Goal: Task Accomplishment & Management: Complete application form

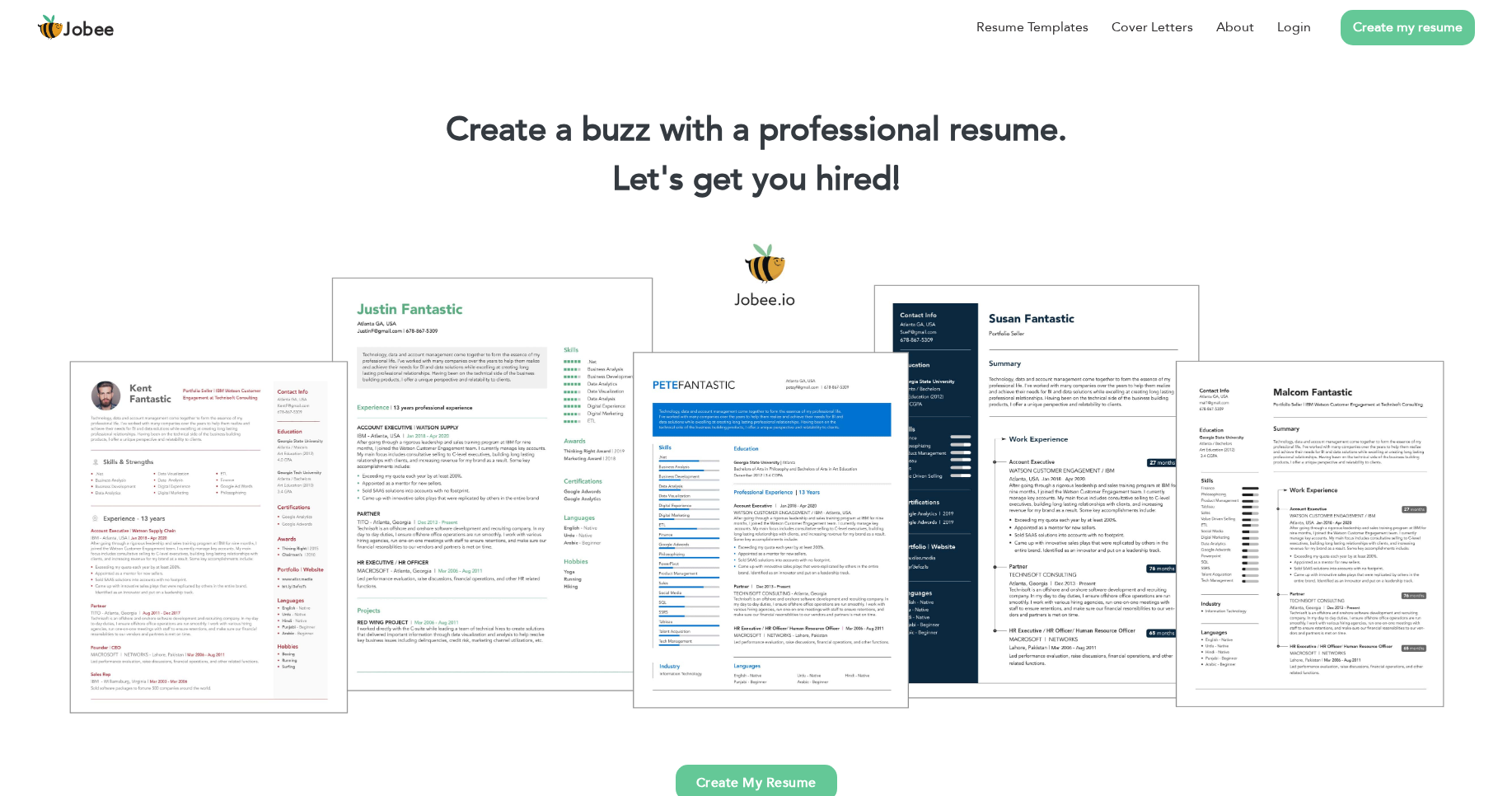
drag, startPoint x: 806, startPoint y: 510, endPoint x: 594, endPoint y: 492, distance: 212.8
click at [586, 492] on div at bounding box center [756, 476] width 1487 height 525
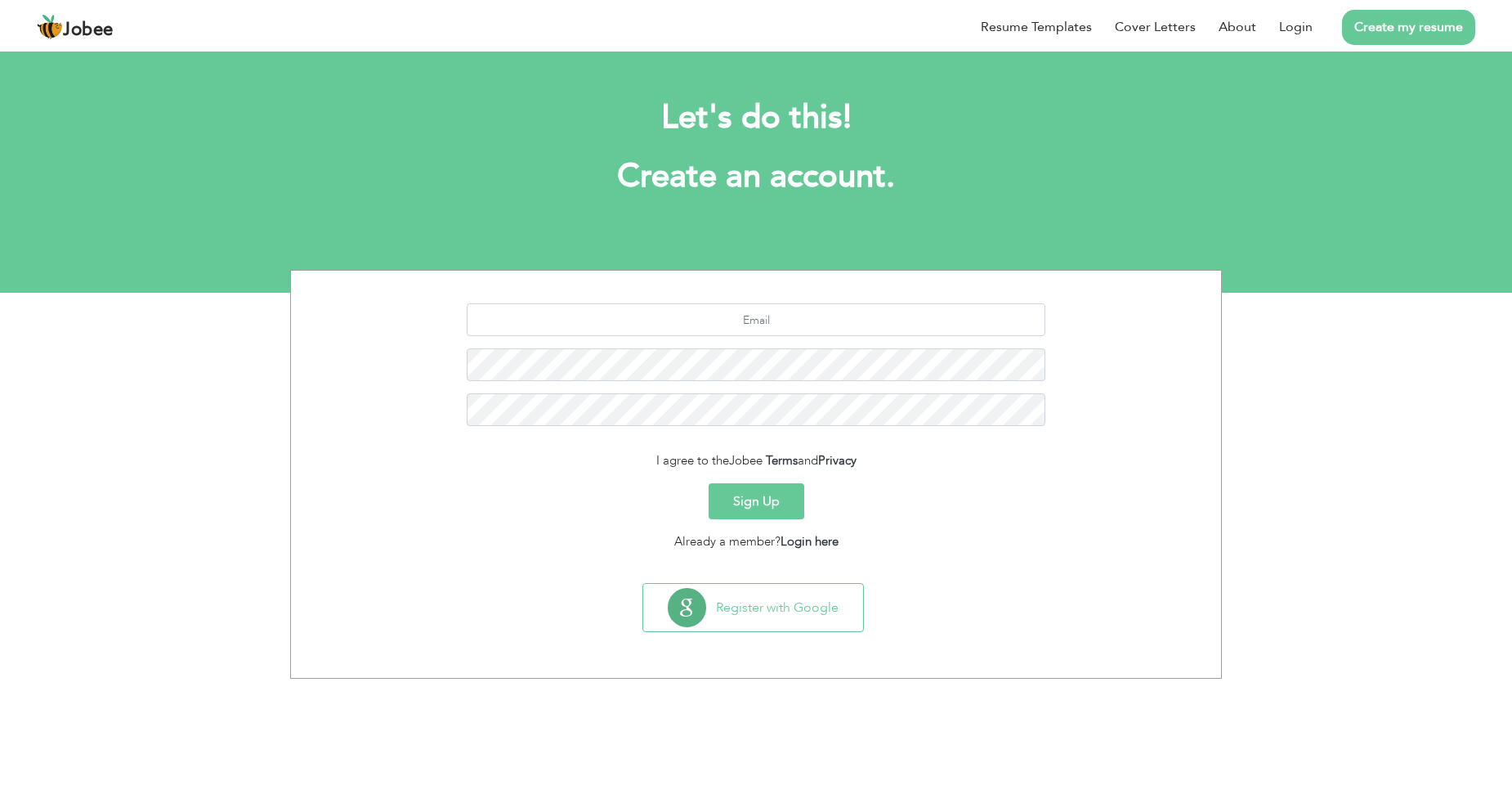
click at [756, 497] on button "Sign Up" at bounding box center [757, 501] width 95 height 36
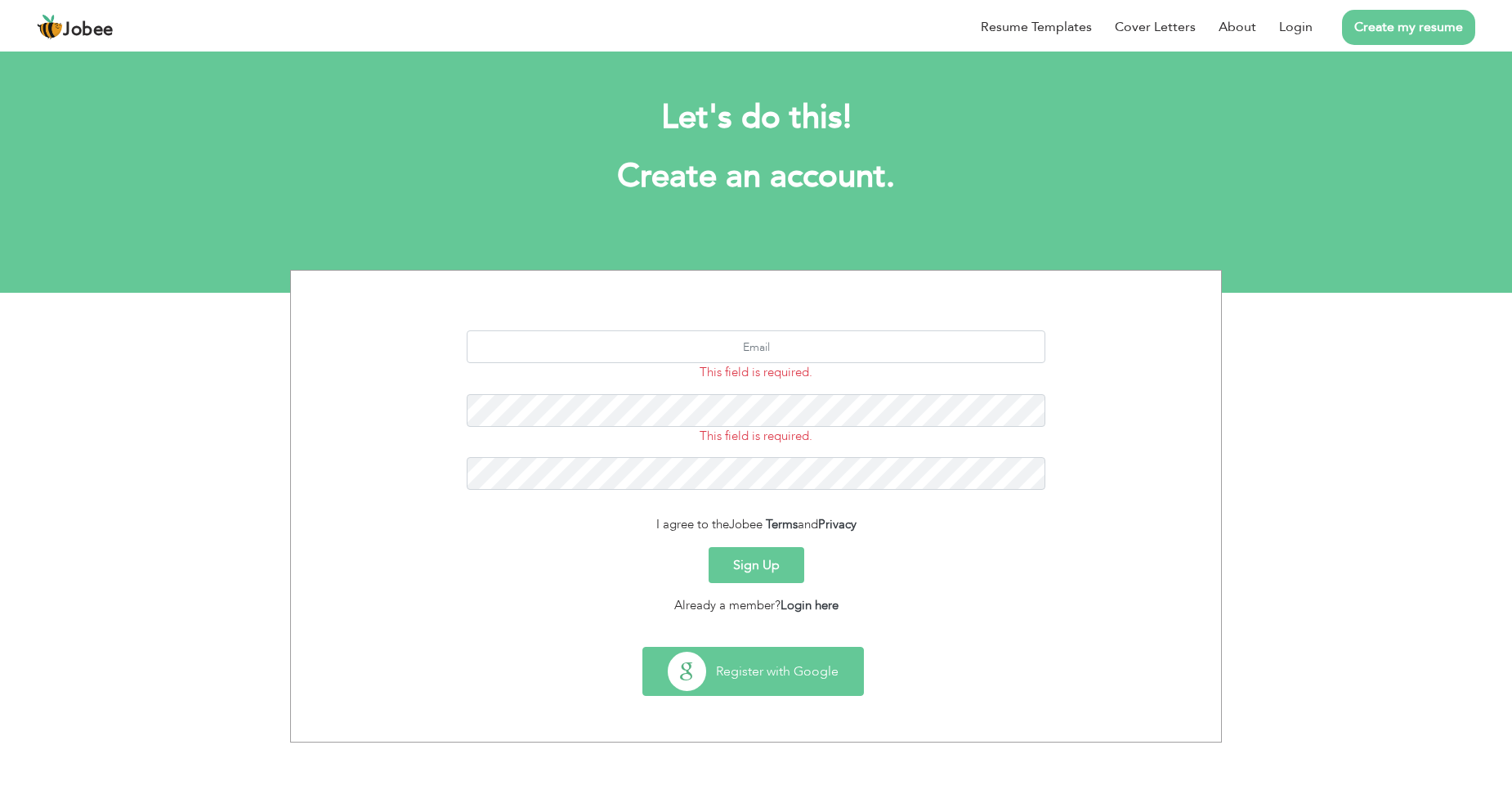
click at [745, 676] on button "Register with Google" at bounding box center [753, 671] width 220 height 48
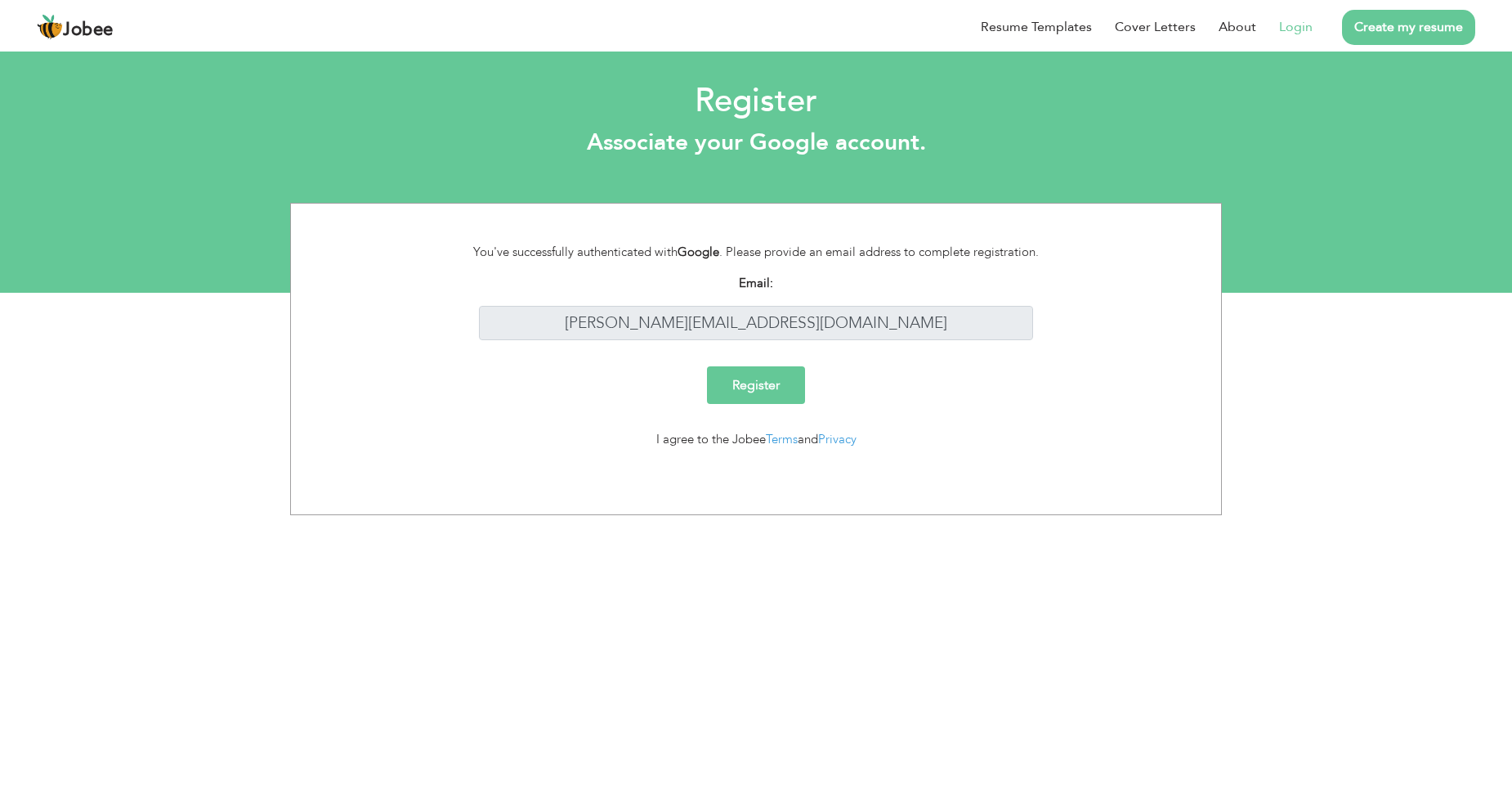
click at [755, 386] on input "Register" at bounding box center [756, 385] width 98 height 37
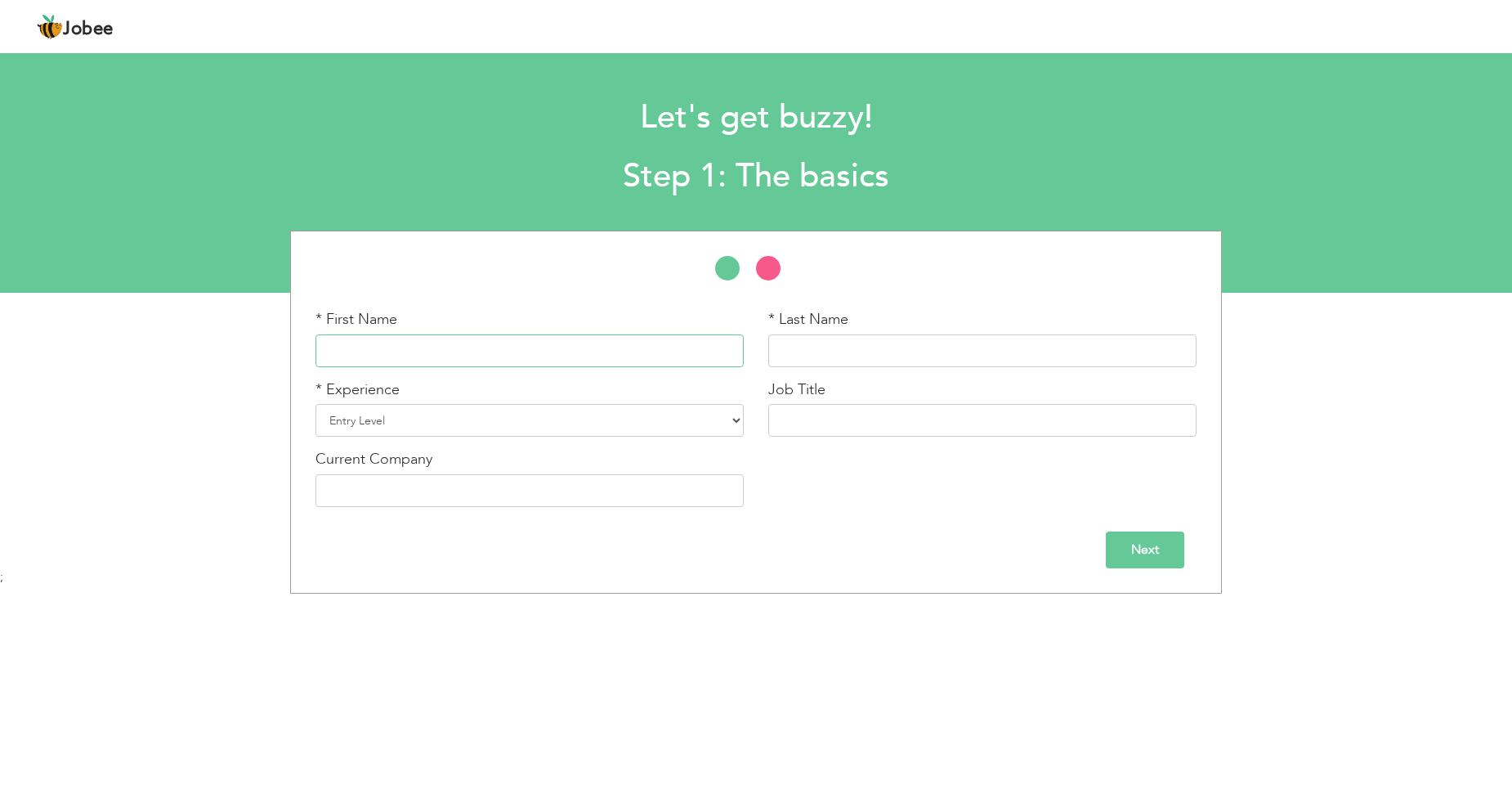
click at [475, 356] on input "text" at bounding box center [530, 350] width 429 height 33
type input "[PERSON_NAME]"
type input "Haider"
select select "7"
click at [315, 404] on select "Entry Level Less than 1 Year 1 Year 2 Years 3 Years 4 Years 5 Years 6 Years 7 Y…" at bounding box center [530, 420] width 429 height 33
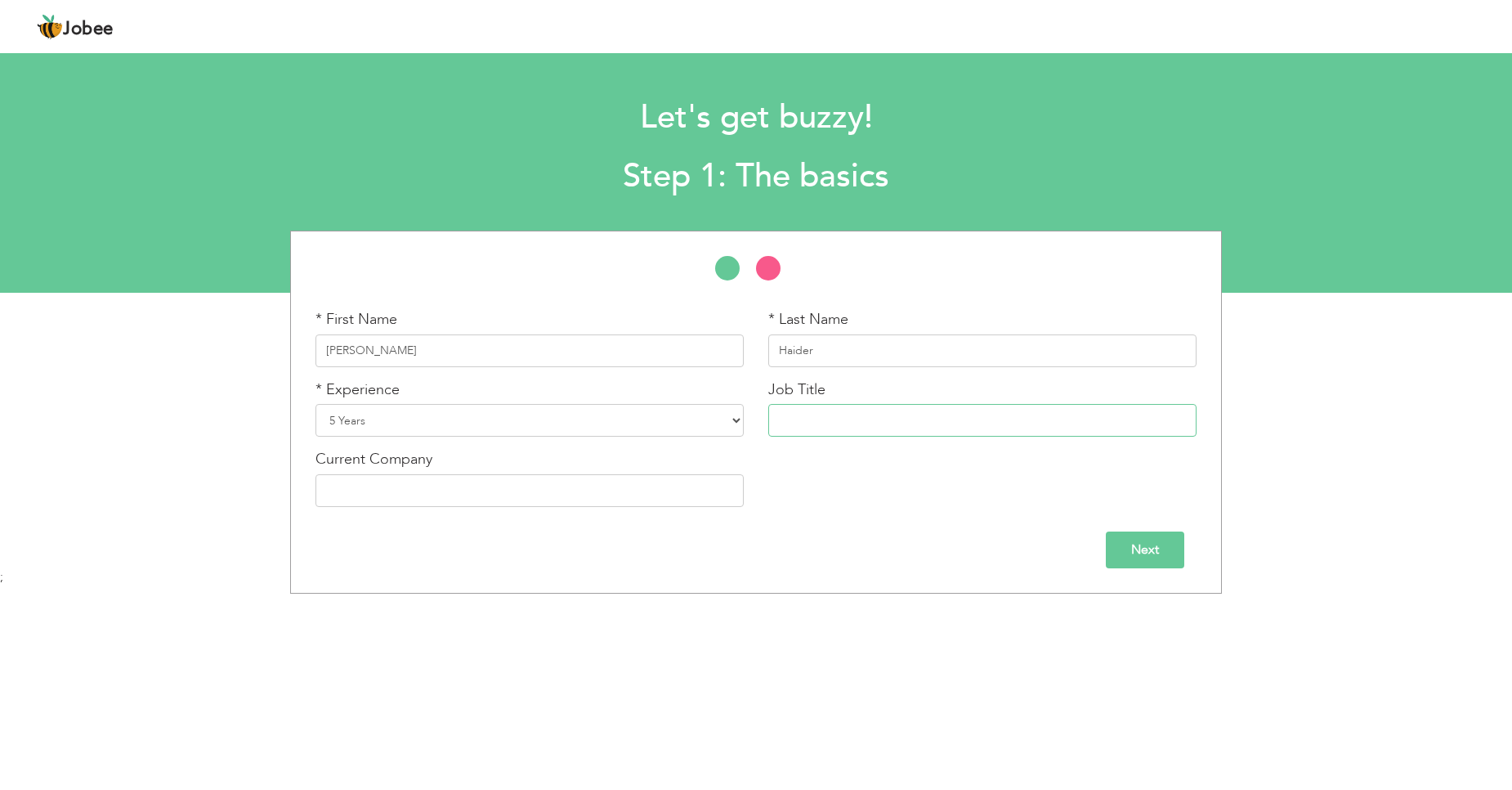
click at [851, 422] on input "text" at bounding box center [982, 420] width 429 height 33
click at [929, 427] on input "text" at bounding box center [982, 420] width 429 height 33
paste input "r Software Engineer"
type input "Senior Software Engineer"
click at [857, 520] on div "Next" at bounding box center [756, 544] width 906 height 49
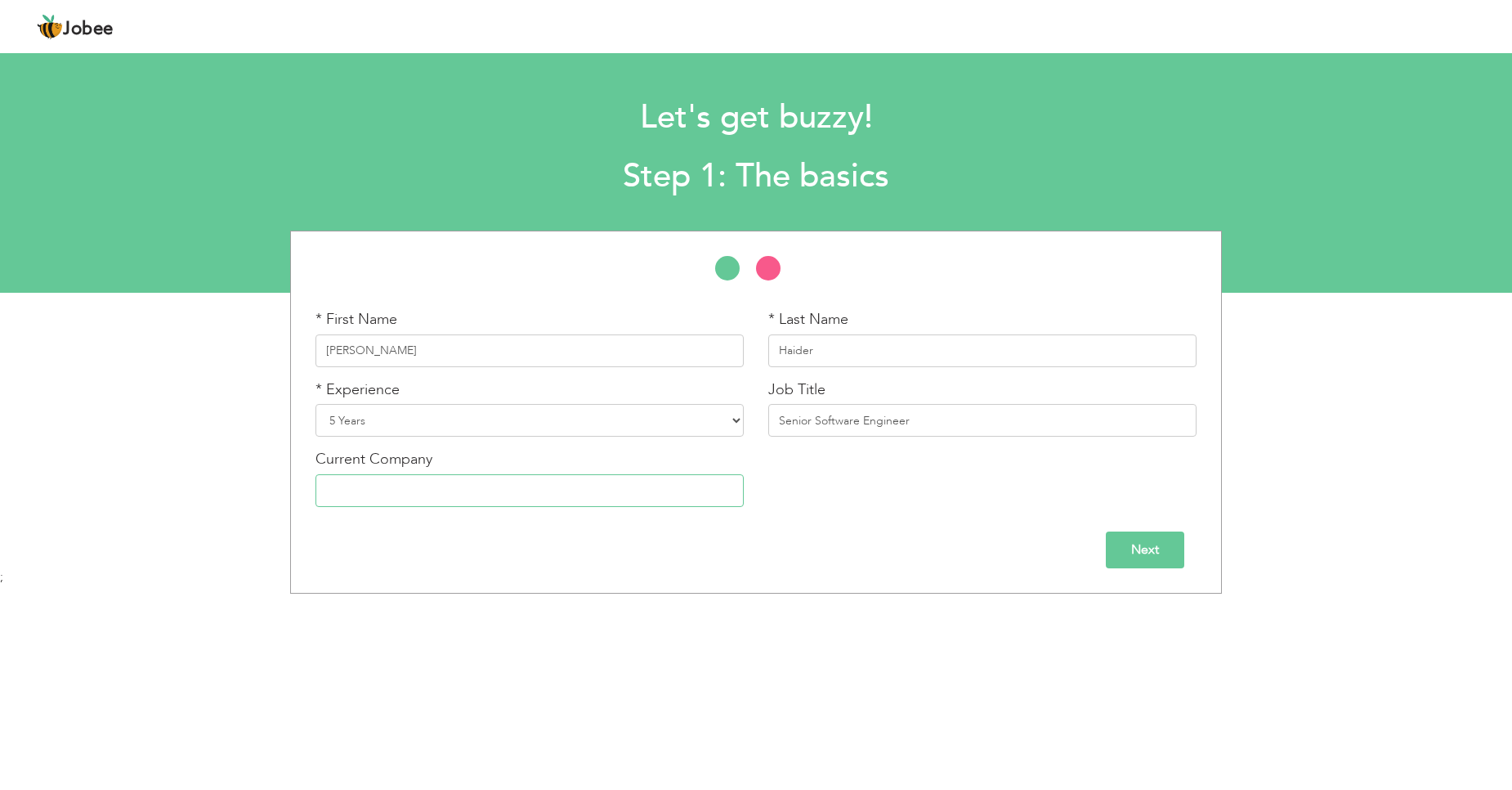
click at [452, 487] on input "text" at bounding box center [530, 490] width 429 height 33
type input "Techverx"
click at [1162, 553] on input "Next" at bounding box center [1145, 549] width 79 height 37
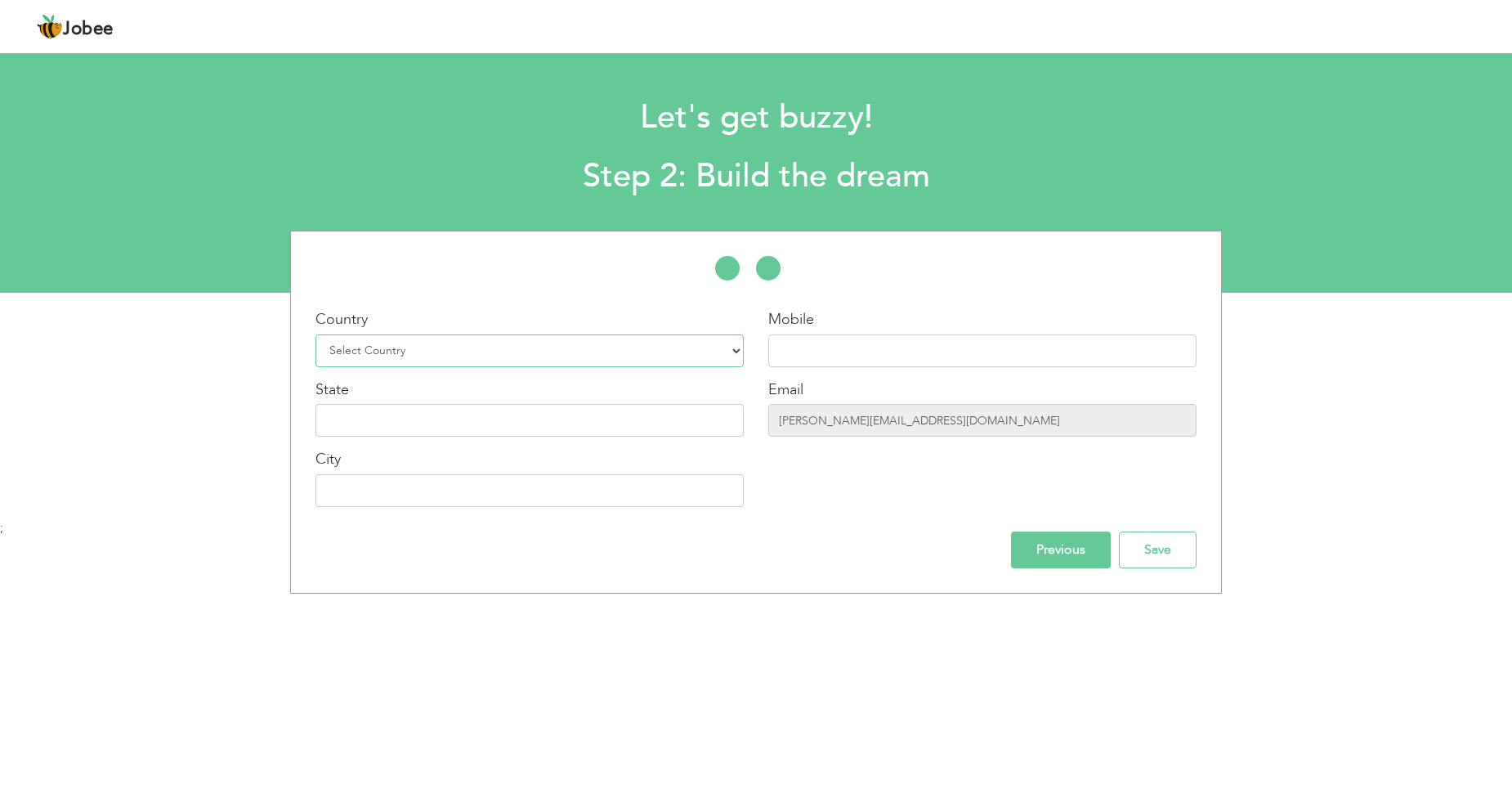
select select "228"
click at [315, 334] on select "Select Country Afghanistan Albania Algeria American Samoa Andorra Angola Anguil…" at bounding box center [530, 350] width 429 height 33
click at [589, 418] on input "text" at bounding box center [530, 420] width 429 height 33
type input "Diera"
type input "Dub"
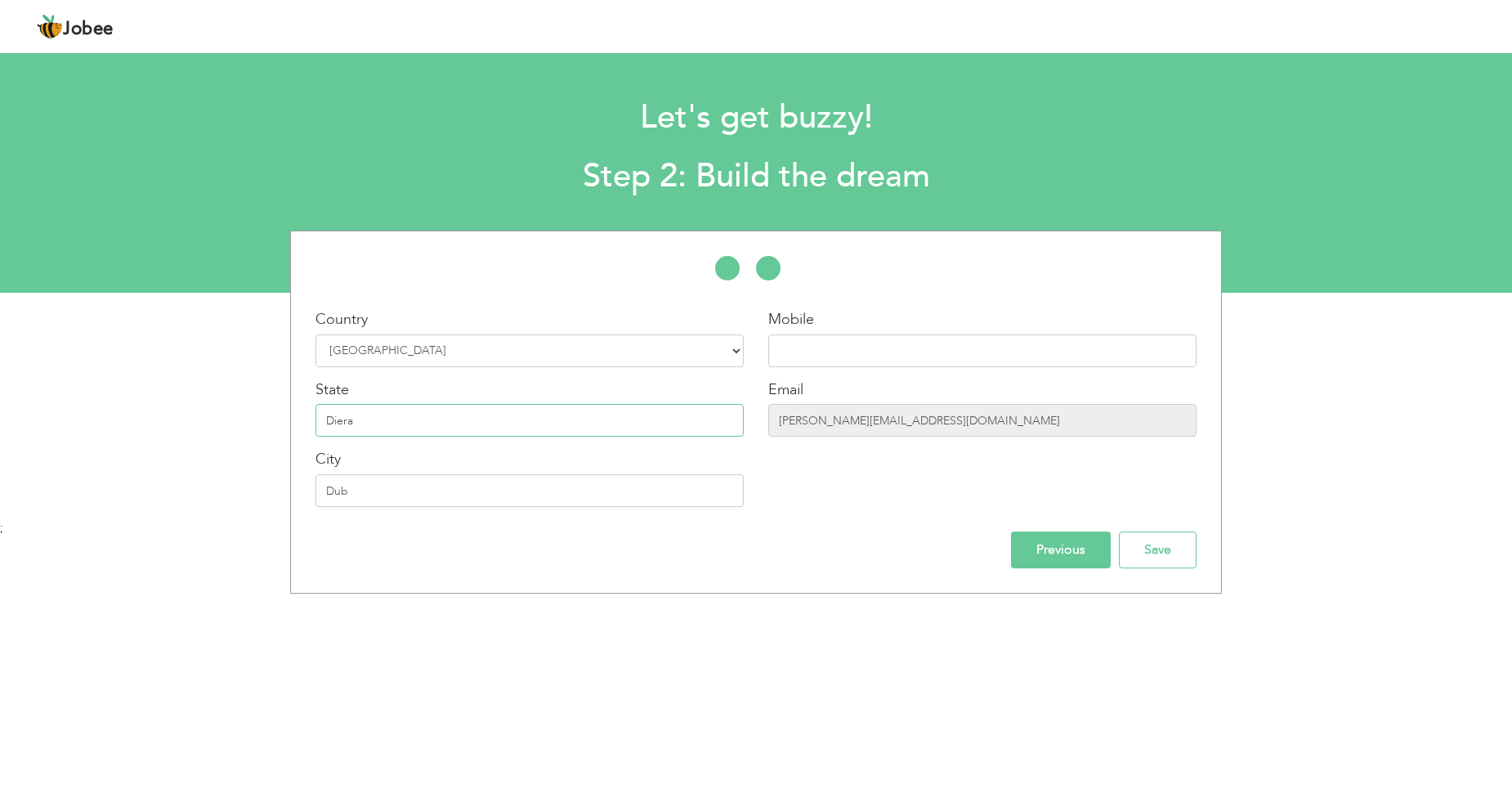
click at [591, 432] on input "Diera" at bounding box center [530, 420] width 429 height 33
type input "D"
type input "[GEOGRAPHIC_DATA]"
type input "D"
click at [591, 432] on input "[GEOGRAPHIC_DATA]" at bounding box center [530, 420] width 429 height 33
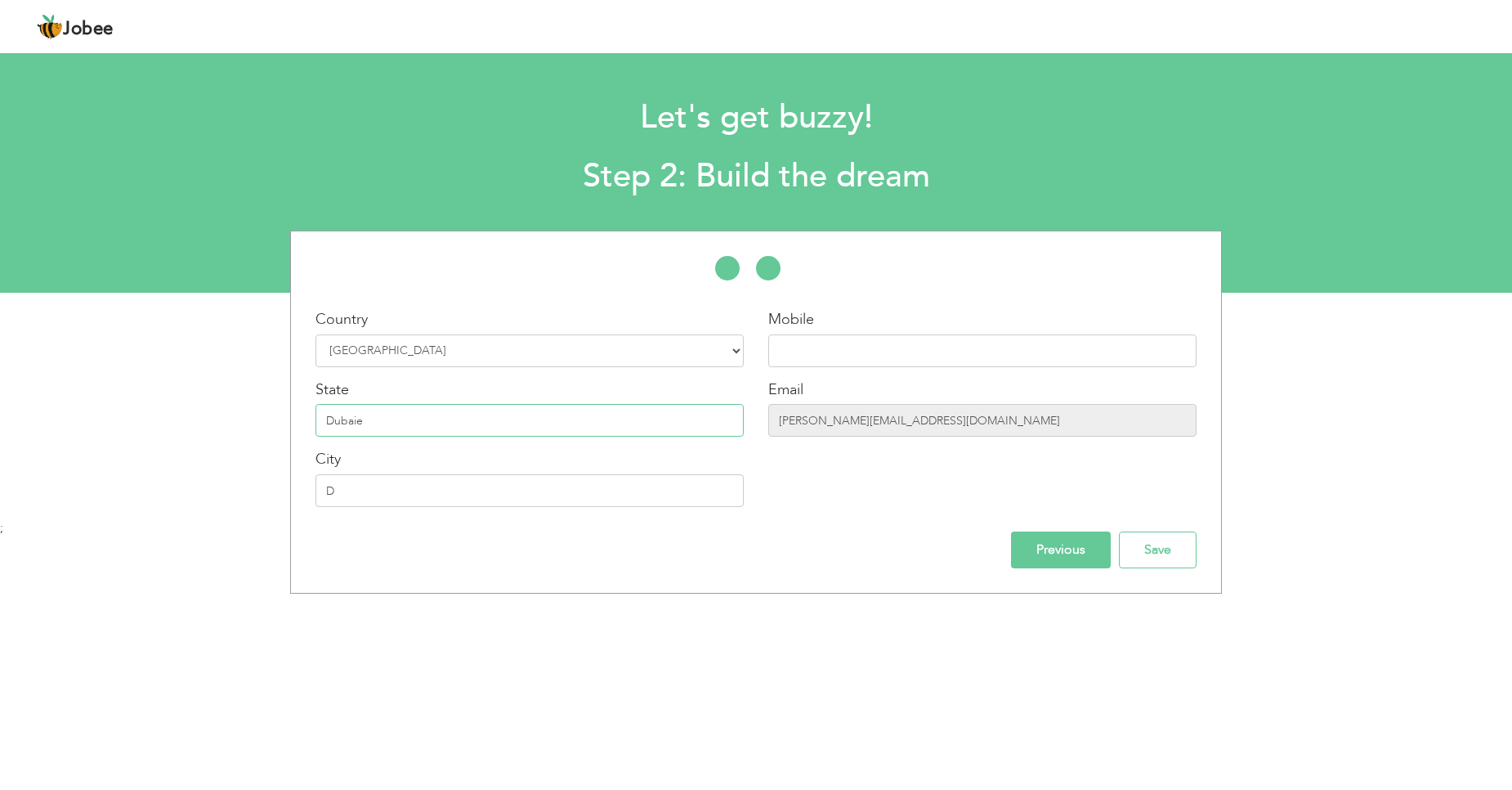
type input "[GEOGRAPHIC_DATA]"
click at [523, 495] on input "D" at bounding box center [530, 490] width 429 height 33
type input "Diera"
click at [827, 343] on input "text" at bounding box center [982, 350] width 429 height 33
paste input "[PHONE_NUMBER]"
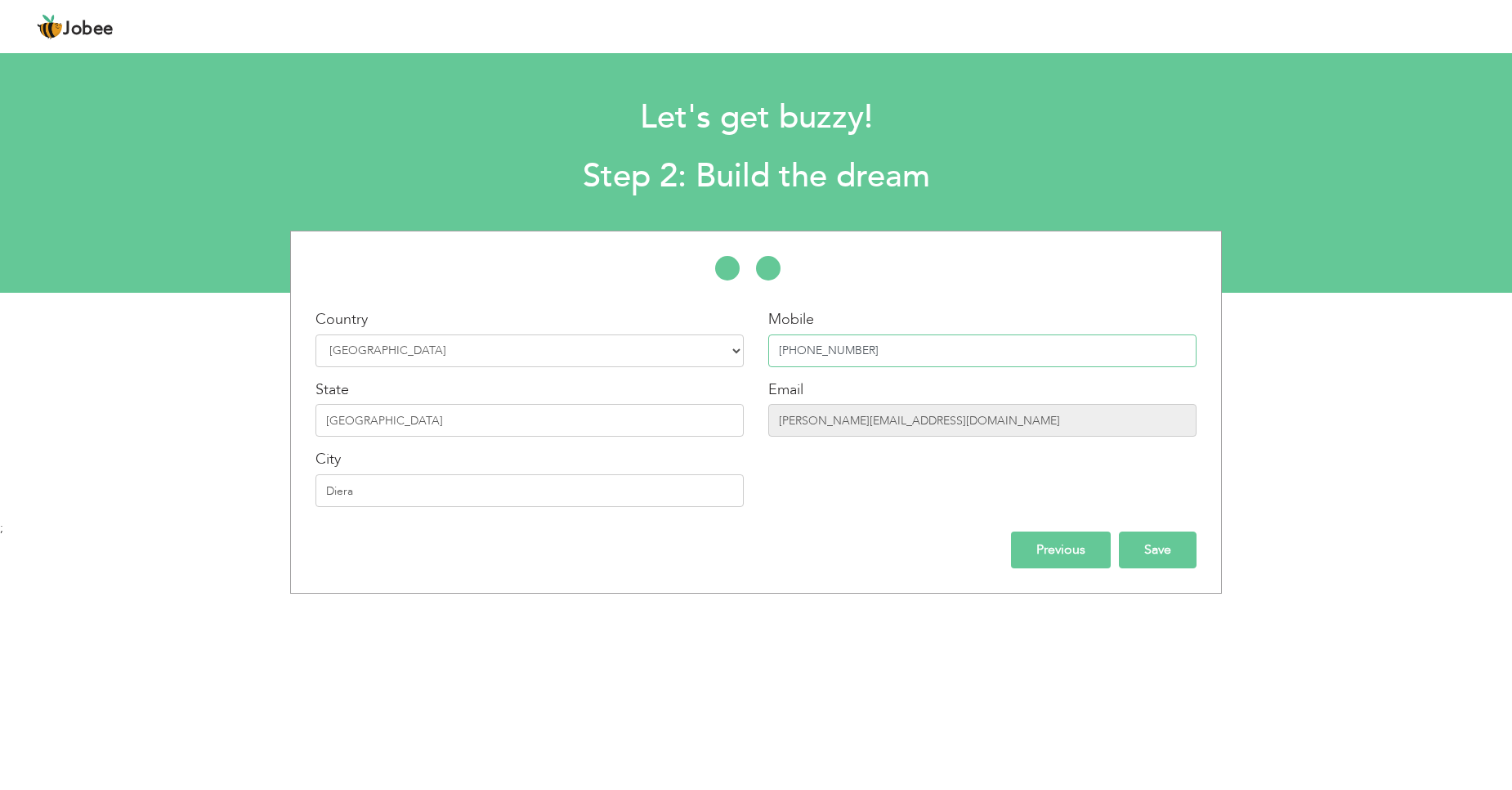
type input "[PHONE_NUMBER]"
click at [1147, 552] on input "Save" at bounding box center [1157, 549] width 78 height 37
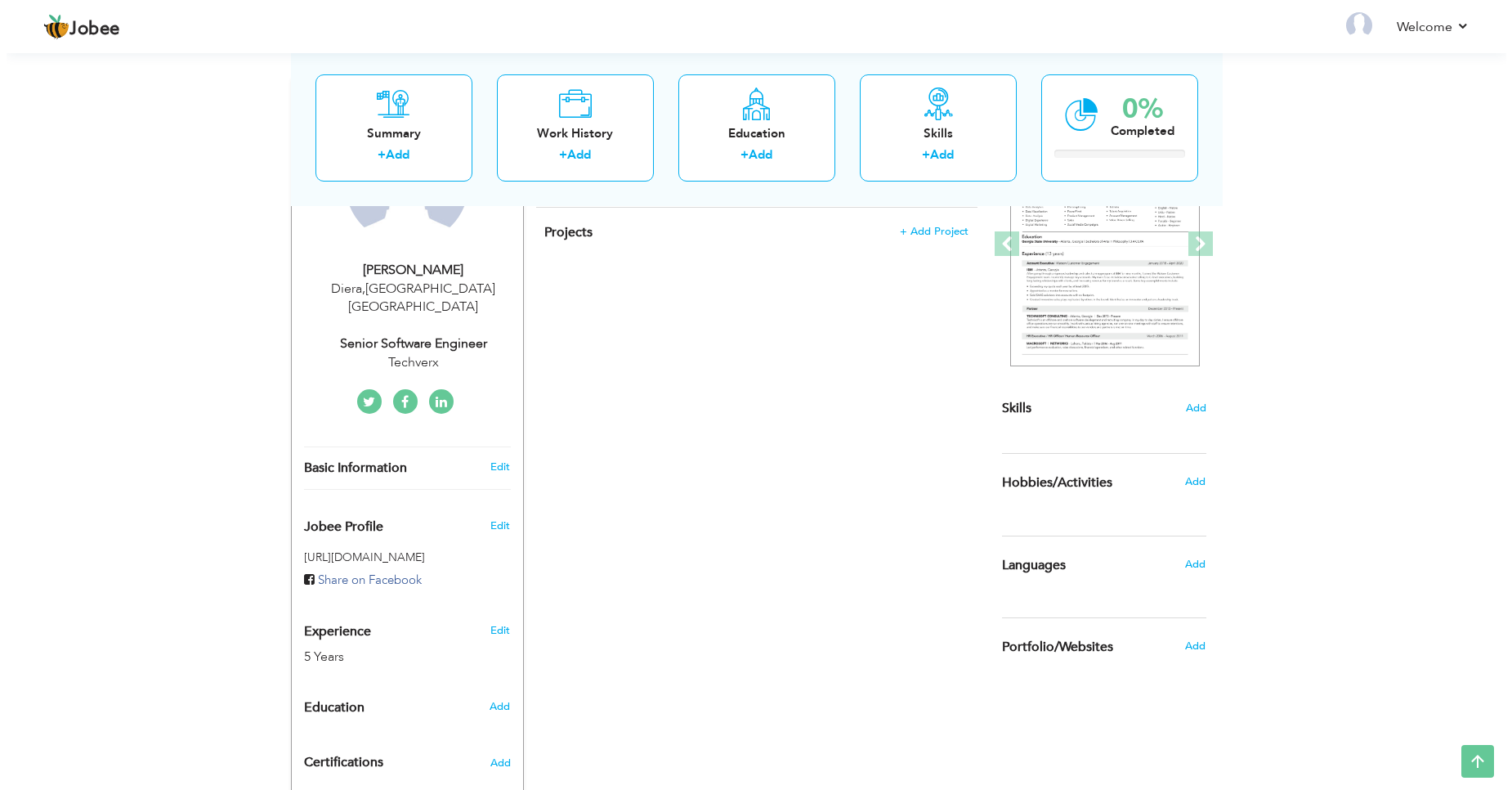
scroll to position [197, 0]
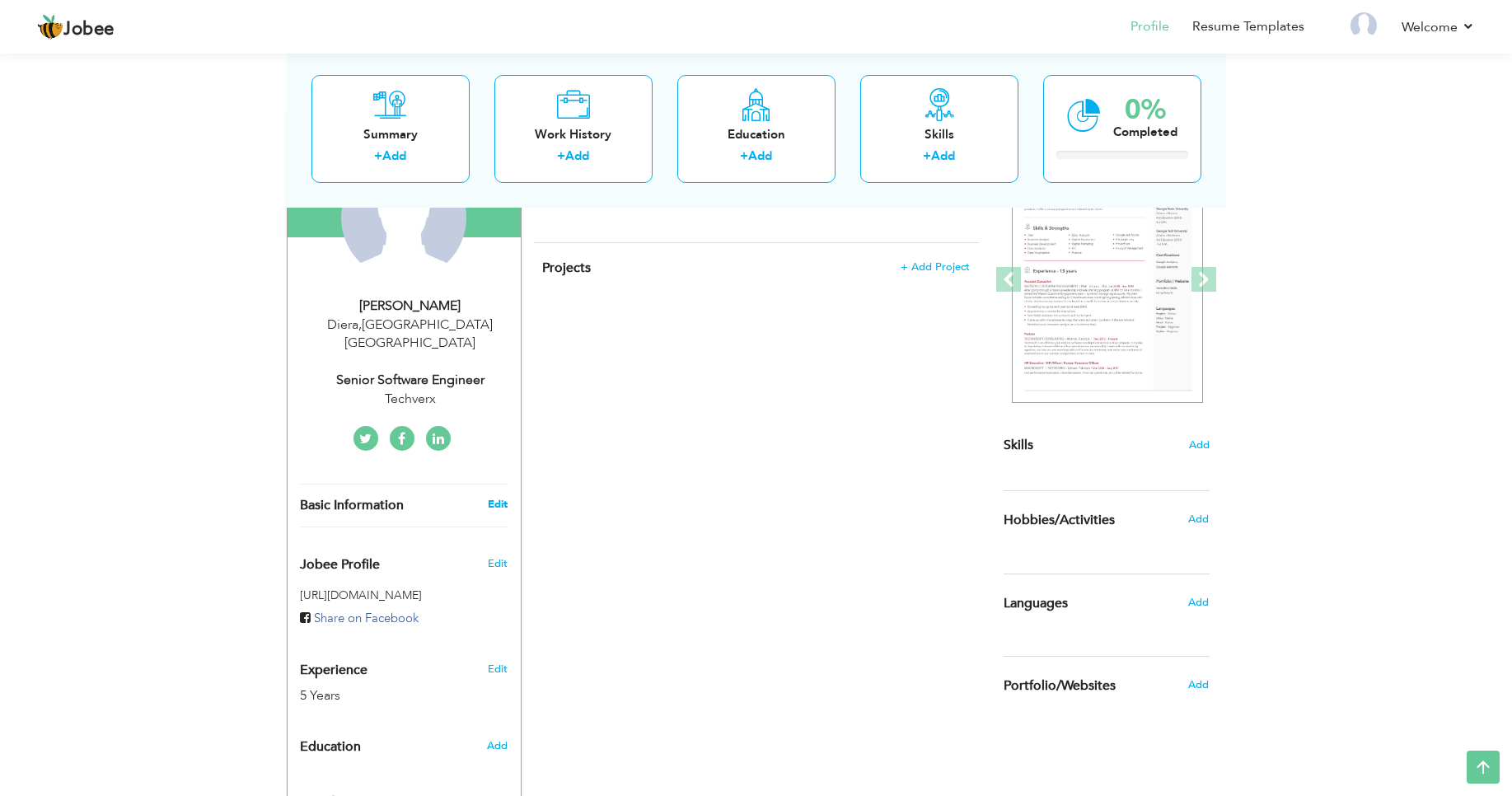
click at [496, 497] on link "Edit" at bounding box center [497, 505] width 20 height 15
type input "[PERSON_NAME]"
type input "Haider"
type input "[PHONE_NUMBER]"
select select "number:228"
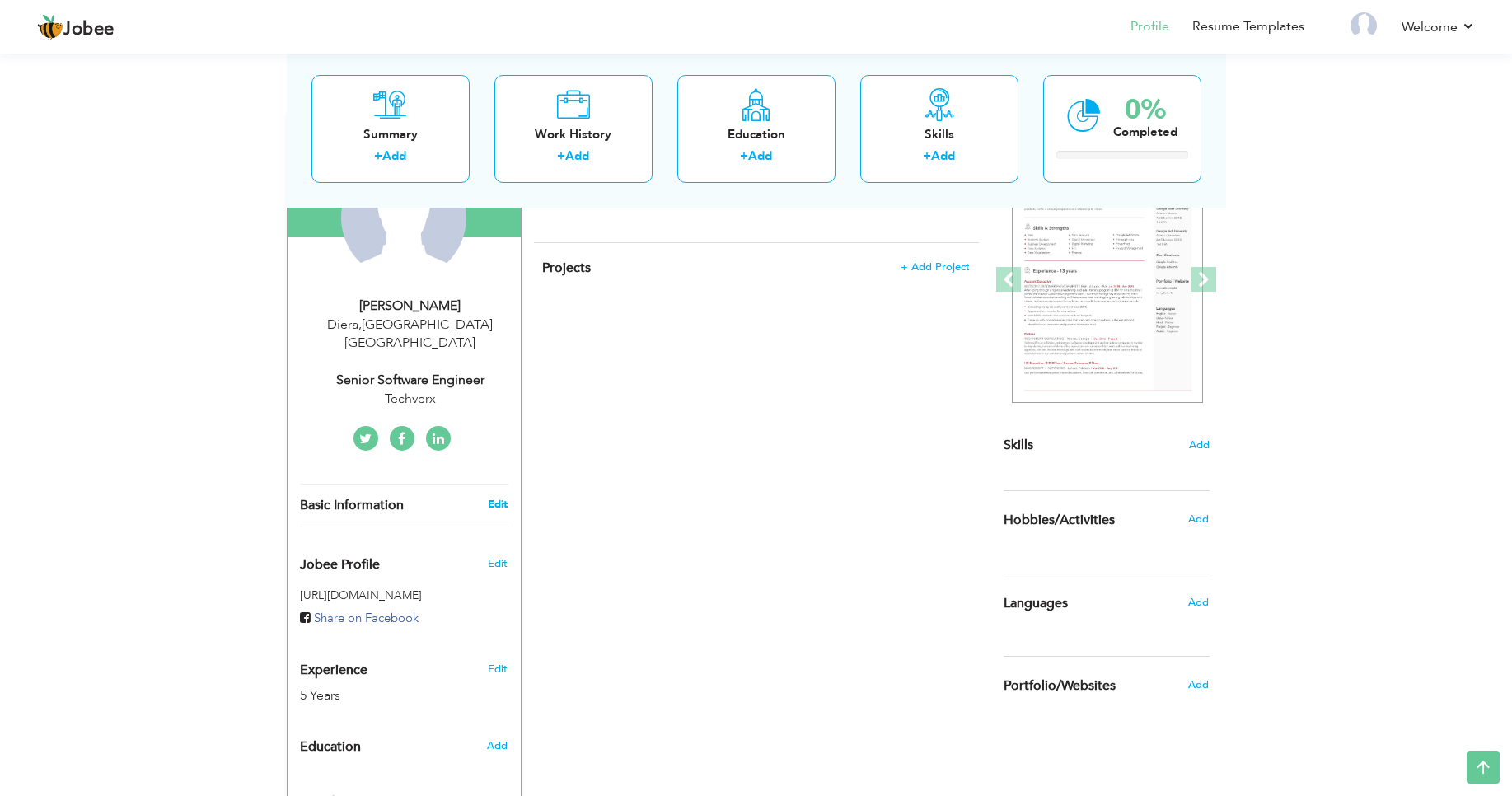
type input "[GEOGRAPHIC_DATA]"
type input "Diera"
select select "number:7"
type input "Techverx"
type input "Senior Software Engineer"
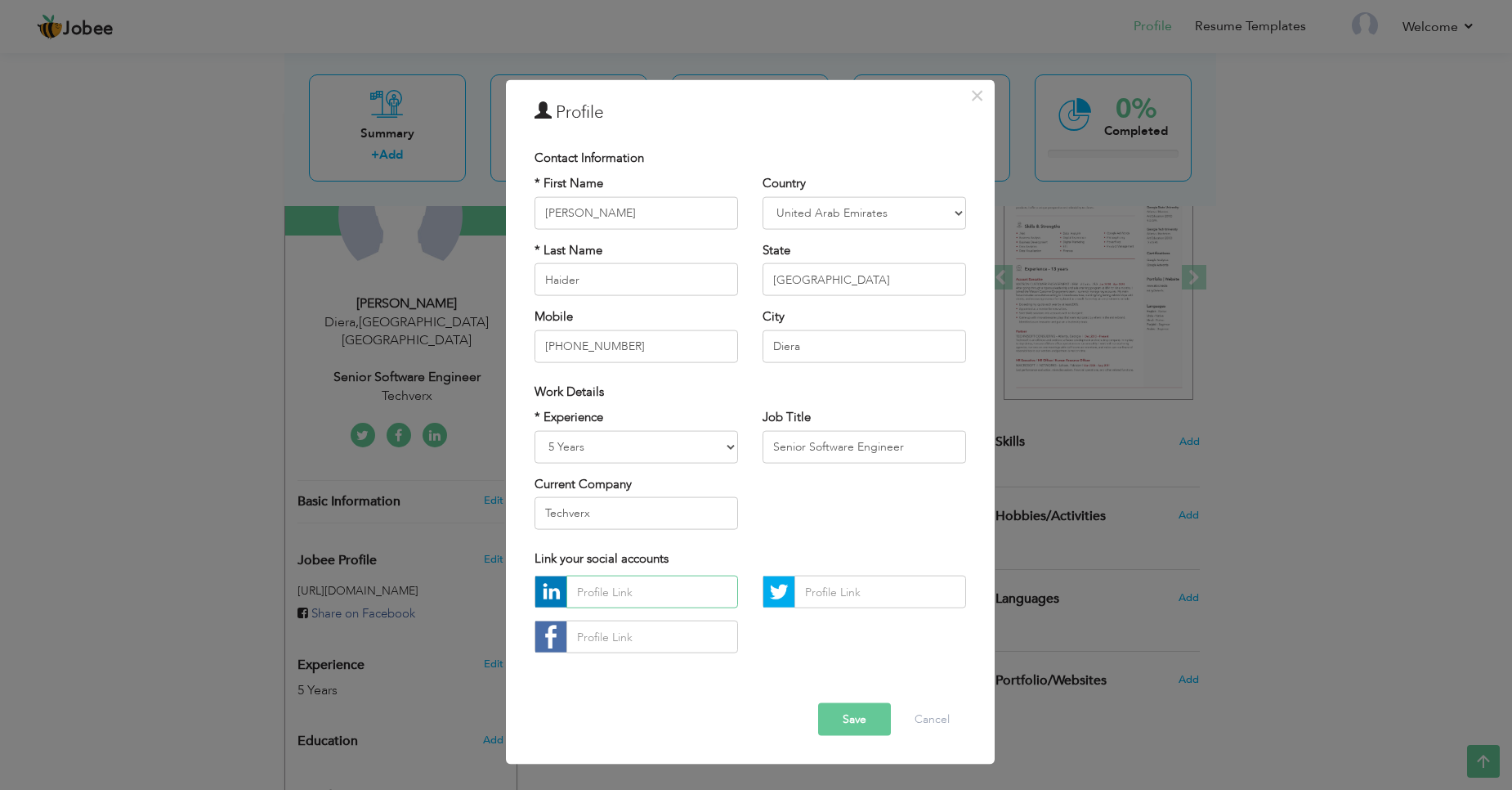
click at [641, 603] on input "text" at bounding box center [652, 592] width 171 height 33
paste input "[URL][DOMAIN_NAME][PERSON_NAME]"
type input "[URL][DOMAIN_NAME][PERSON_NAME]"
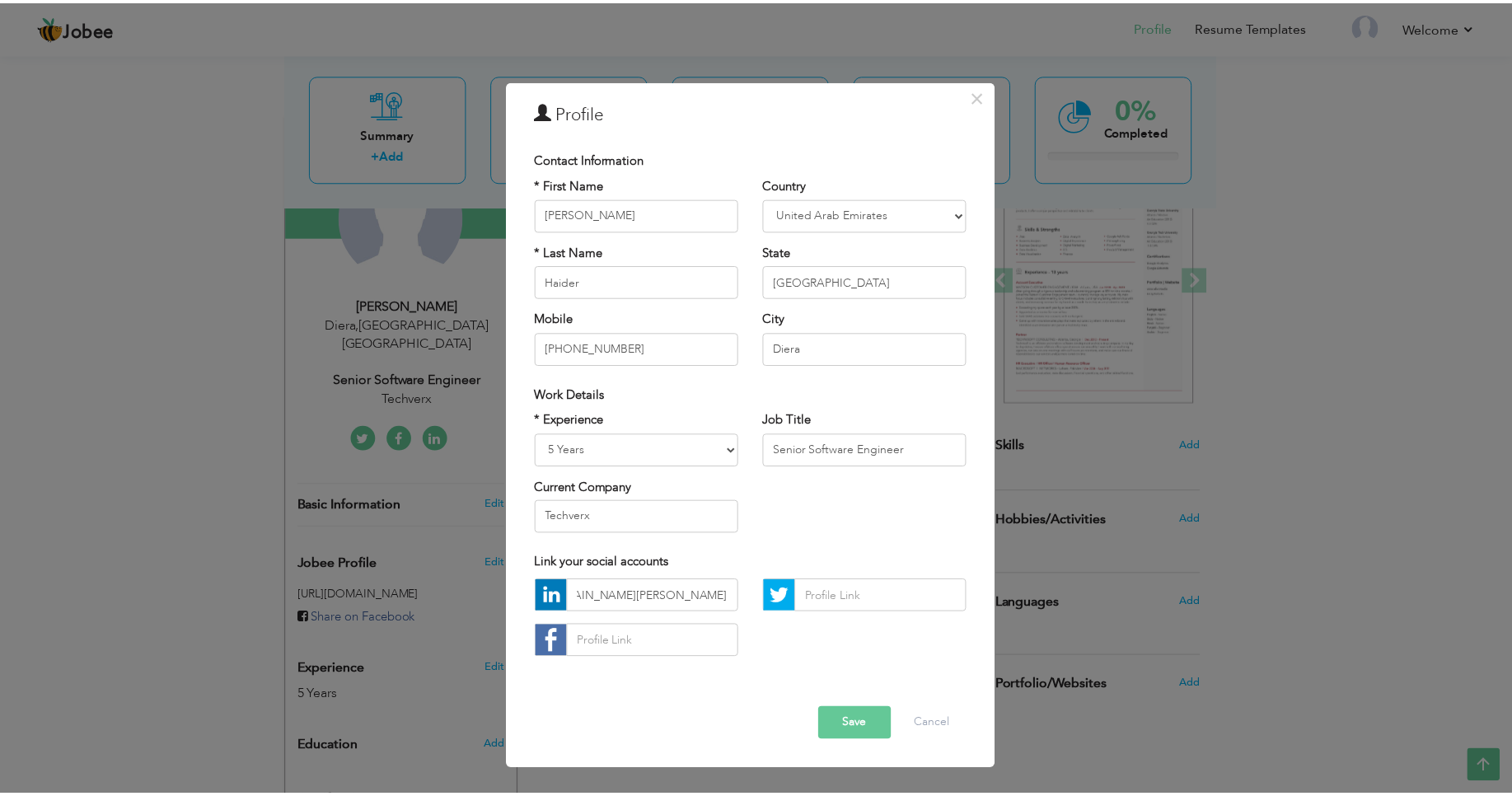
scroll to position [0, 0]
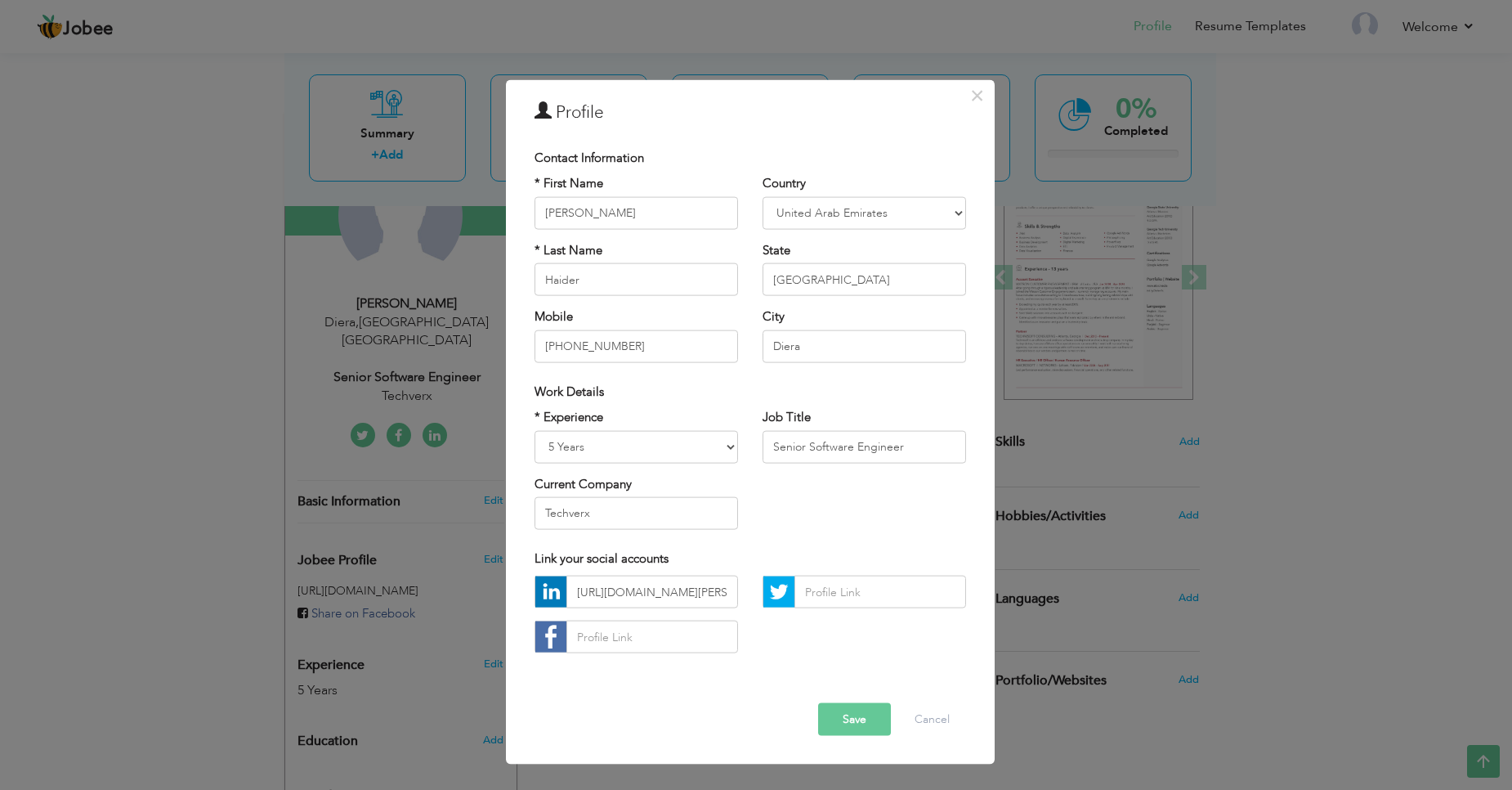
click at [853, 722] on button "Save" at bounding box center [855, 719] width 73 height 33
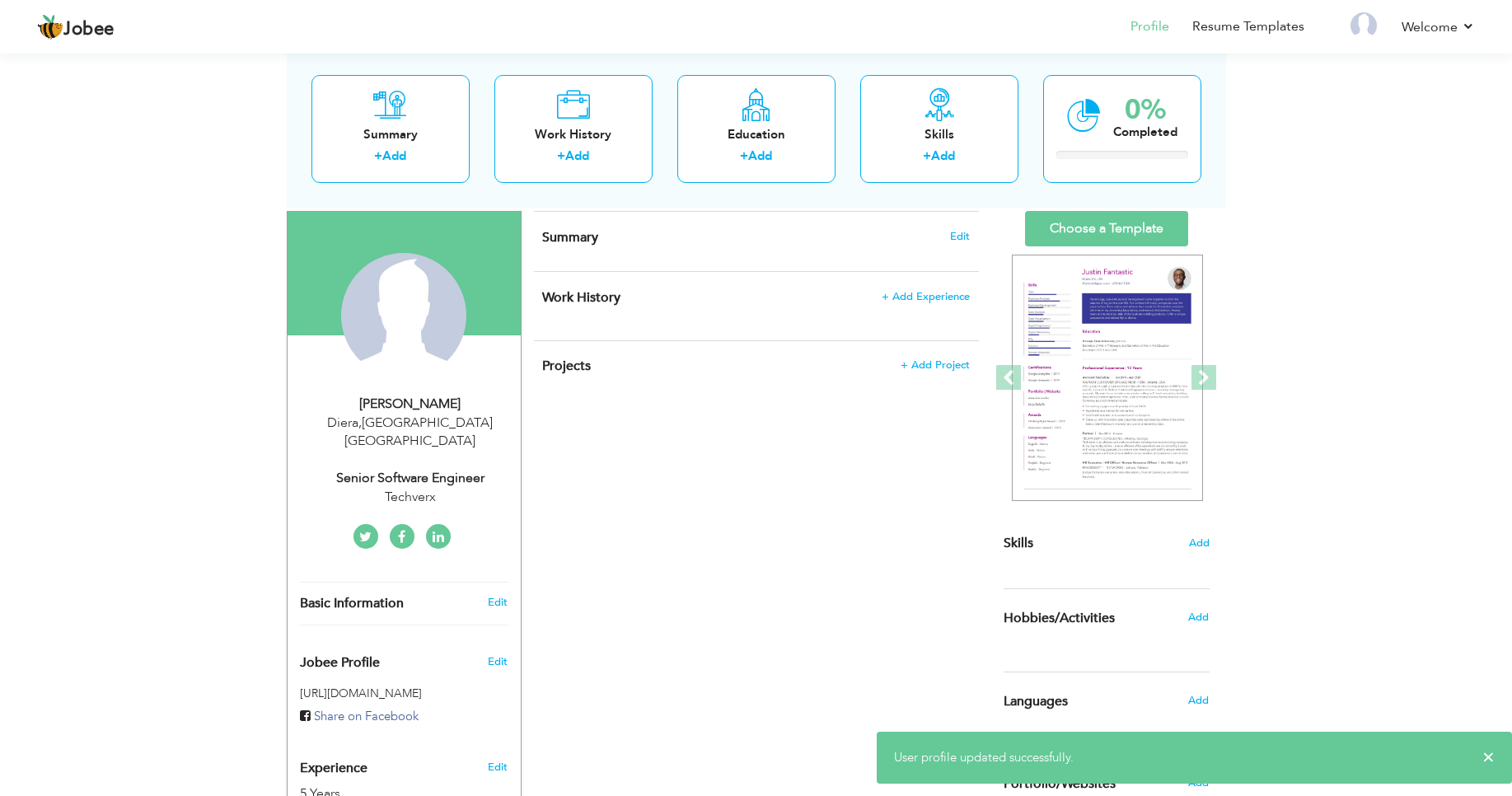
scroll to position [99, 0]
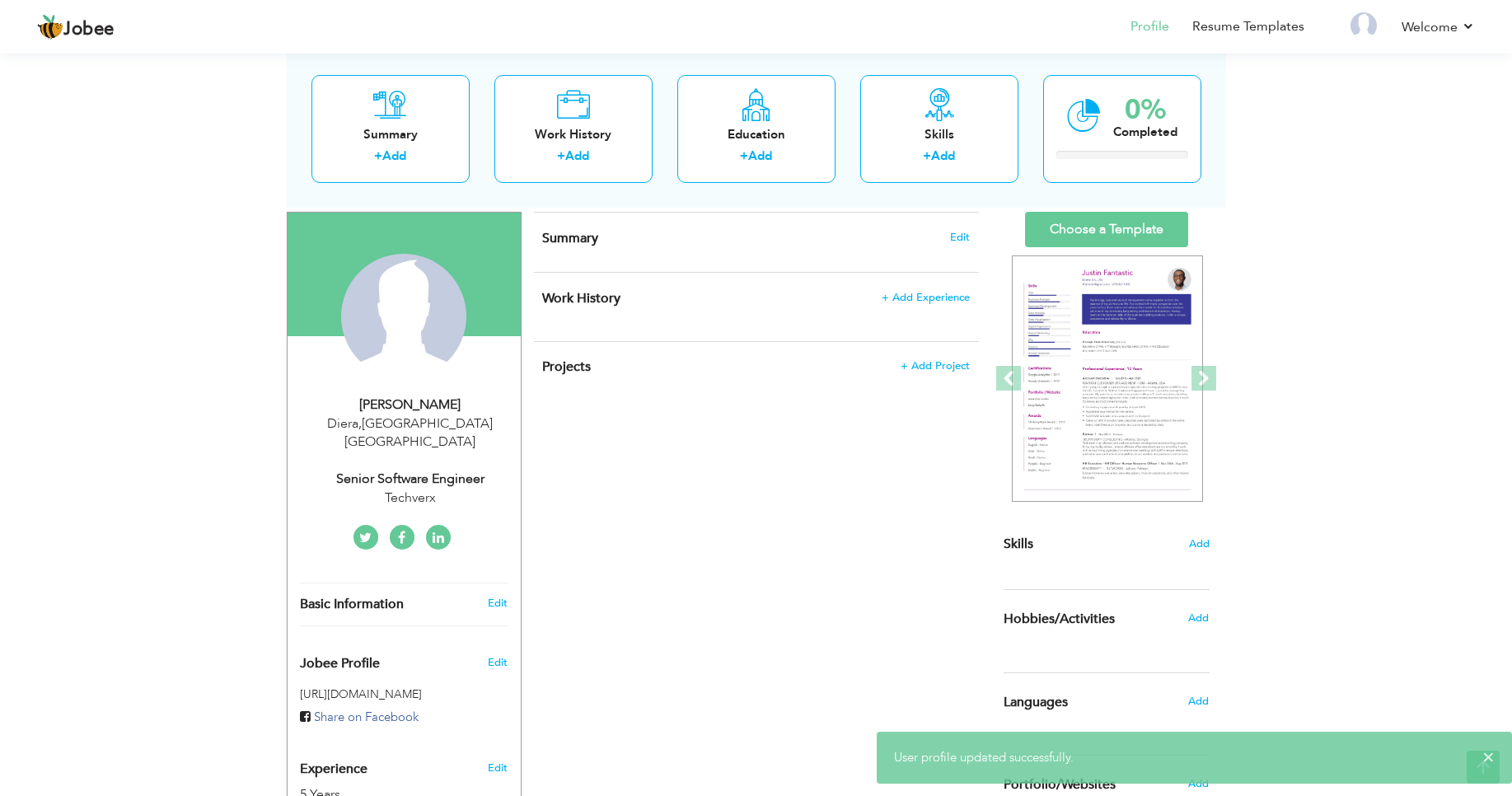
click at [436, 532] on icon at bounding box center [439, 539] width 11 height 13
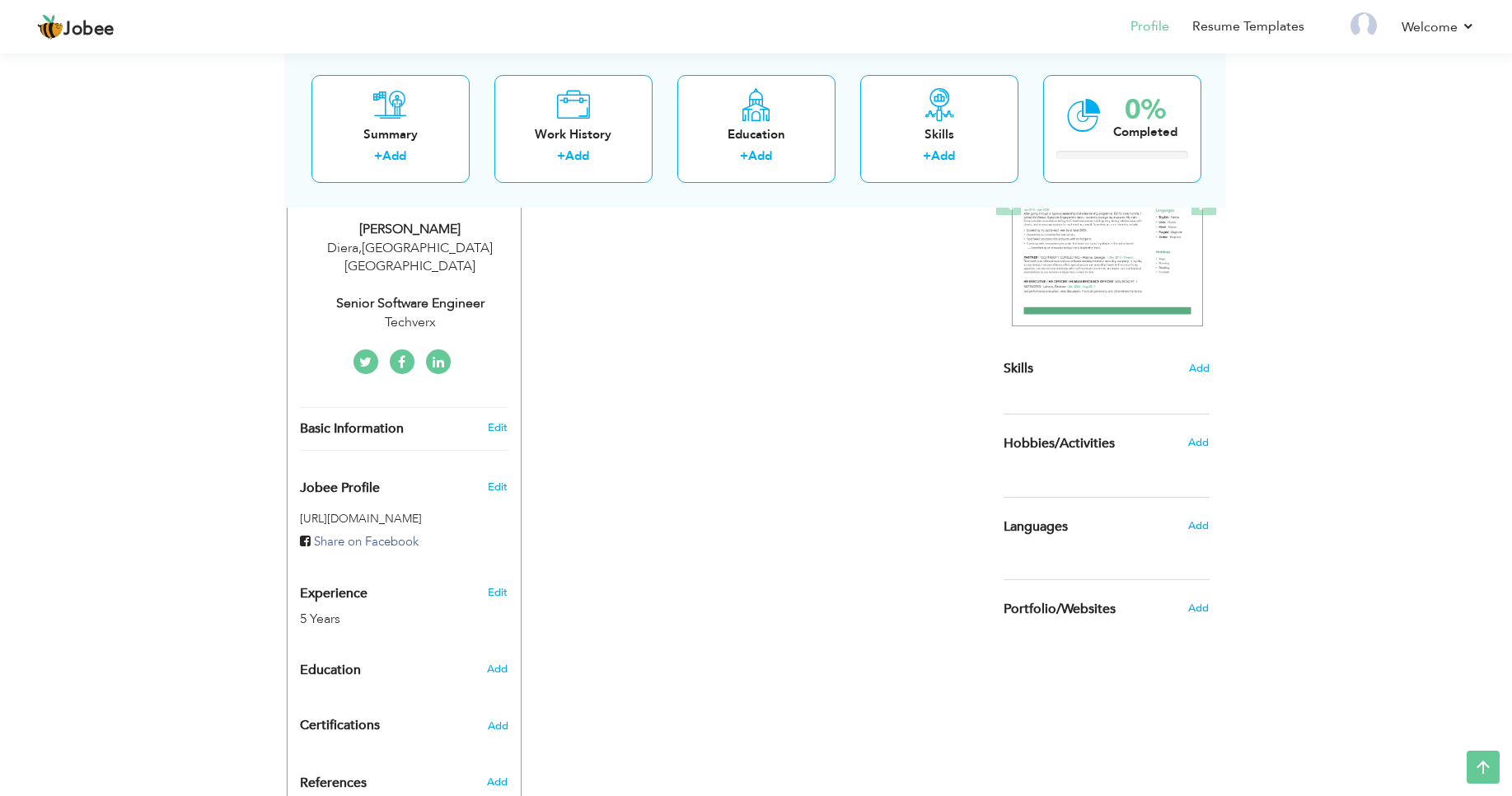
scroll to position [369, 0]
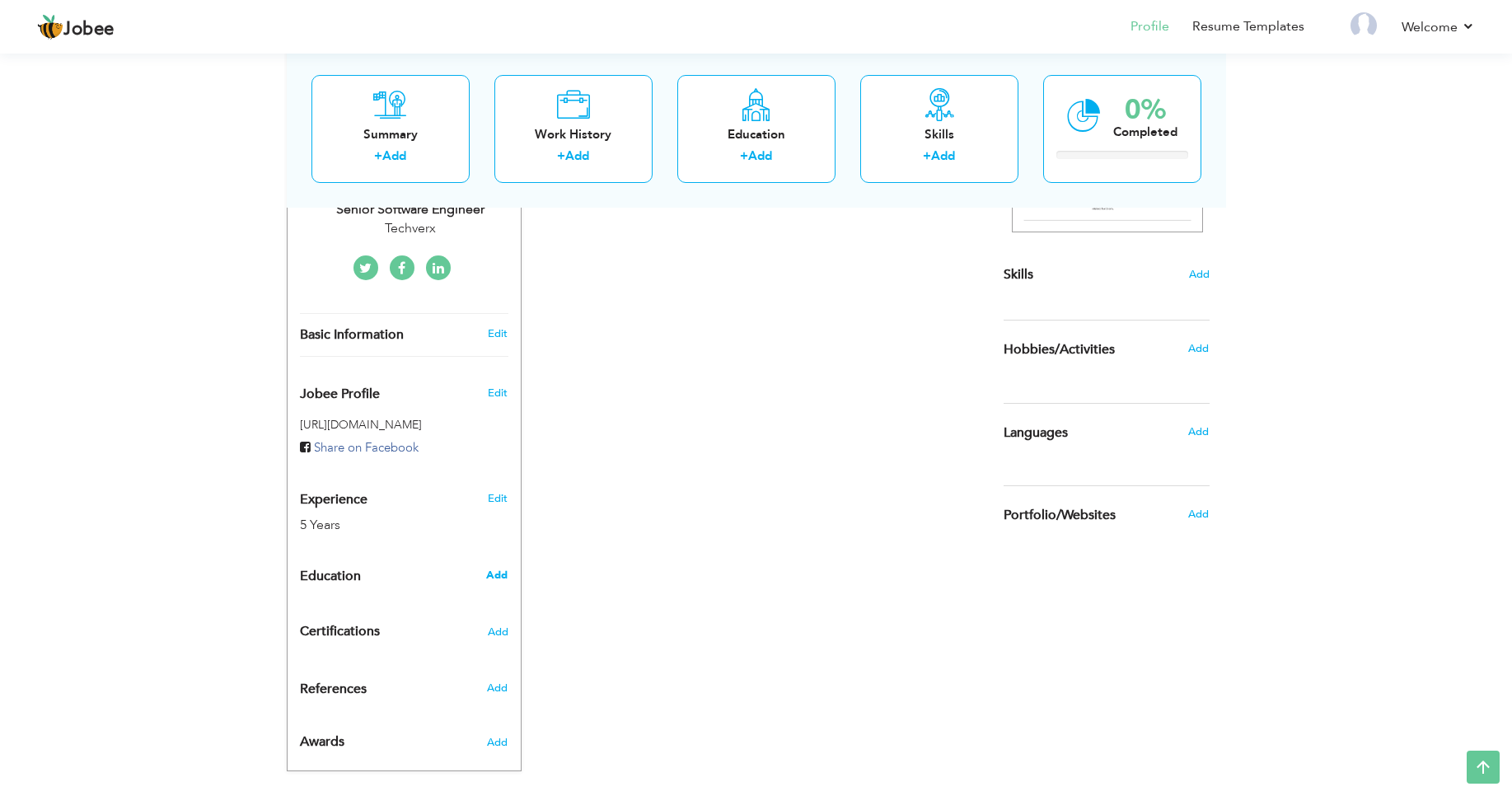
click at [502, 568] on span "Add" at bounding box center [497, 575] width 22 height 15
radio input "true"
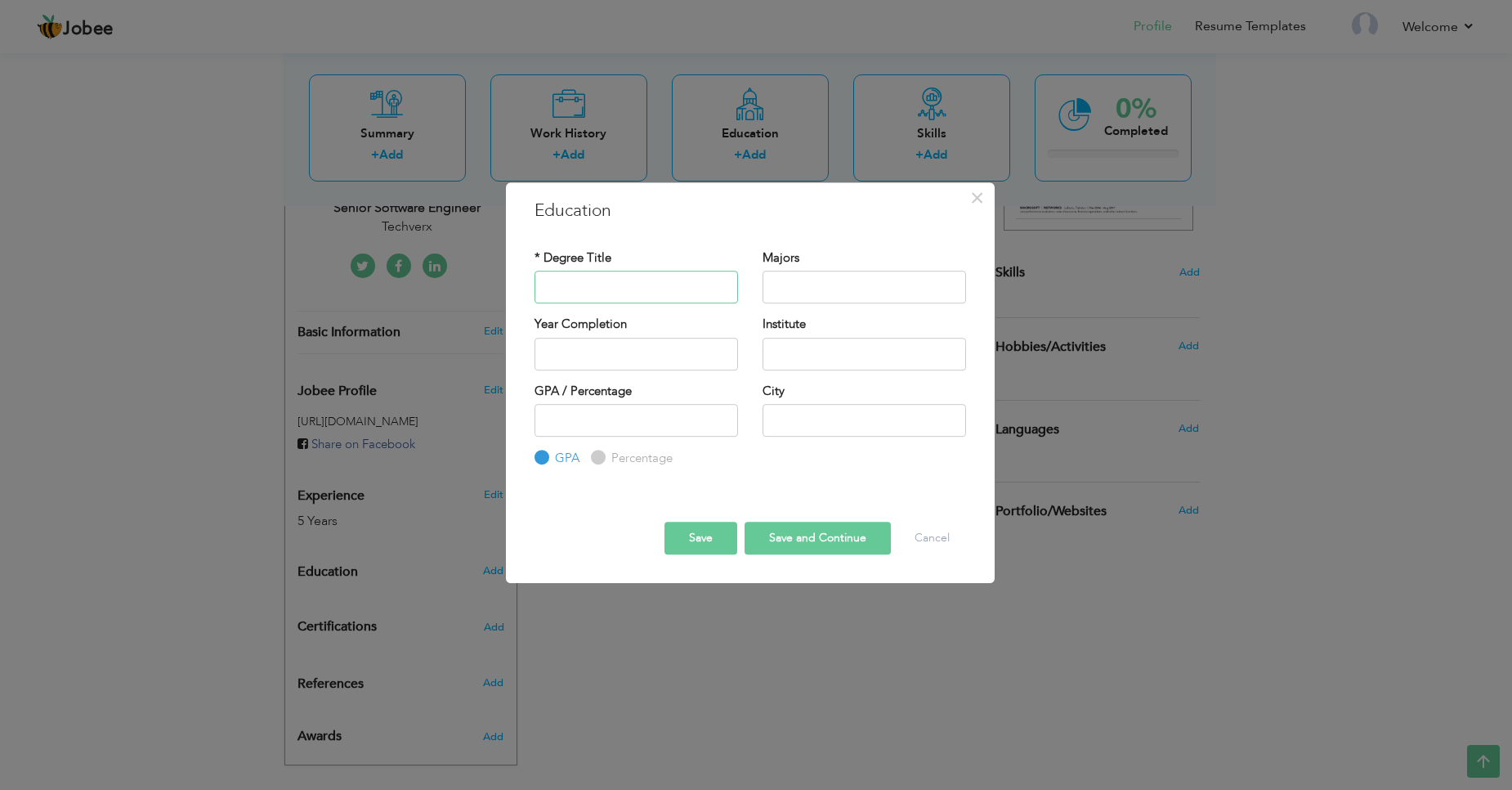
click at [612, 287] on input "text" at bounding box center [636, 286] width 204 height 33
type input "Bachelors"
click at [830, 285] on input "text" at bounding box center [865, 286] width 204 height 33
type input "Computer Sceince"
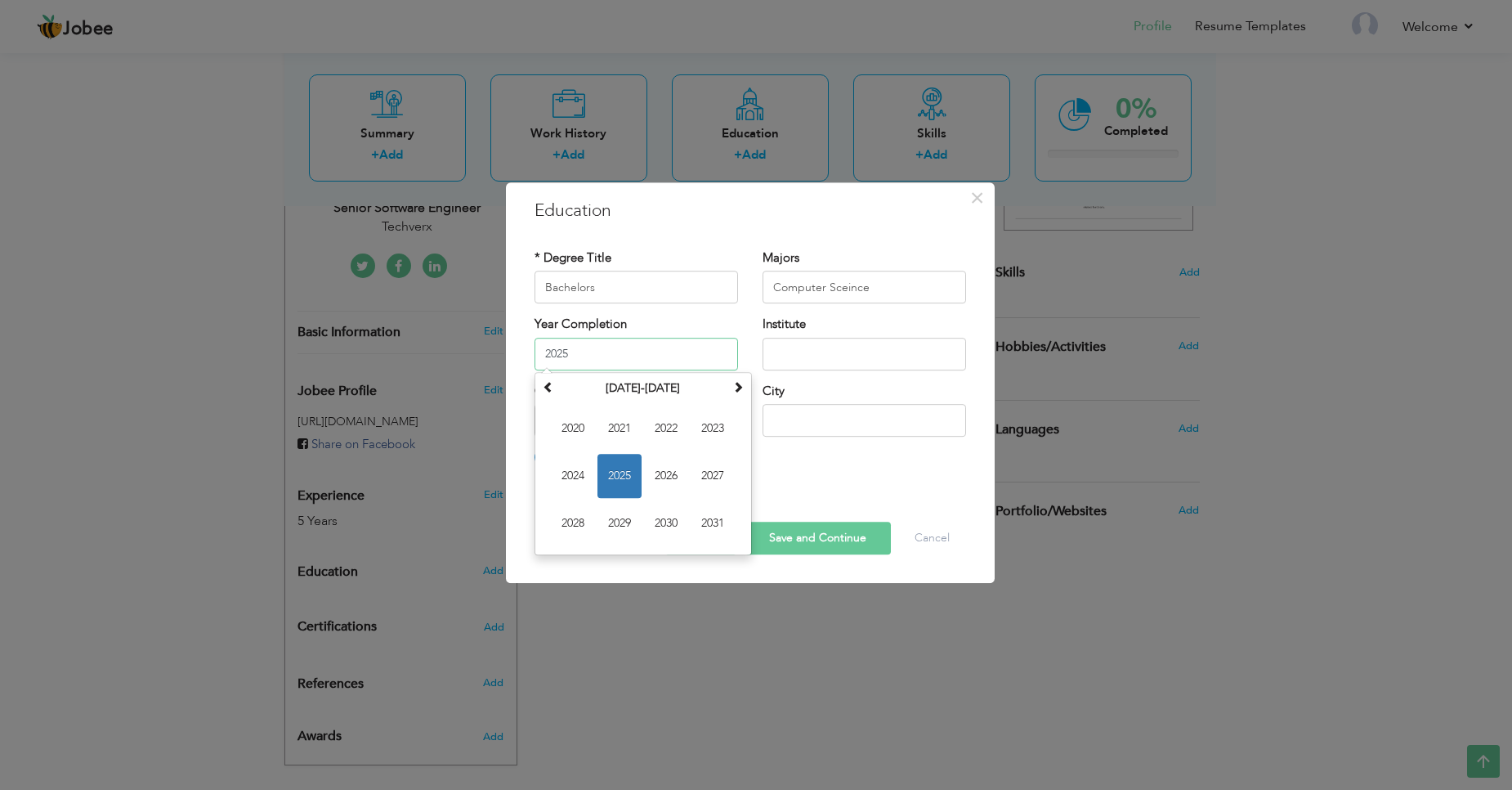
click at [625, 346] on input "2025" at bounding box center [636, 354] width 204 height 33
click at [578, 426] on span "2020" at bounding box center [573, 428] width 44 height 44
type input "2020"
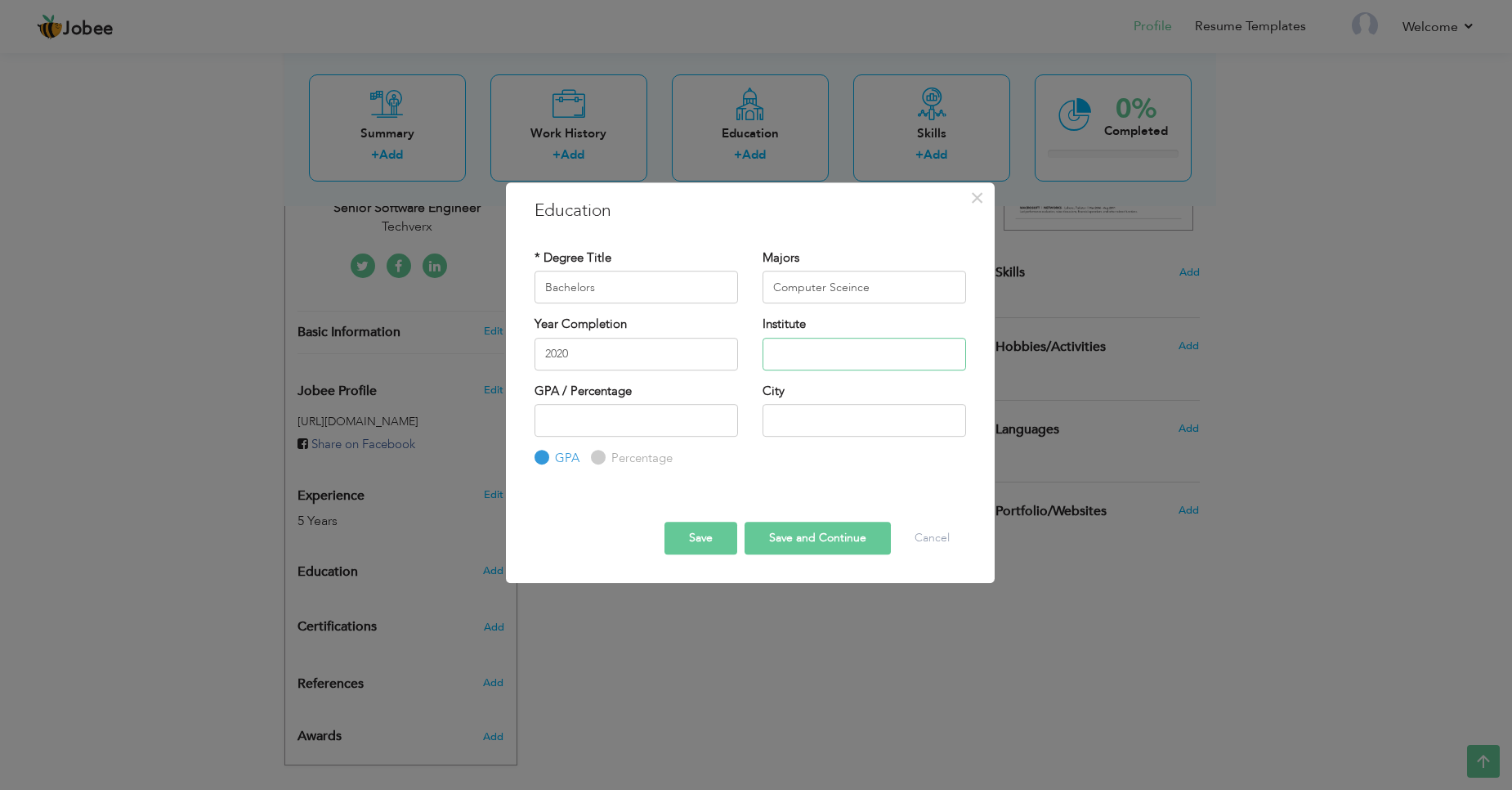
click at [821, 361] on input "text" at bounding box center [865, 354] width 204 height 33
paste input "COMSATS University [GEOGRAPHIC_DATA]"
drag, startPoint x: 881, startPoint y: 354, endPoint x: 958, endPoint y: 354, distance: 77.0
click at [957, 356] on input "COMSATS University [GEOGRAPHIC_DATA]" at bounding box center [865, 354] width 204 height 33
type input "COMSATS University"
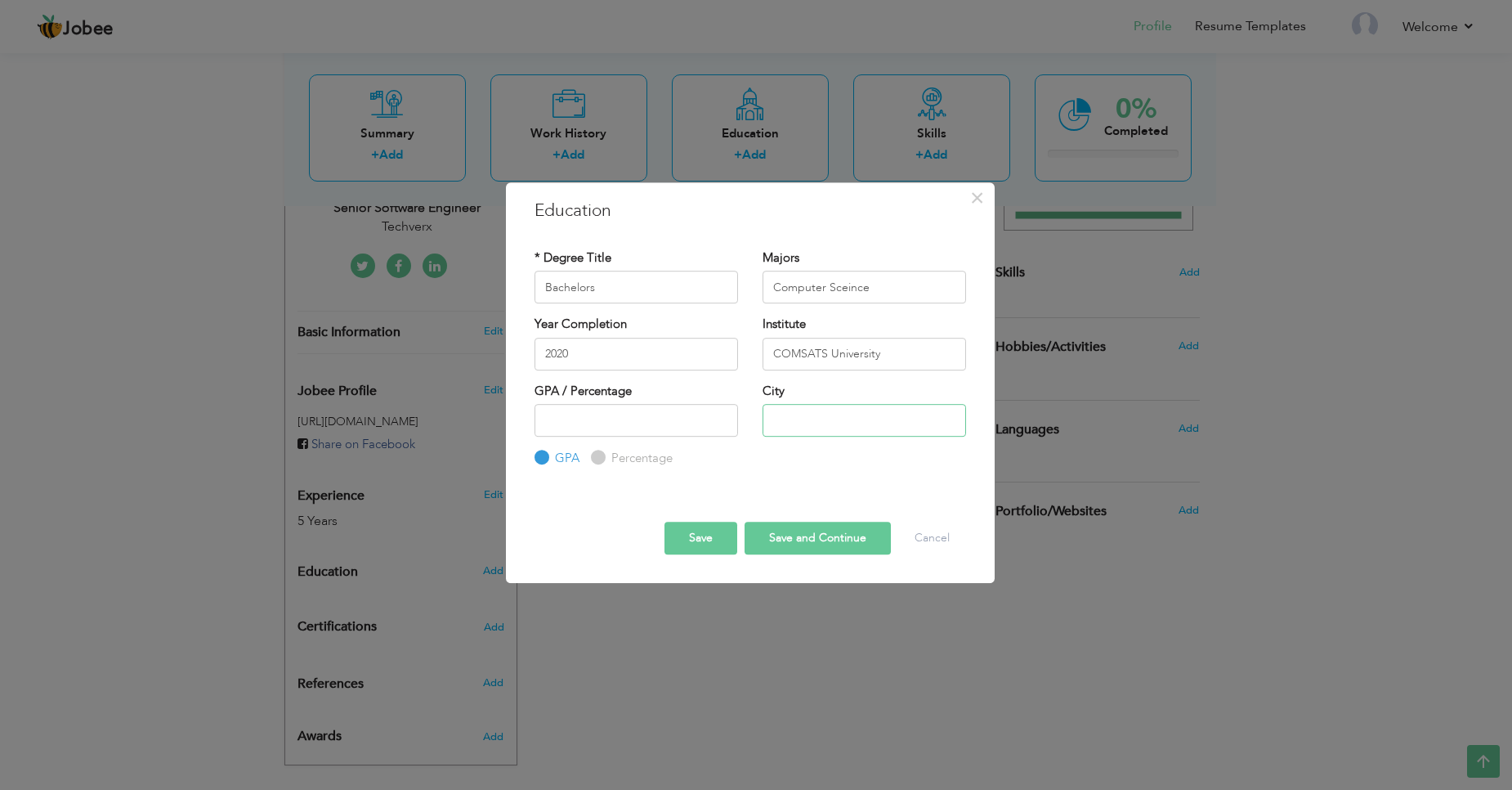
click at [846, 418] on input "text" at bounding box center [865, 420] width 204 height 33
paste input "[GEOGRAPHIC_DATA]"
type input "[GEOGRAPHIC_DATA]"
click at [594, 422] on input "number" at bounding box center [636, 420] width 204 height 33
type input "2.54"
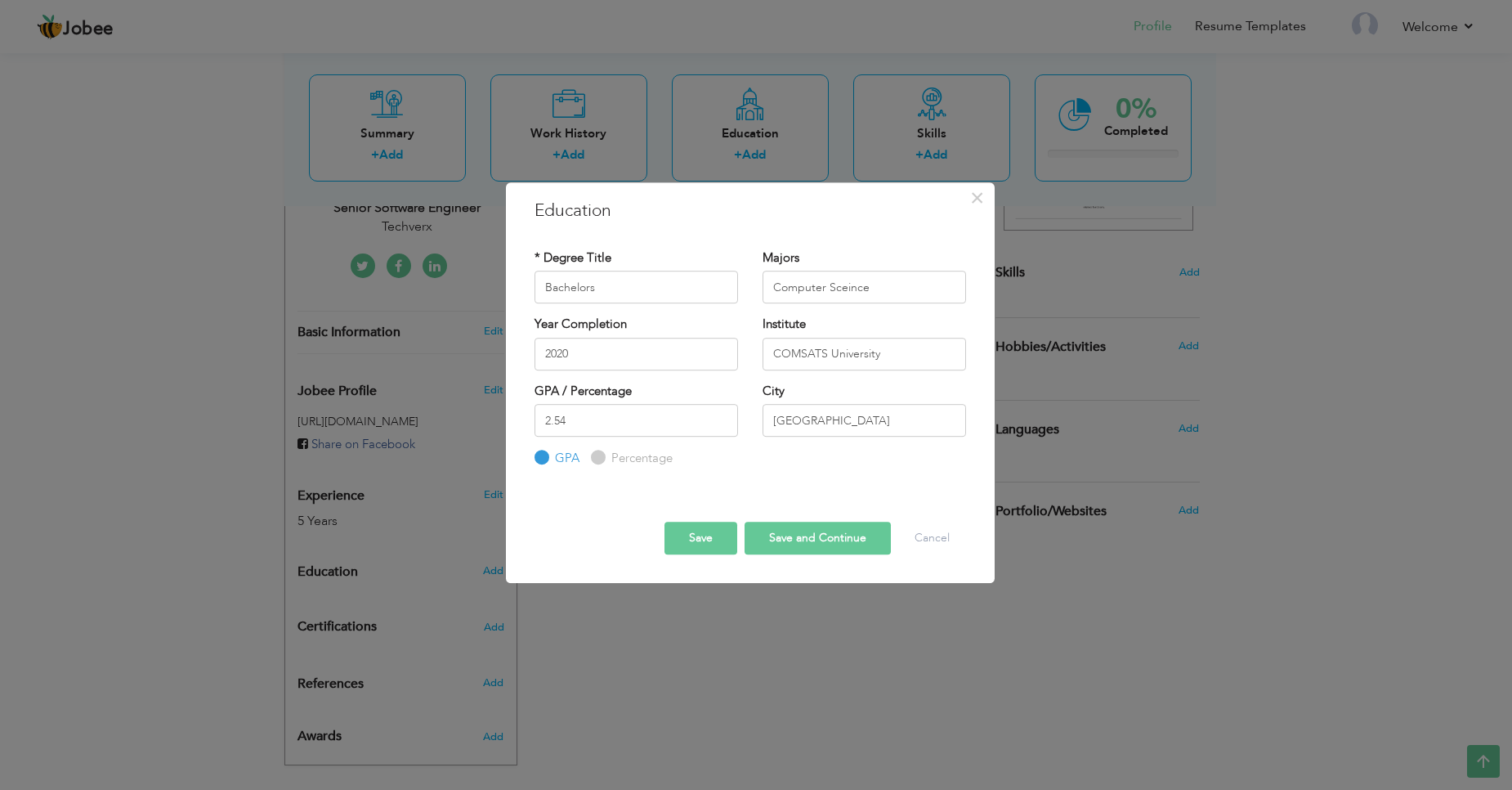
click at [803, 537] on button "Save and Continue" at bounding box center [818, 537] width 146 height 33
click at [980, 198] on span "×" at bounding box center [977, 198] width 14 height 29
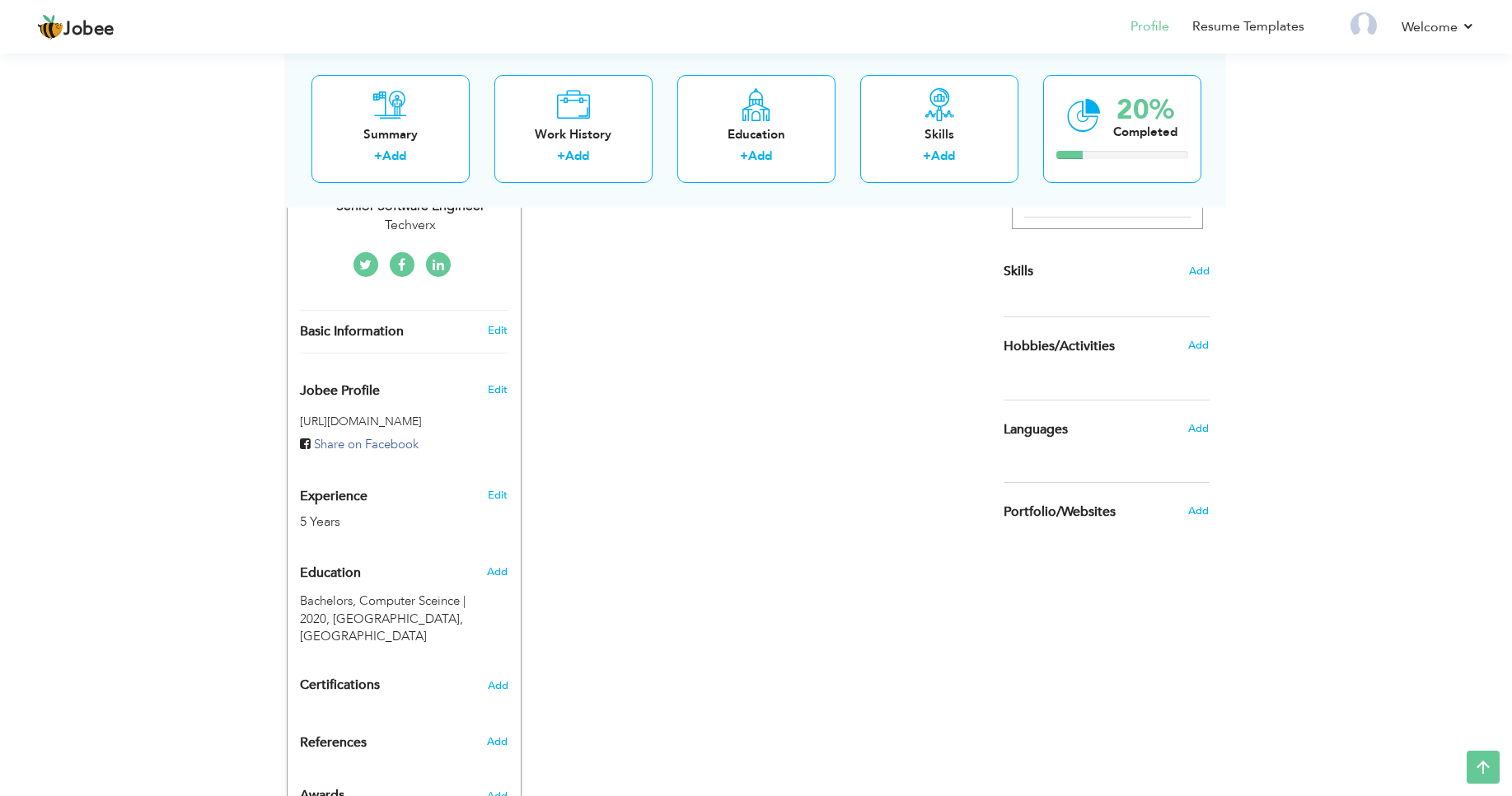
scroll to position [425, 0]
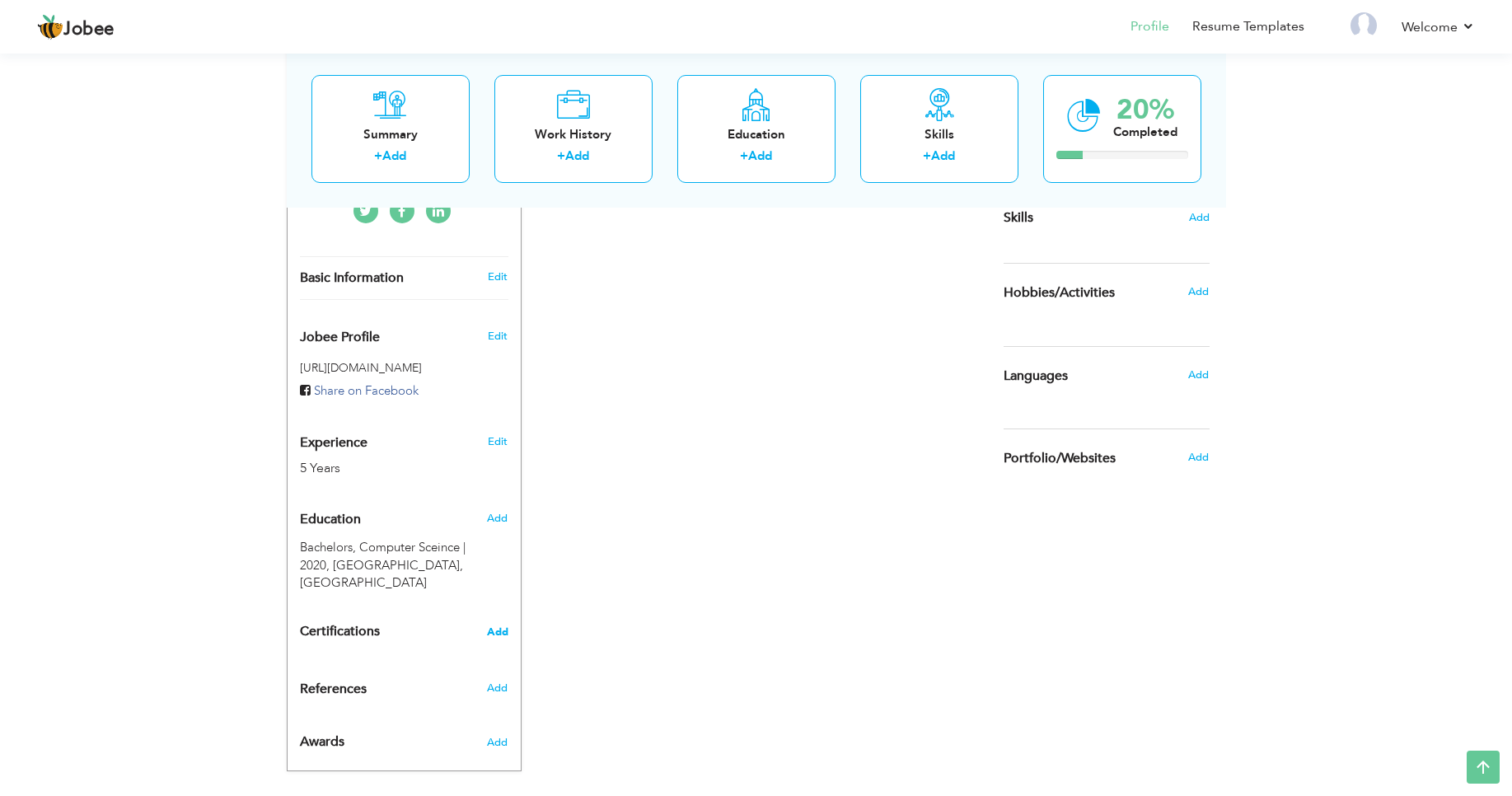
click at [502, 626] on span "Add" at bounding box center [497, 632] width 22 height 11
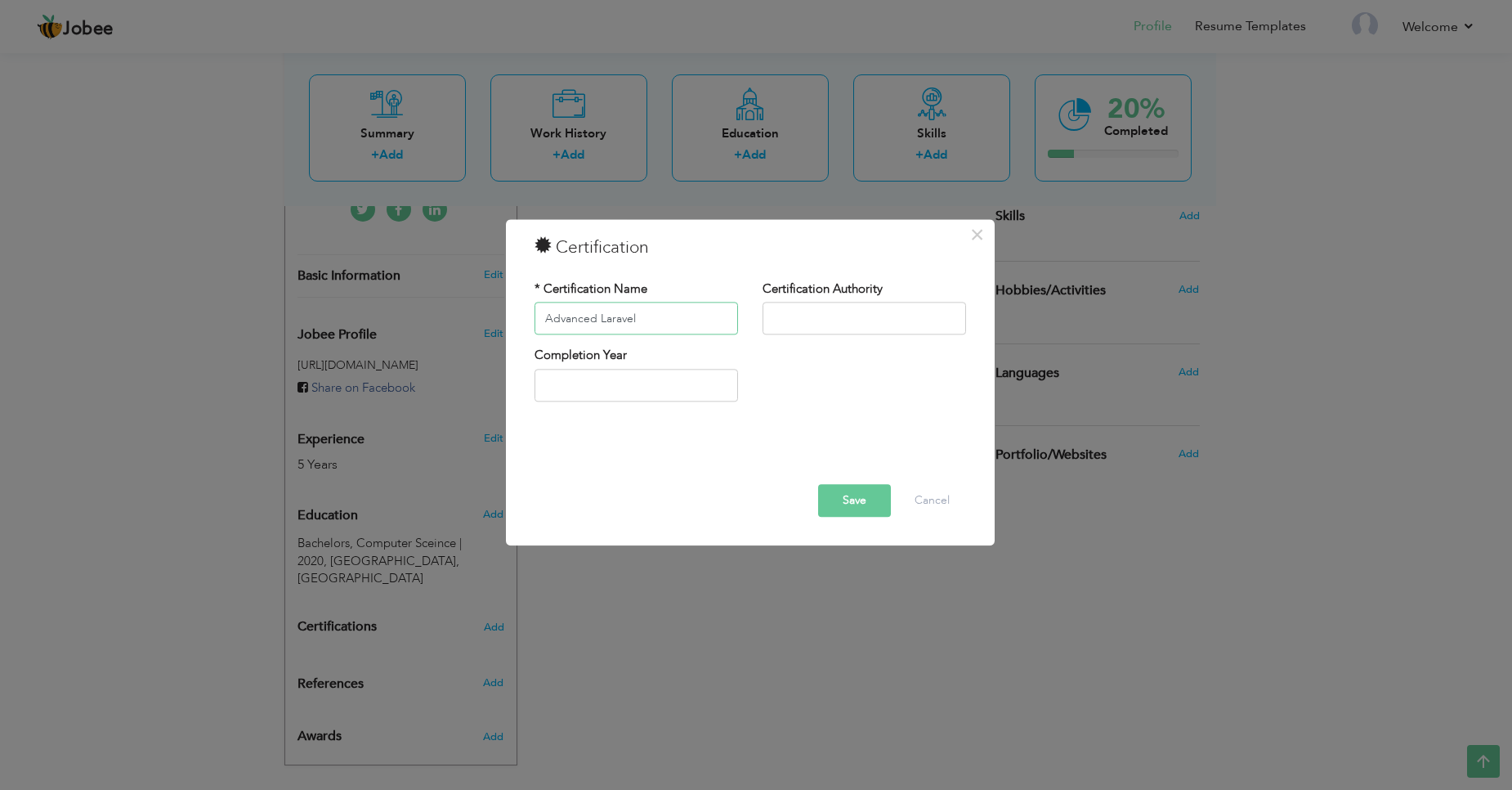
type input "Advanced Laravel"
click at [802, 310] on input "text" at bounding box center [865, 318] width 204 height 33
type input "Linkedin"
click at [672, 382] on input "2025" at bounding box center [636, 385] width 204 height 33
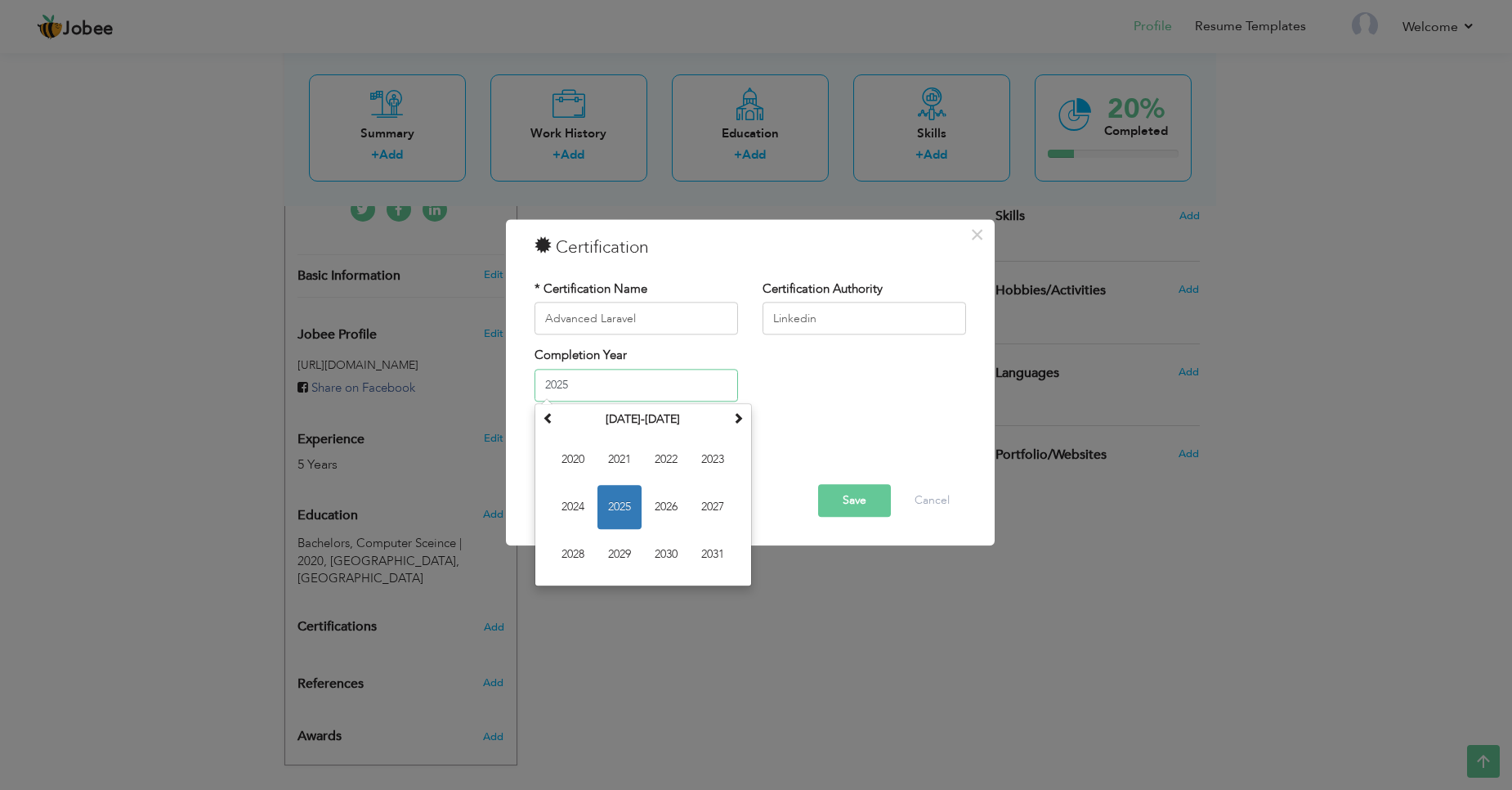
click at [579, 387] on input "2025" at bounding box center [636, 385] width 204 height 33
click at [705, 463] on span "2023" at bounding box center [712, 459] width 44 height 44
type input "2023"
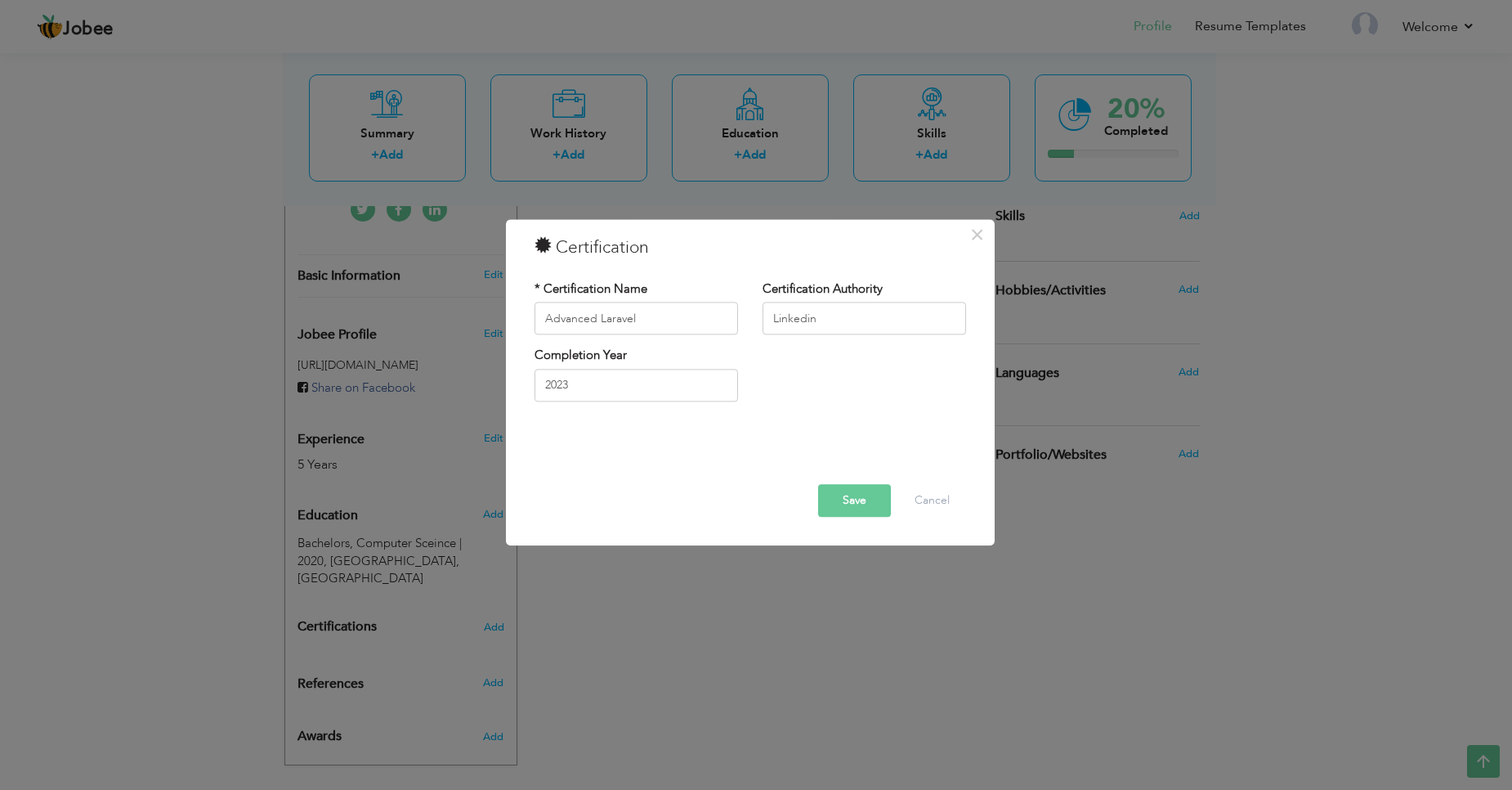
click at [839, 505] on button "Save" at bounding box center [855, 501] width 73 height 33
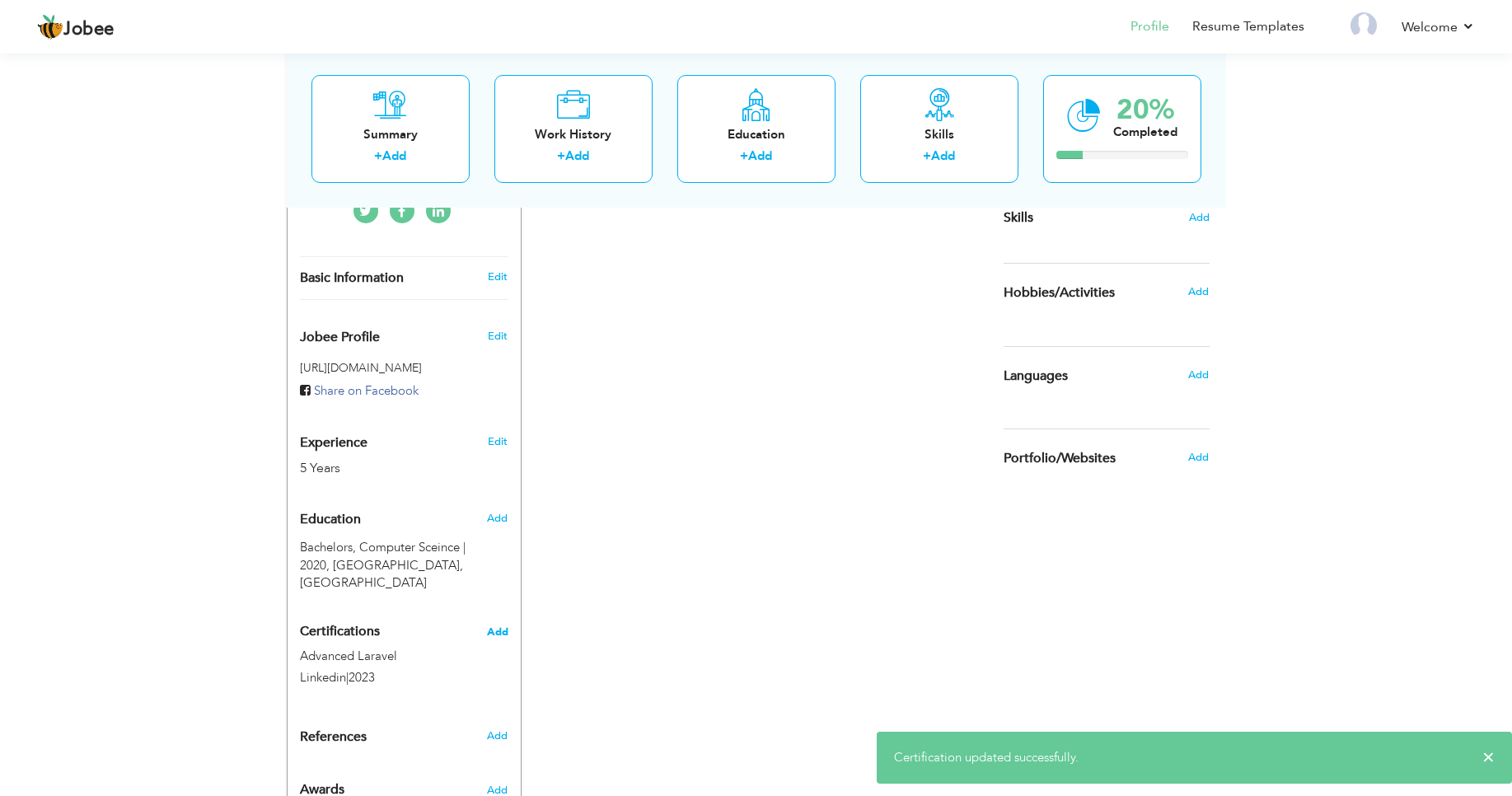
click at [507, 626] on span "Add" at bounding box center [497, 632] width 22 height 11
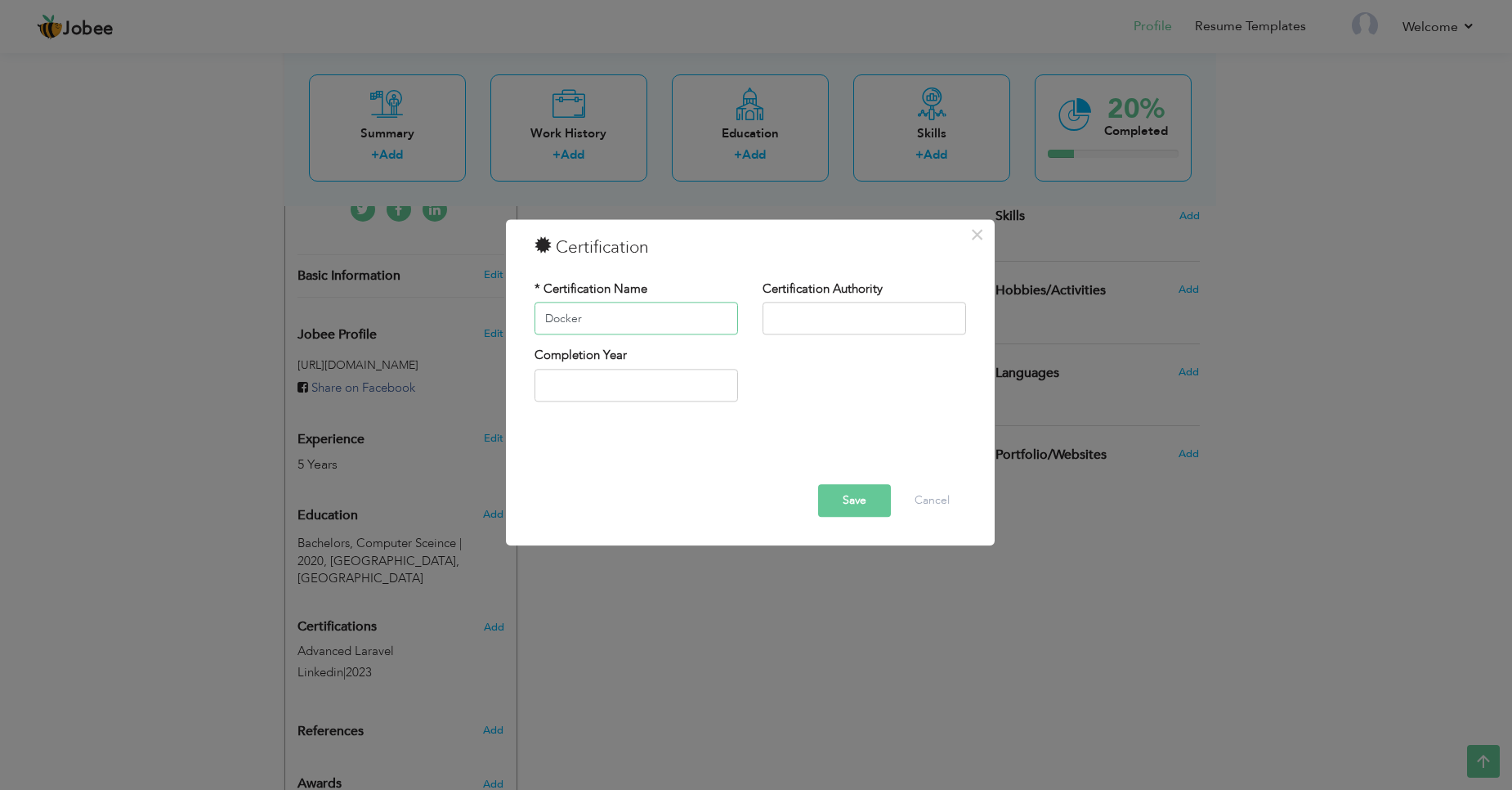
type input "Docker"
click at [817, 322] on input "text" at bounding box center [865, 318] width 204 height 33
type input "Linkedin"
click at [645, 374] on input "text" at bounding box center [636, 385] width 204 height 33
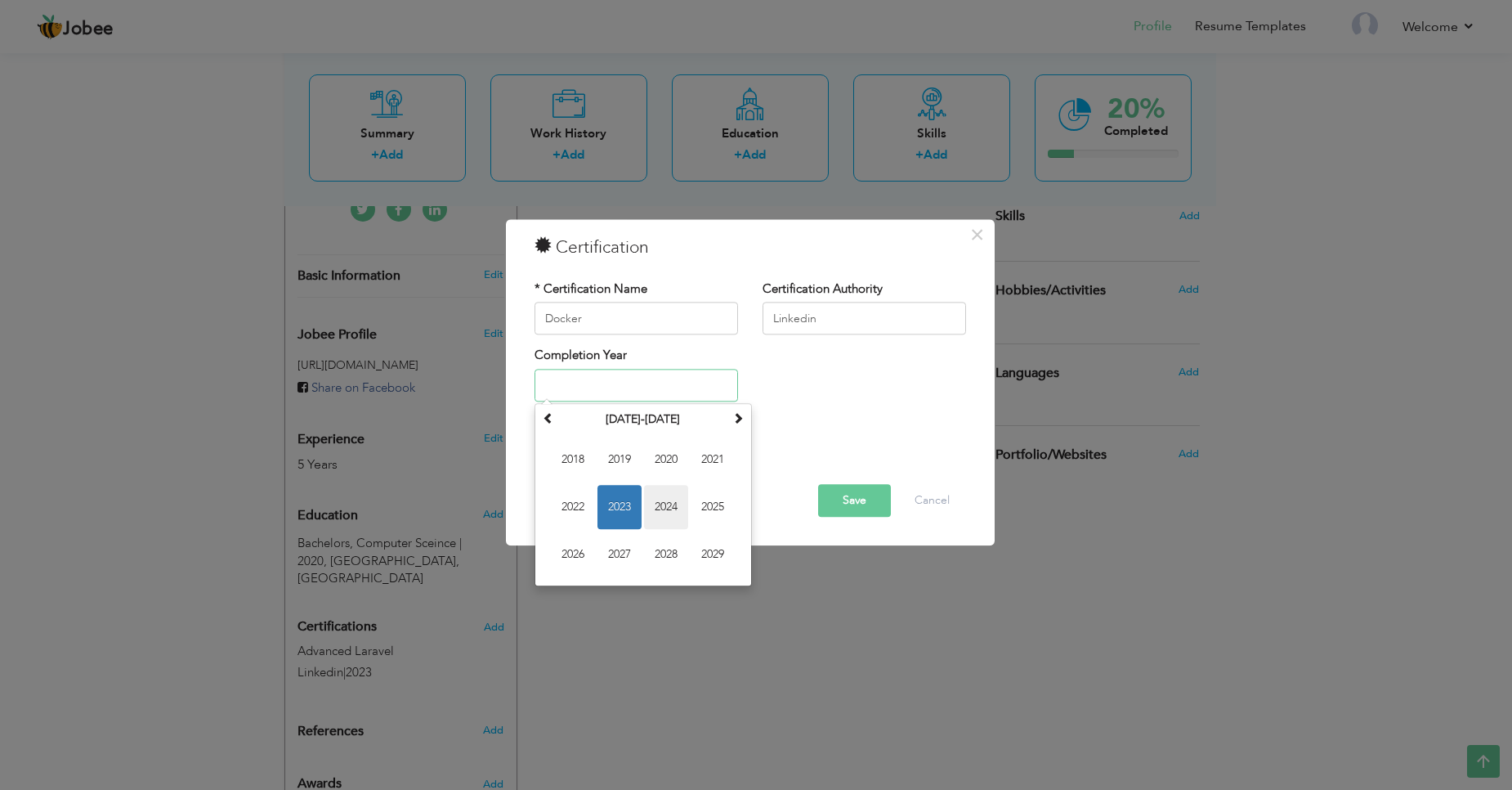
click at [650, 507] on span "2024" at bounding box center [666, 506] width 44 height 44
type input "2024"
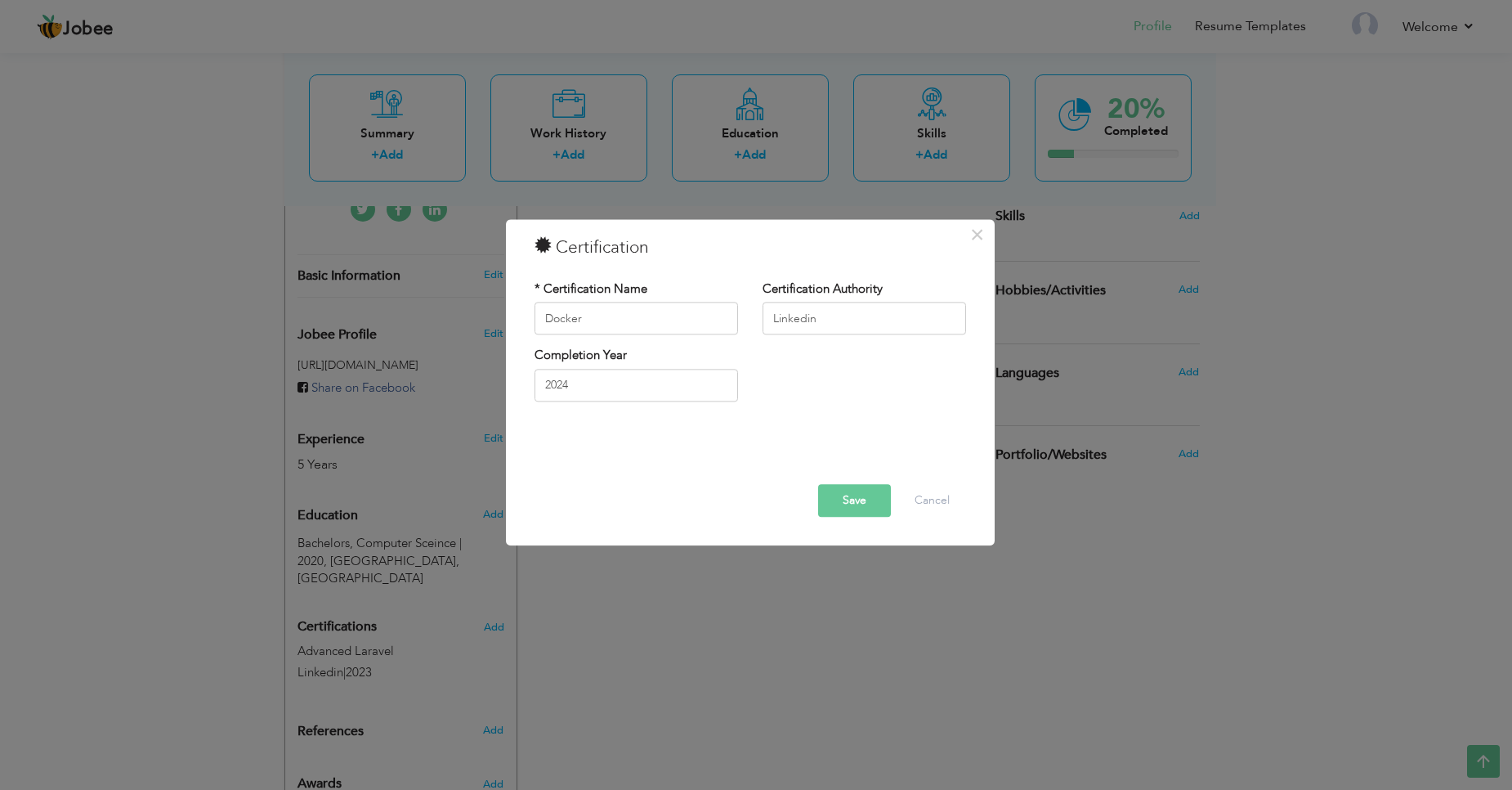
click at [839, 491] on button "Save" at bounding box center [855, 501] width 73 height 33
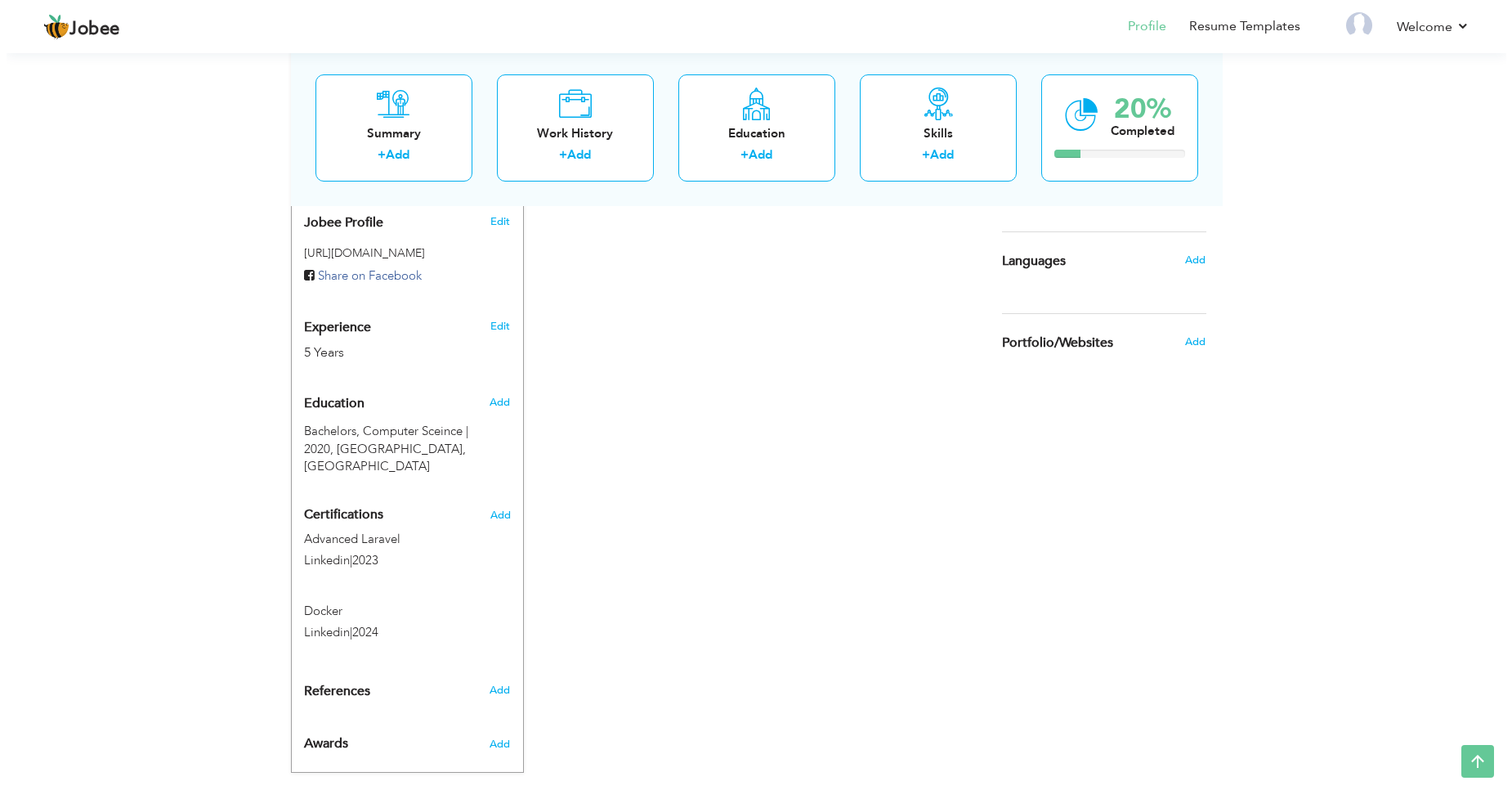
scroll to position [541, 0]
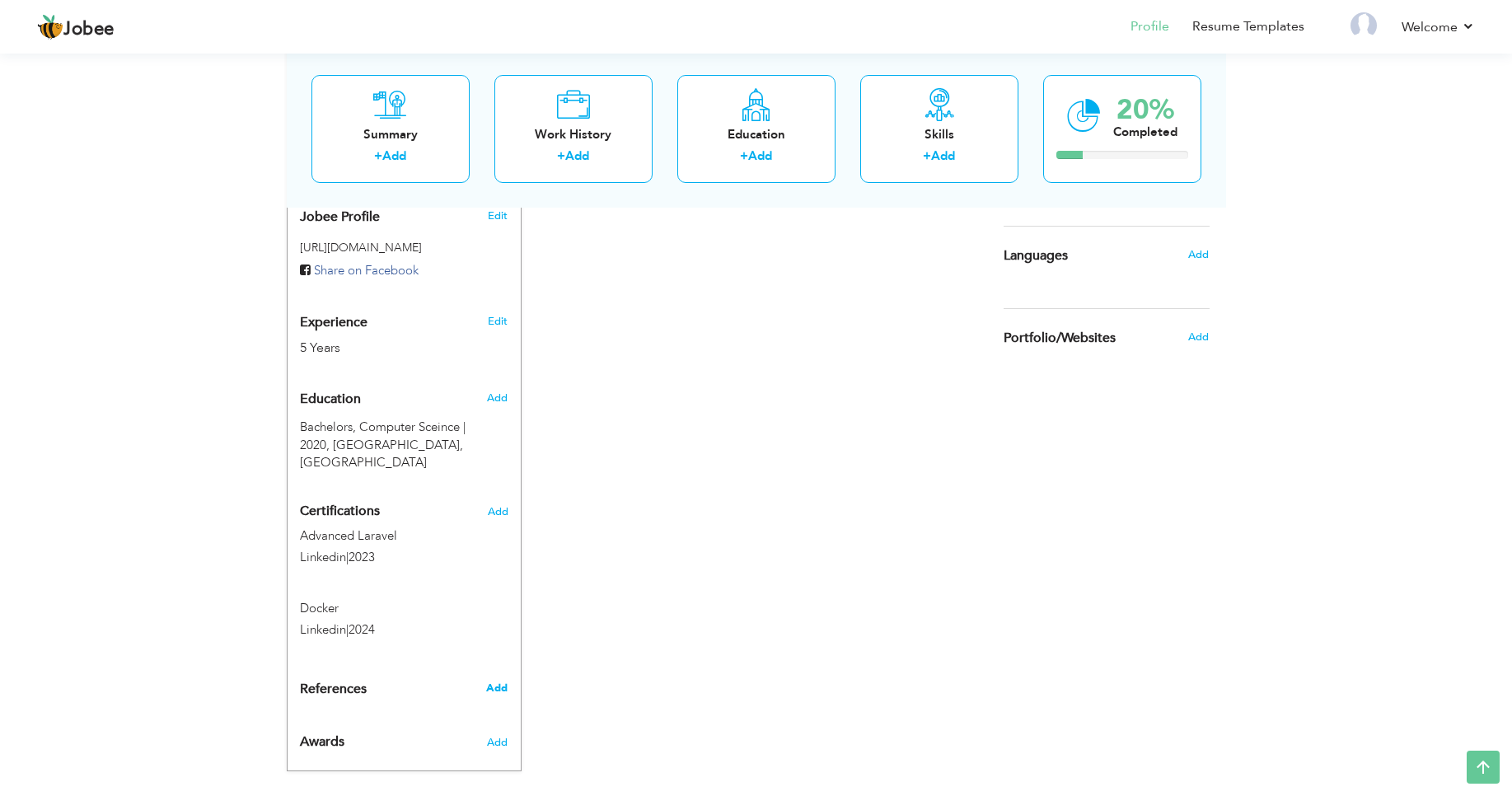
click at [501, 681] on span "Add" at bounding box center [497, 688] width 22 height 15
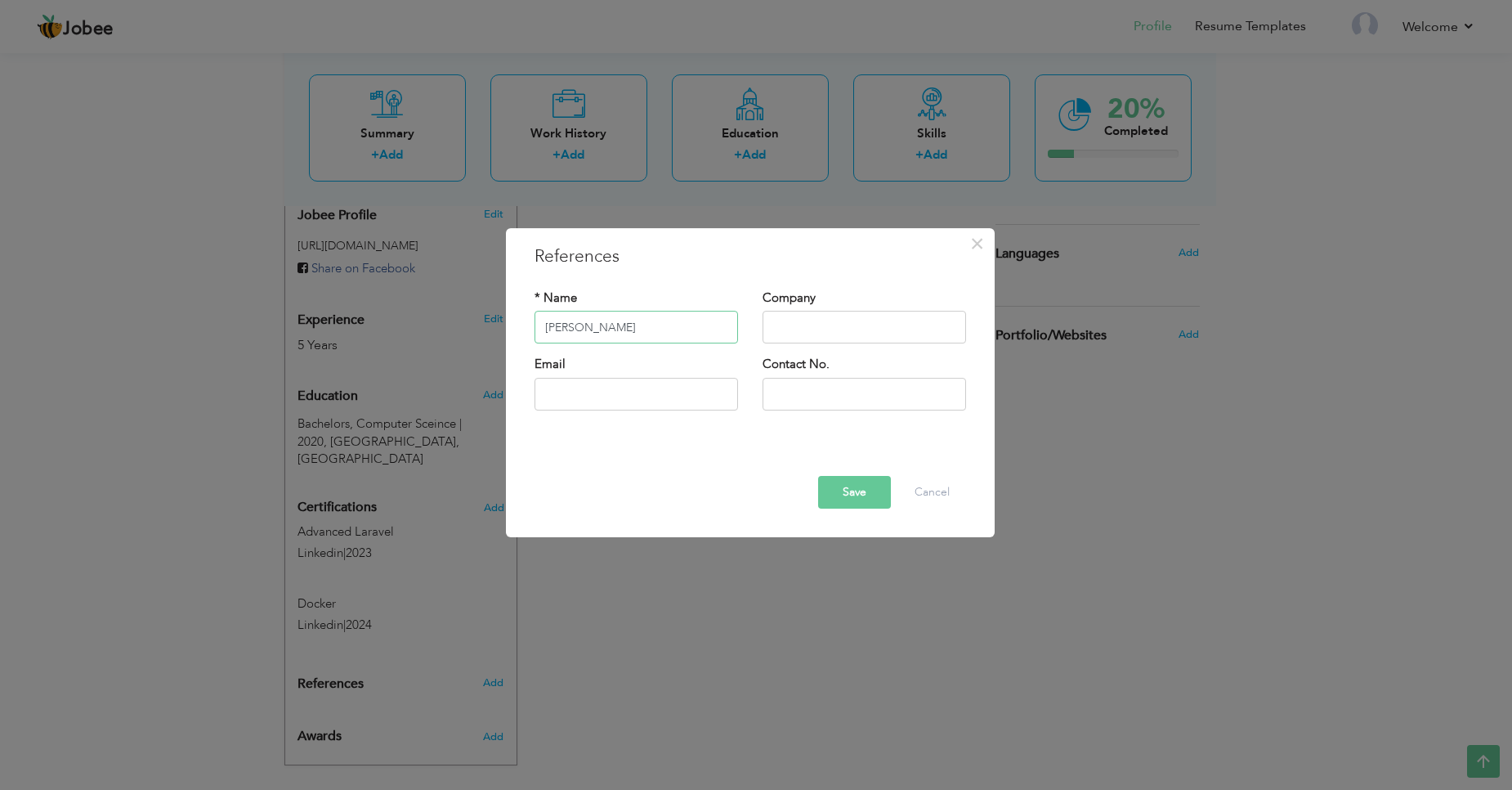
type input "[PERSON_NAME]"
click at [792, 327] on input "text" at bounding box center [865, 328] width 204 height 33
paste input "REACH Employment LLC [GEOGRAPHIC_DATA]"
type input "REACH Employment LLC [GEOGRAPHIC_DATA]"
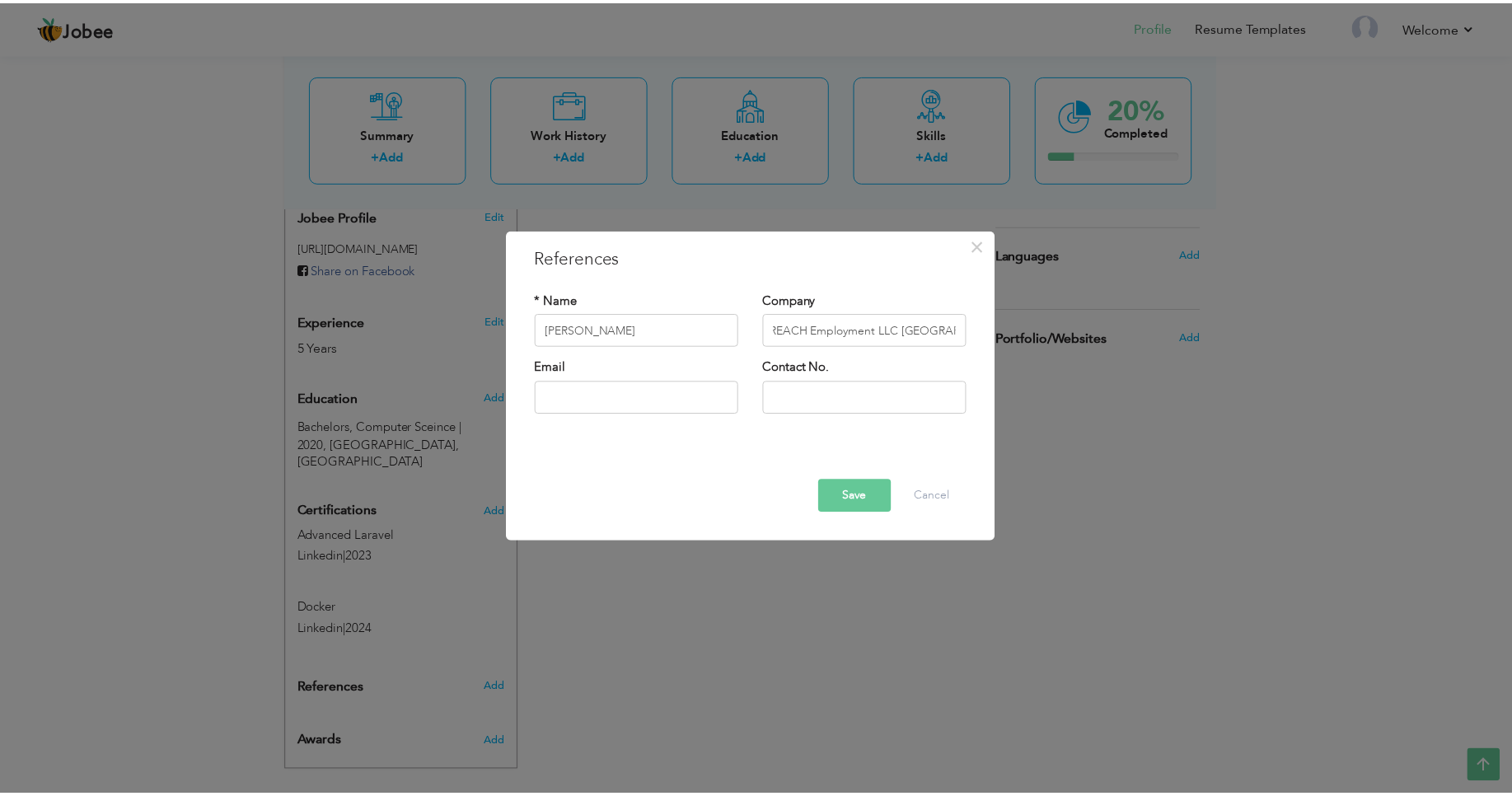
scroll to position [0, 0]
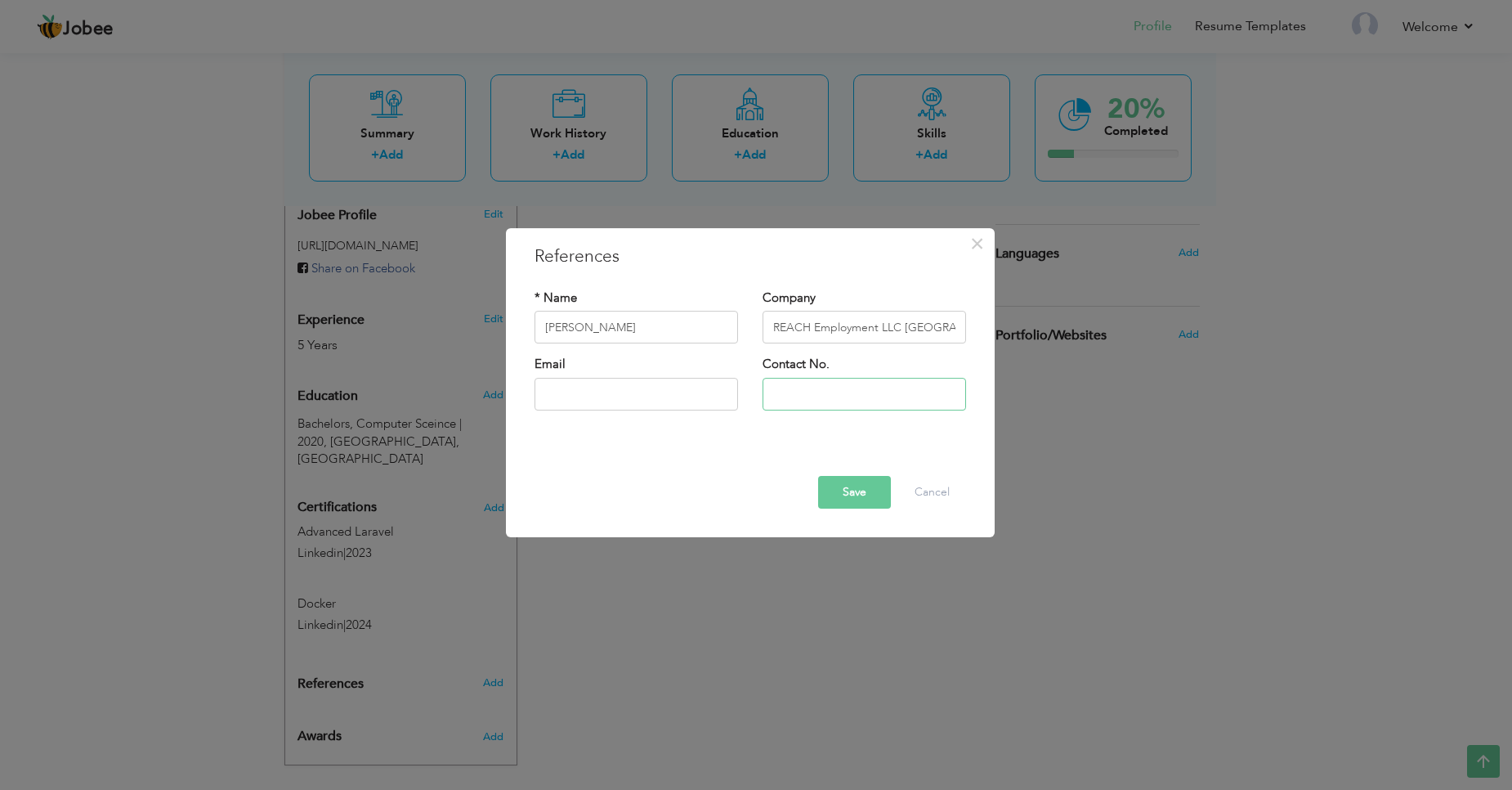
click at [780, 383] on input "text" at bounding box center [865, 394] width 204 height 33
paste input "[PHONE_NUMBER]"
type input "[PHONE_NUMBER]"
click at [850, 497] on button "Save" at bounding box center [855, 492] width 73 height 33
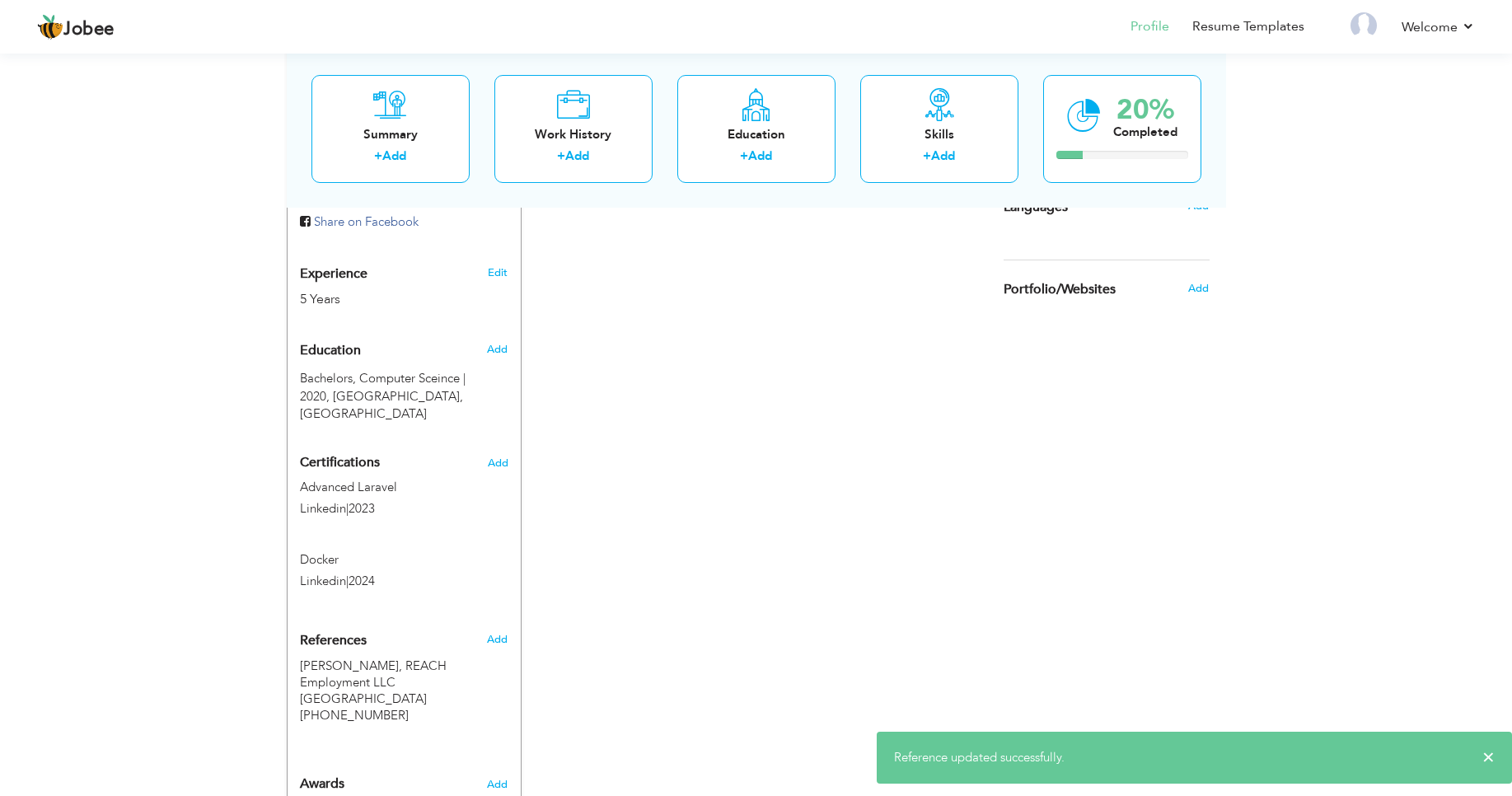
scroll to position [620, 0]
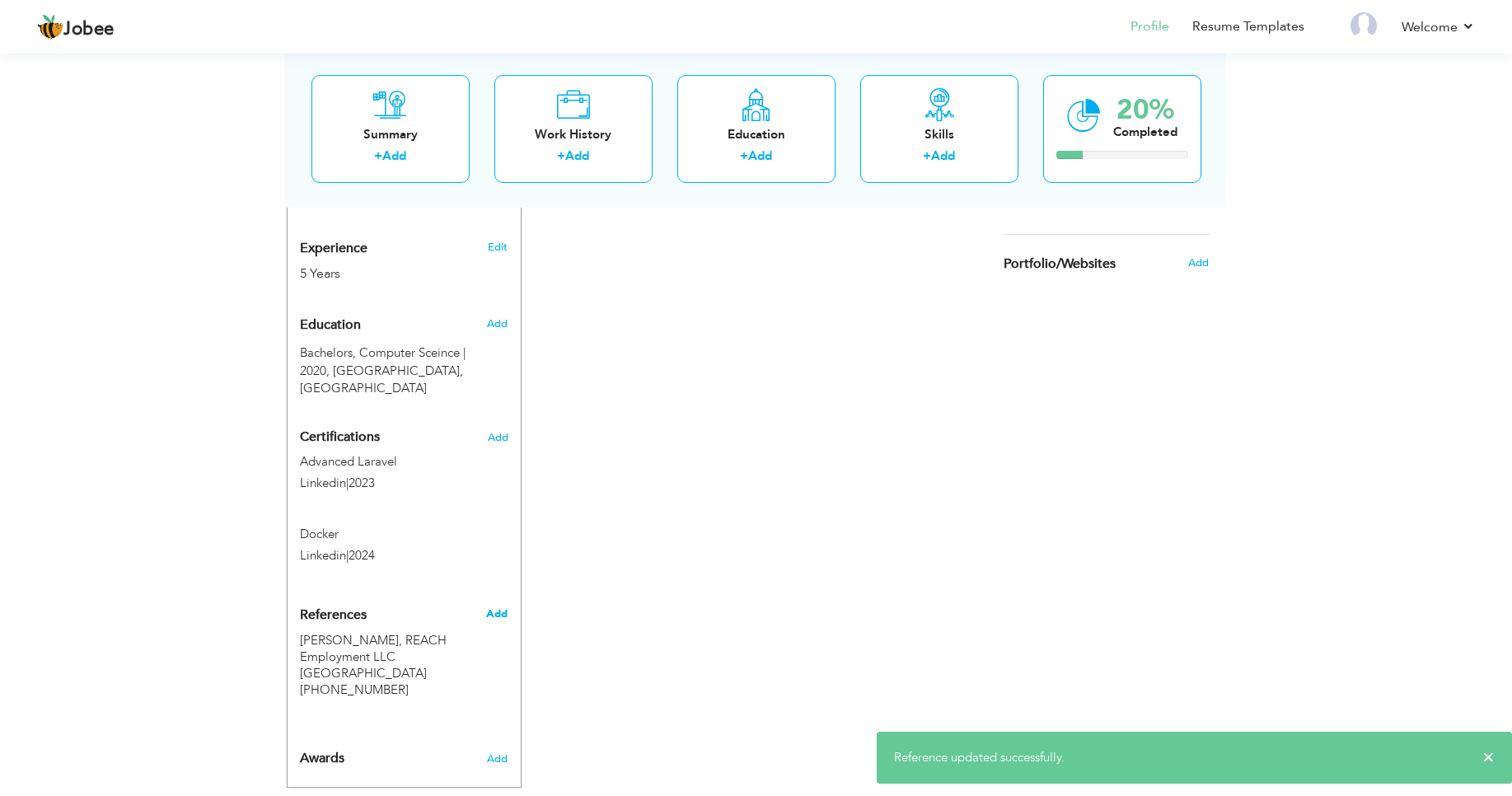
click at [491, 606] on span "Add" at bounding box center [497, 614] width 22 height 15
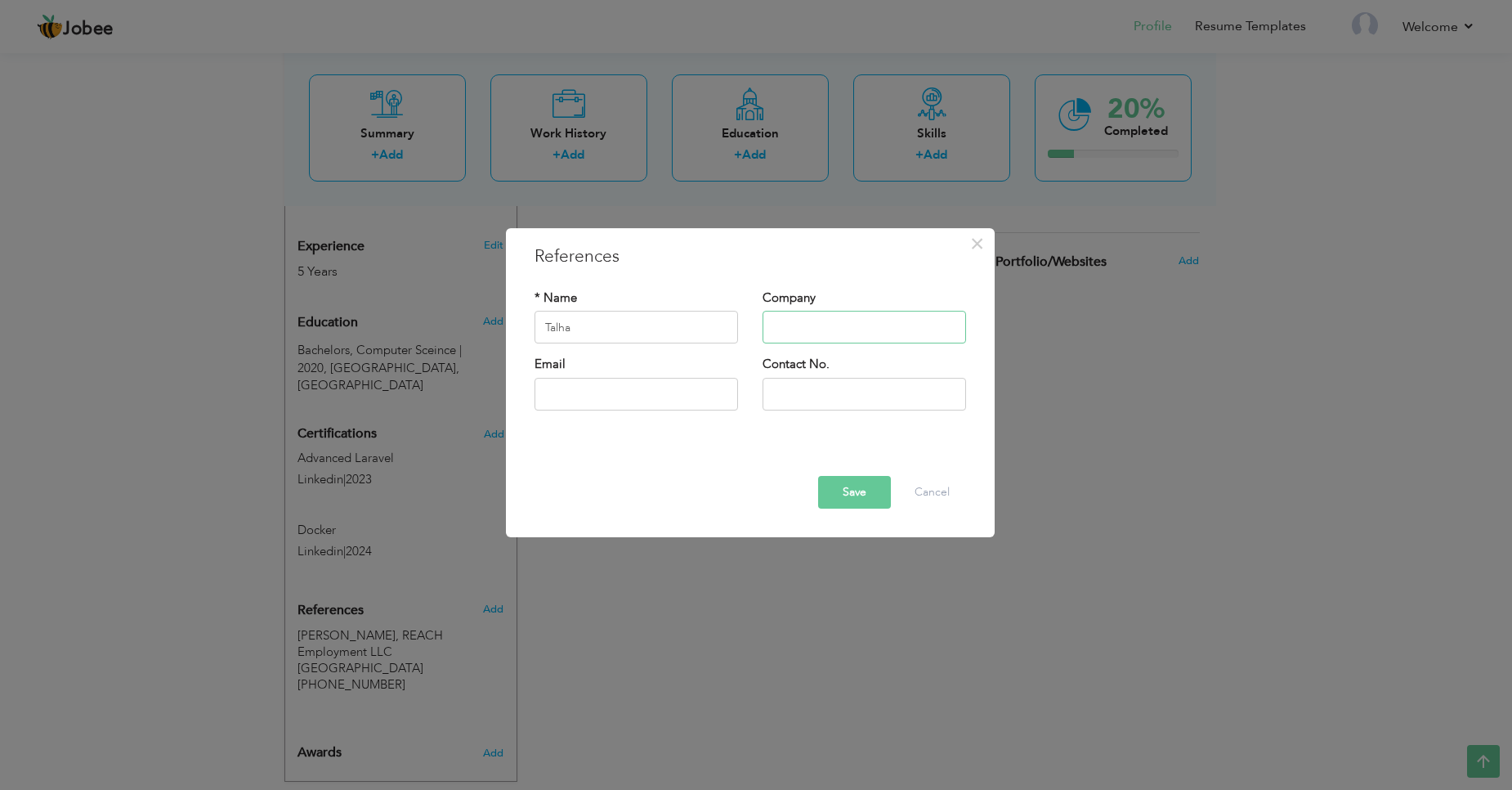
click at [795, 329] on input "text" at bounding box center [865, 328] width 204 height 33
click at [612, 329] on input "Talha" at bounding box center [636, 328] width 204 height 33
paste input "Data Engineer"
click at [617, 331] on input "Talha" at bounding box center [636, 328] width 204 height 33
type input "[PERSON_NAME]"
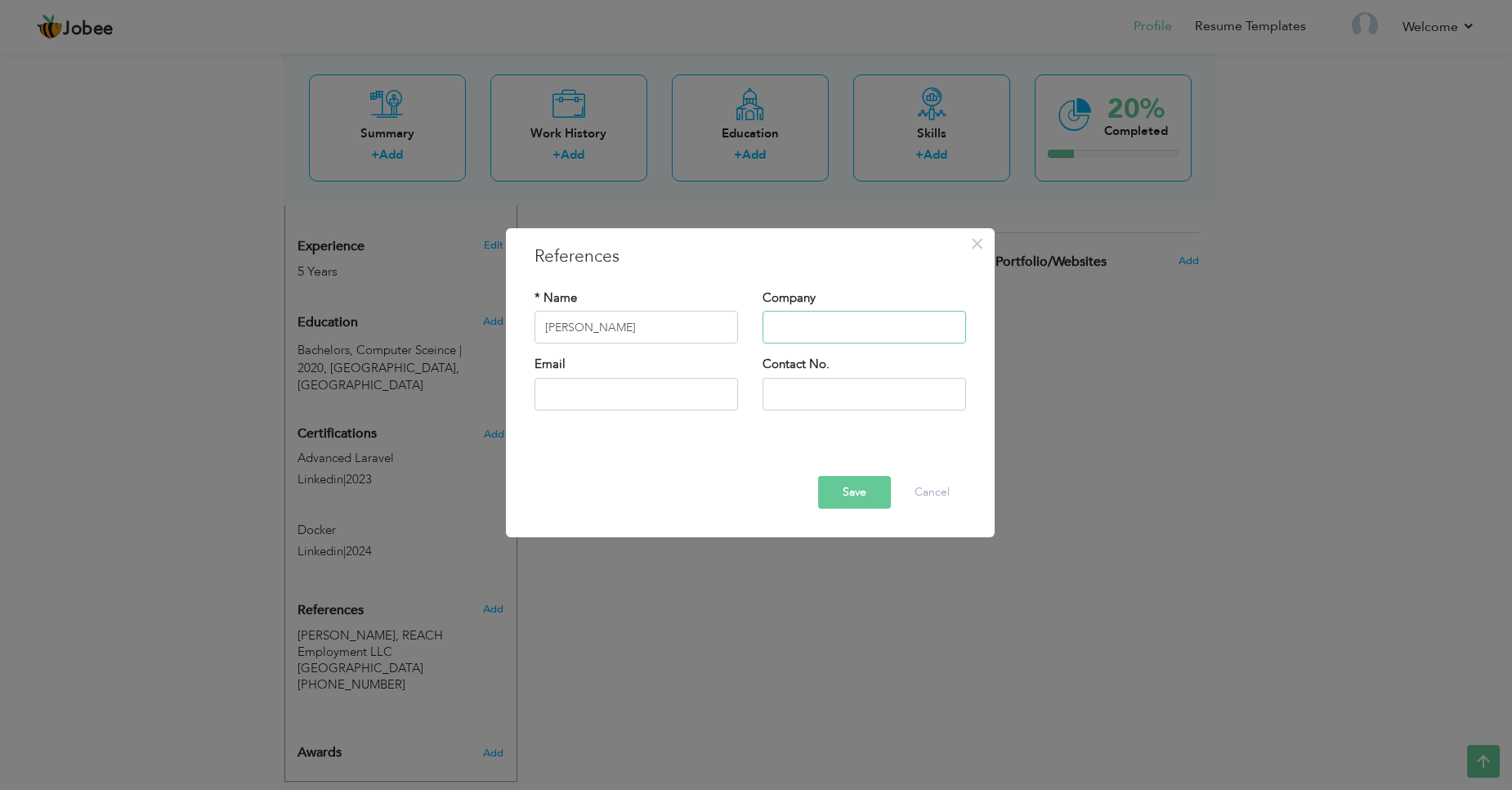
click at [814, 336] on input "text" at bounding box center [865, 328] width 204 height 33
paste input "MexFintech"
type input "MexFintech"
click at [825, 405] on input "text" at bounding box center [865, 394] width 204 height 33
paste input "[PHONE_NUMBER]"
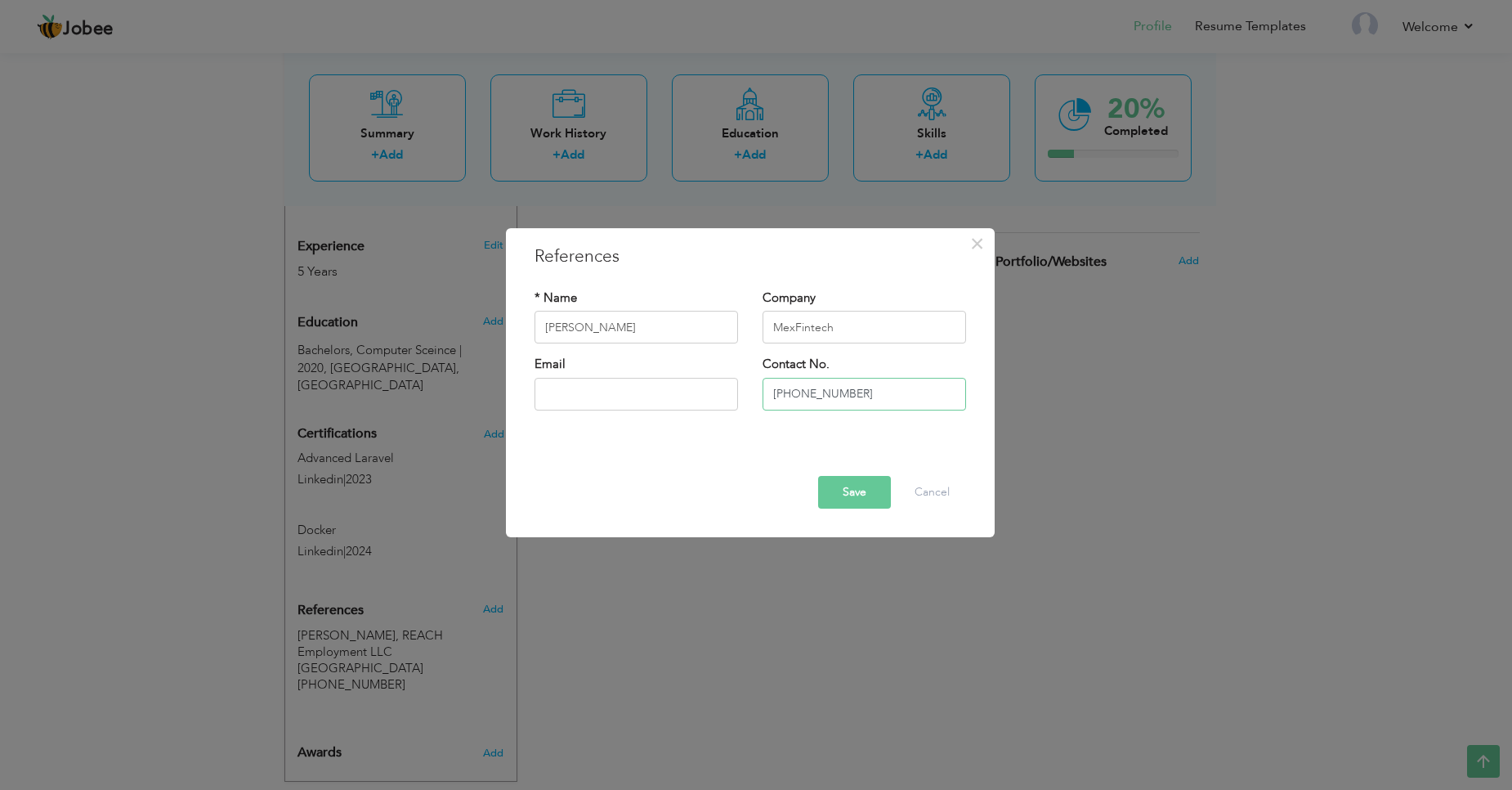
type input "[PHONE_NUMBER]"
click at [854, 500] on button "Save" at bounding box center [855, 492] width 73 height 33
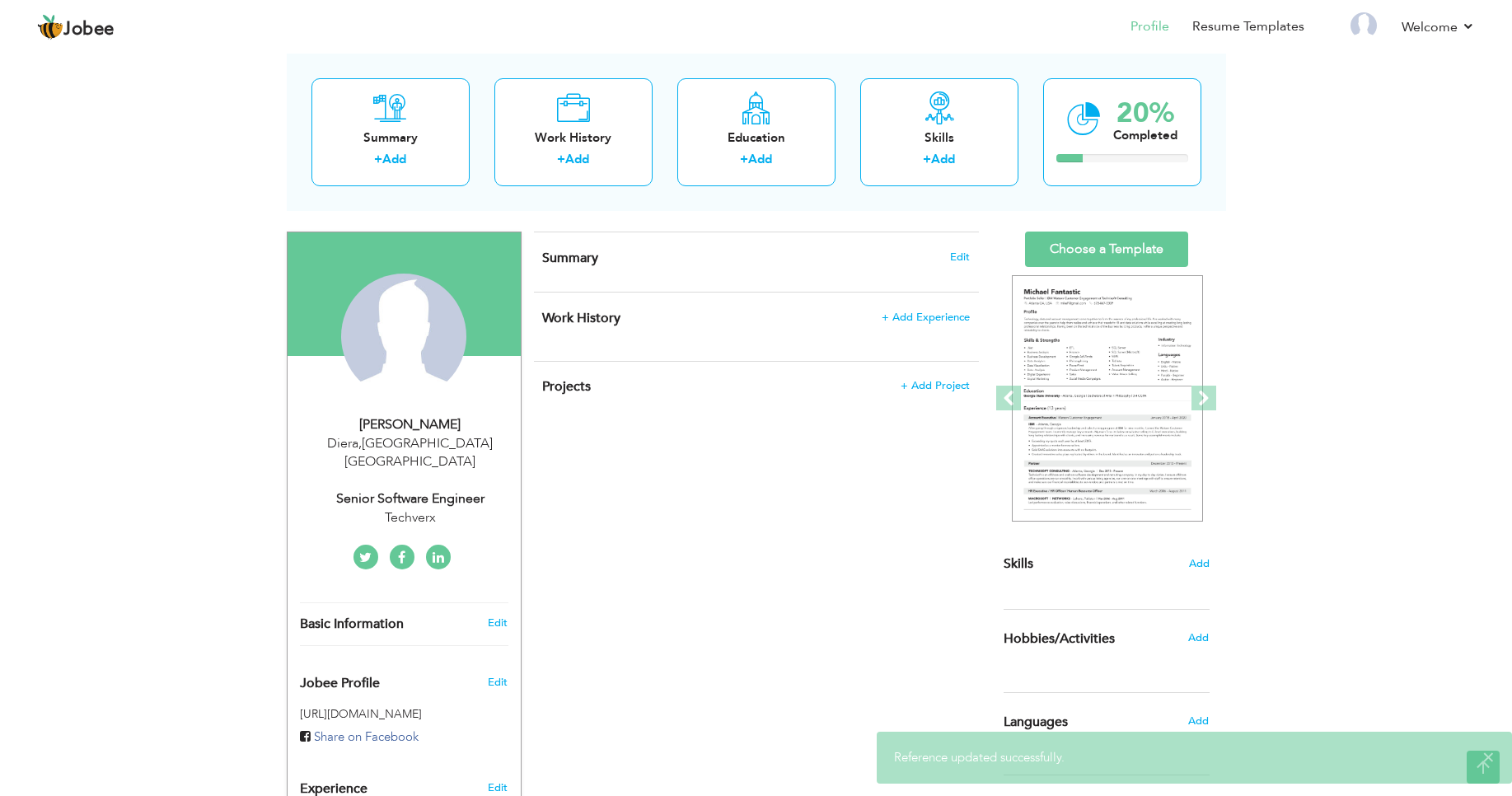
scroll to position [0, 0]
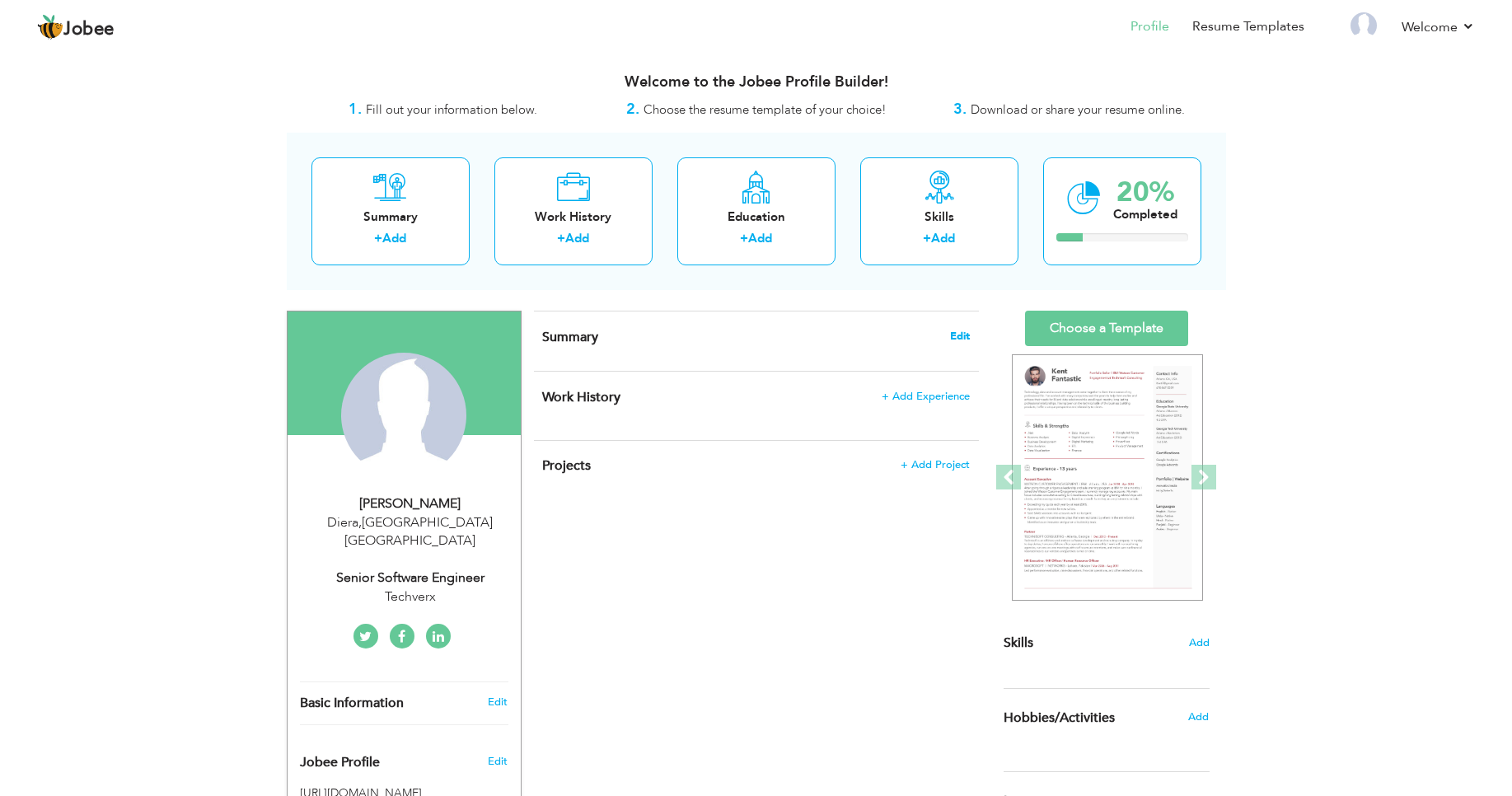
click at [956, 336] on span "Edit" at bounding box center [959, 336] width 20 height 11
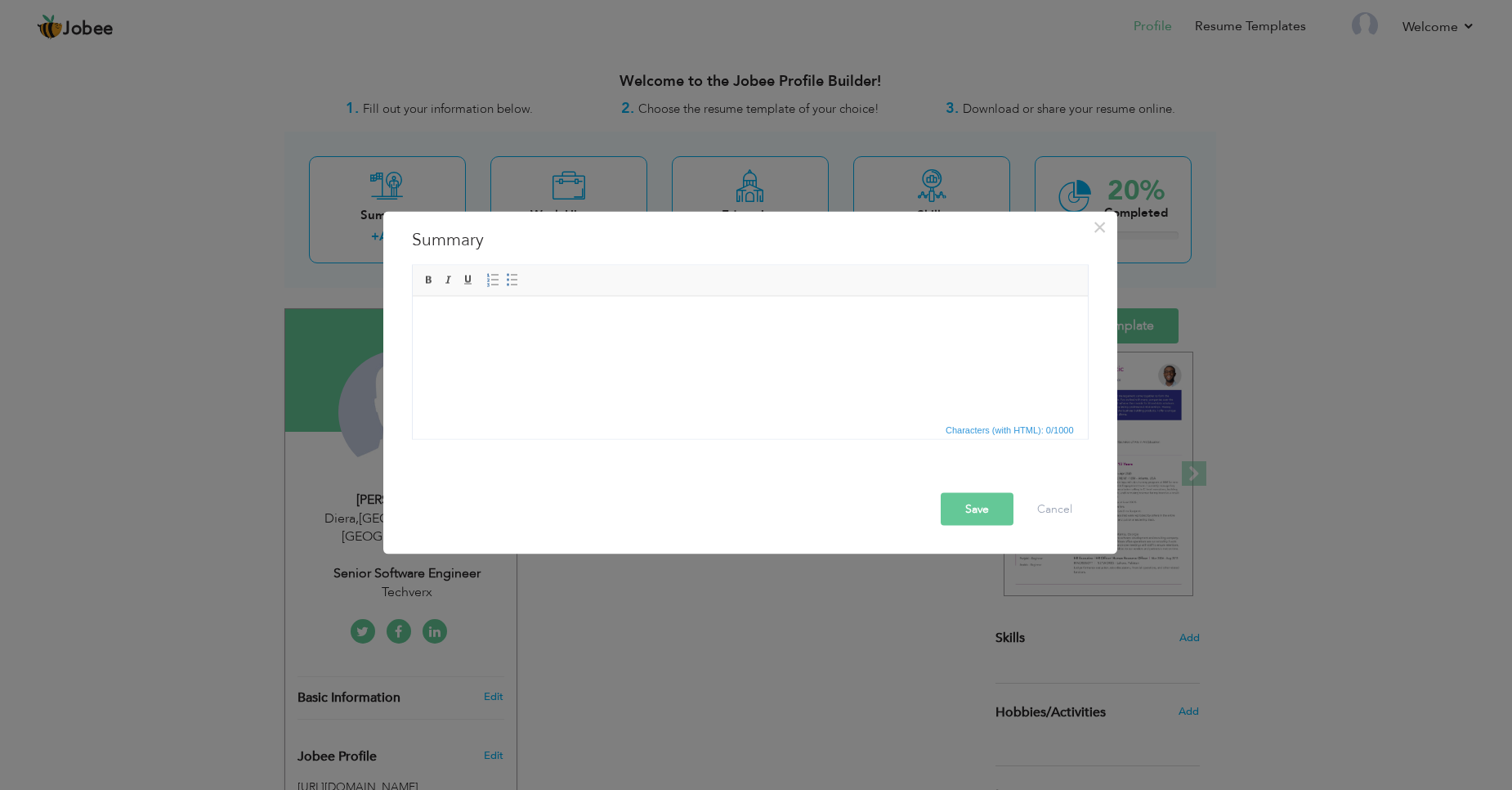
click at [520, 346] on html at bounding box center [749, 320] width 676 height 50
drag, startPoint x: 517, startPoint y: 361, endPoint x: 471, endPoint y: 350, distance: 47.3
click at [471, 346] on html at bounding box center [749, 320] width 676 height 50
click at [477, 345] on html at bounding box center [749, 320] width 676 height 50
drag, startPoint x: 552, startPoint y: 286, endPoint x: 107, endPoint y: 3, distance: 527.4
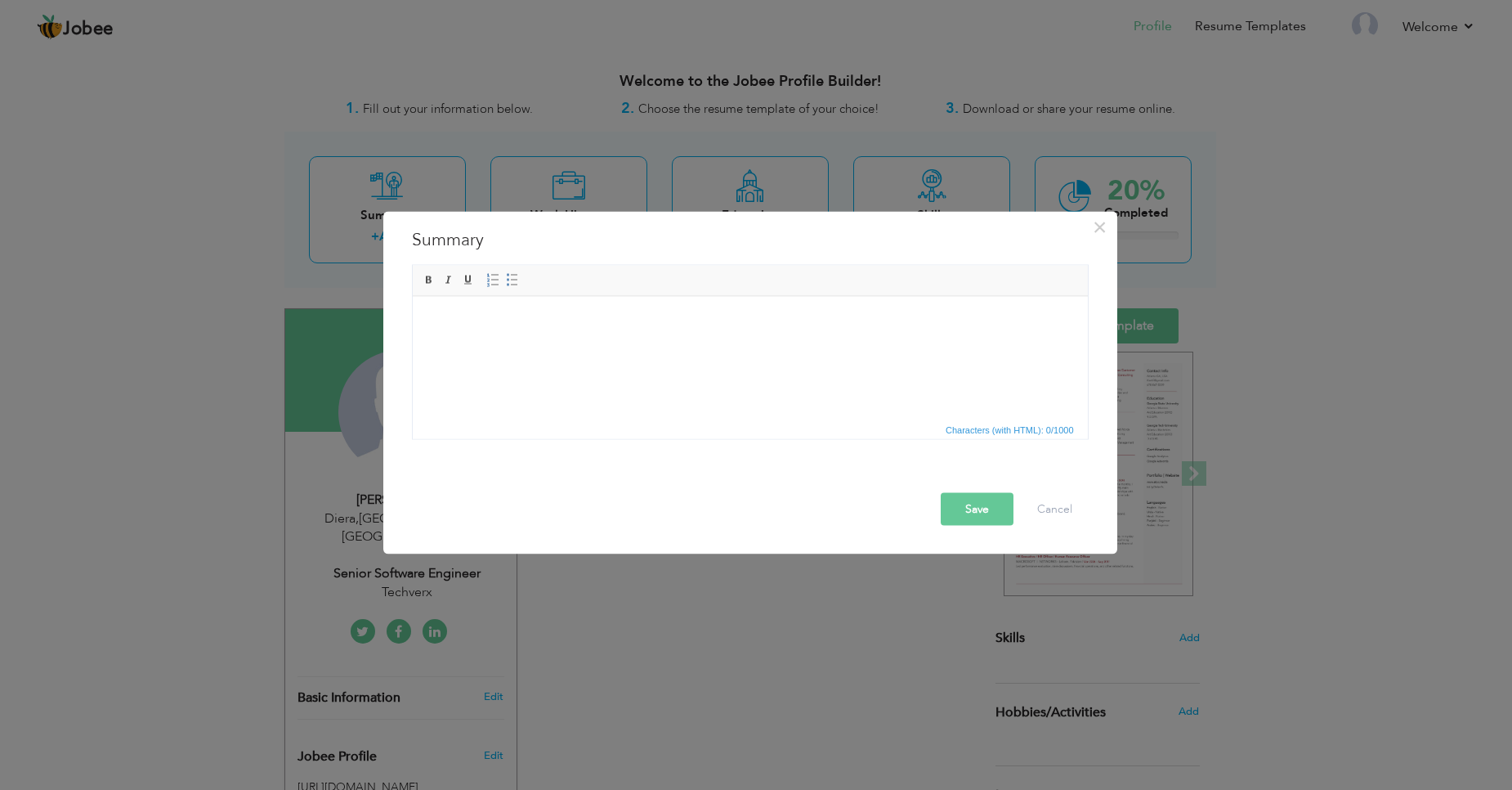
click at [552, 286] on span "Editor toolbars Basic Styles Bold Italic Underline Paragraph Insert/Remove Numb…" at bounding box center [750, 281] width 676 height 31
click at [449, 346] on html at bounding box center [749, 320] width 676 height 50
click at [1046, 346] on html at bounding box center [749, 320] width 676 height 50
drag, startPoint x: 35, startPoint y: 55, endPoint x: 1046, endPoint y: 506, distance: 1107.0
click at [1046, 506] on button "Cancel" at bounding box center [1054, 509] width 68 height 33
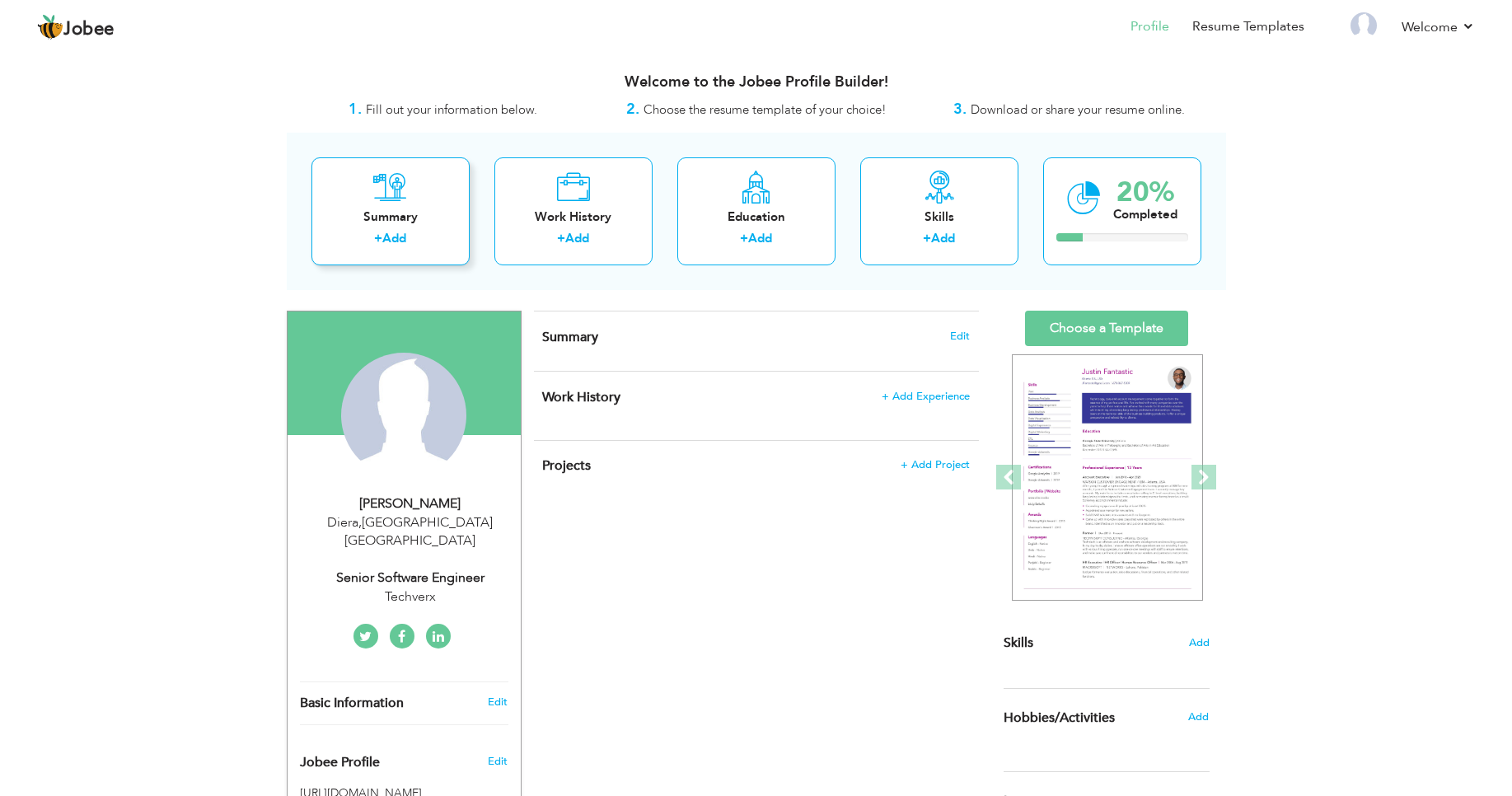
click at [390, 229] on div "Summary + Add" at bounding box center [390, 211] width 158 height 108
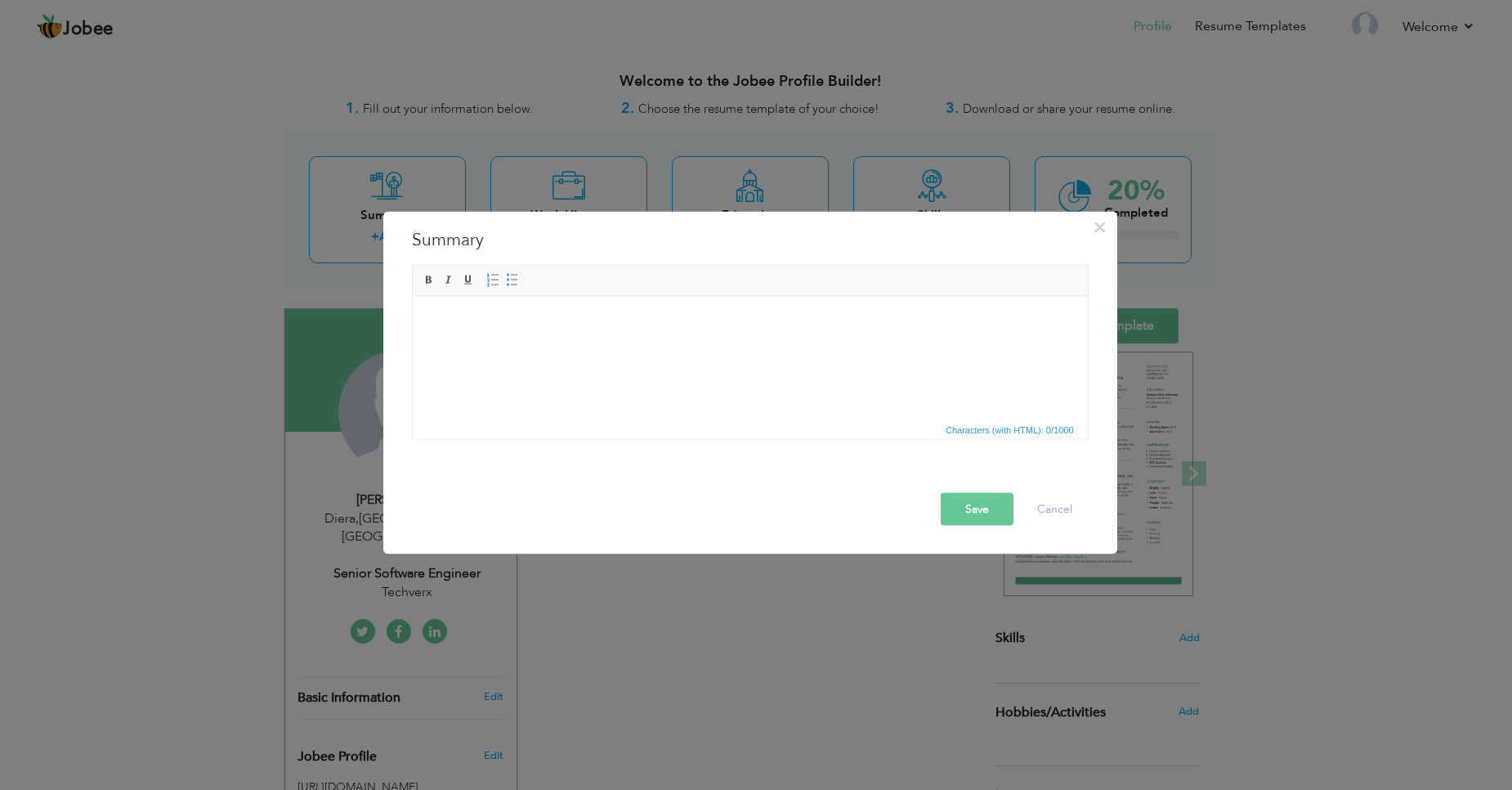
drag, startPoint x: 503, startPoint y: 353, endPoint x: 904, endPoint y: 386, distance: 402.4
click at [904, 346] on html at bounding box center [749, 320] width 676 height 50
click at [1067, 516] on button "Cancel" at bounding box center [1054, 509] width 68 height 33
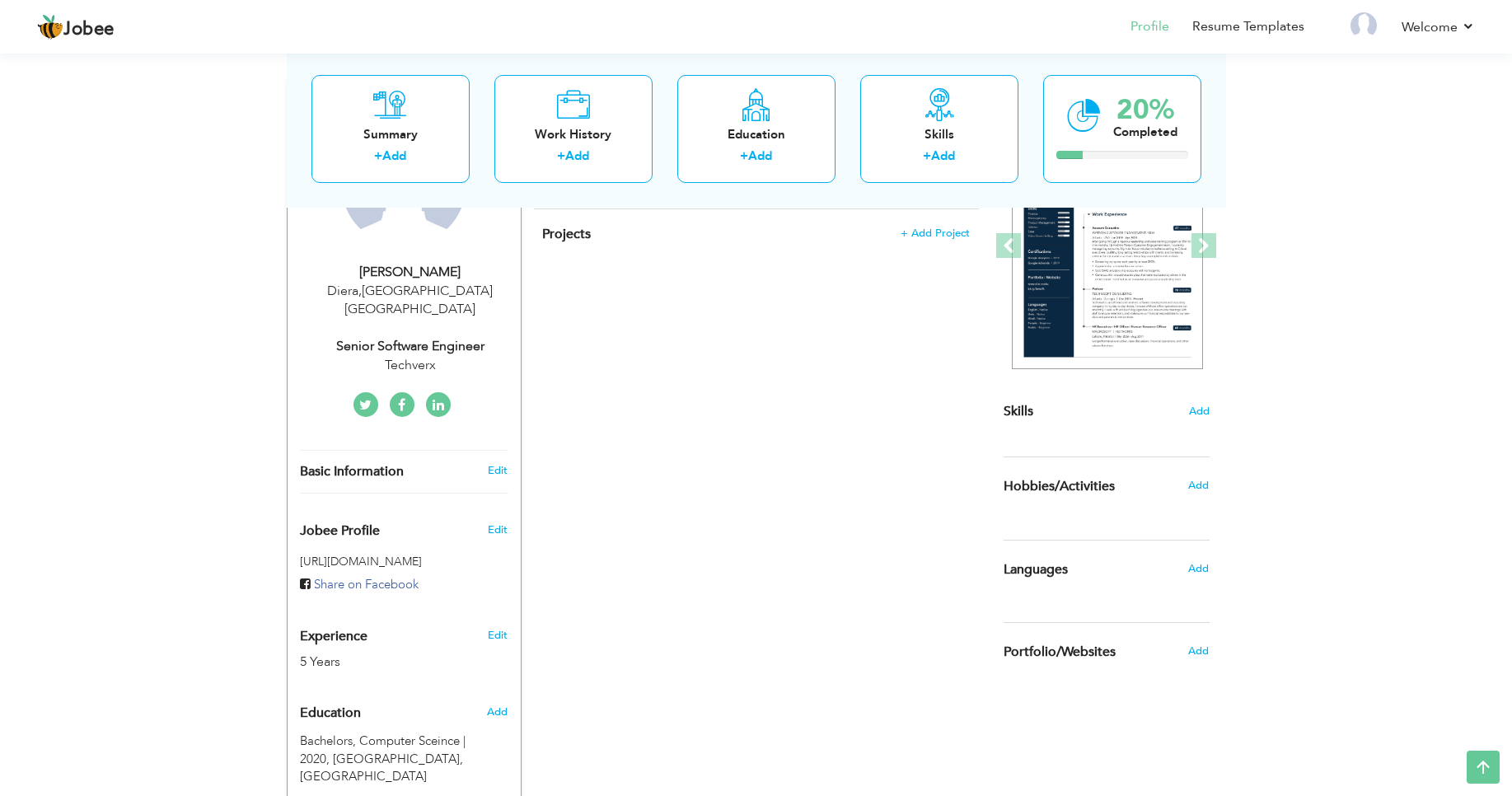
scroll to position [198, 0]
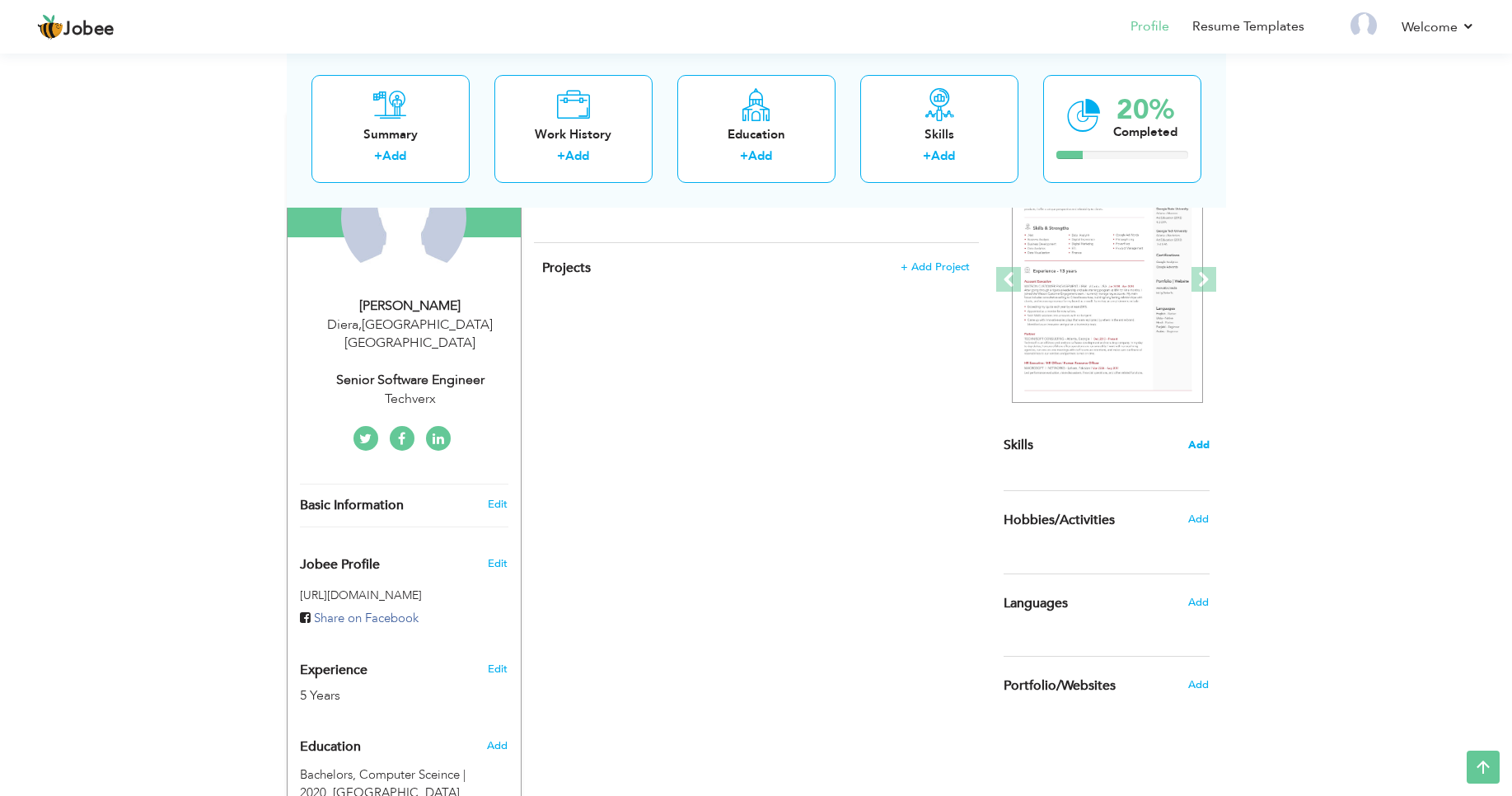
click at [1201, 444] on span "Add" at bounding box center [1199, 445] width 22 height 16
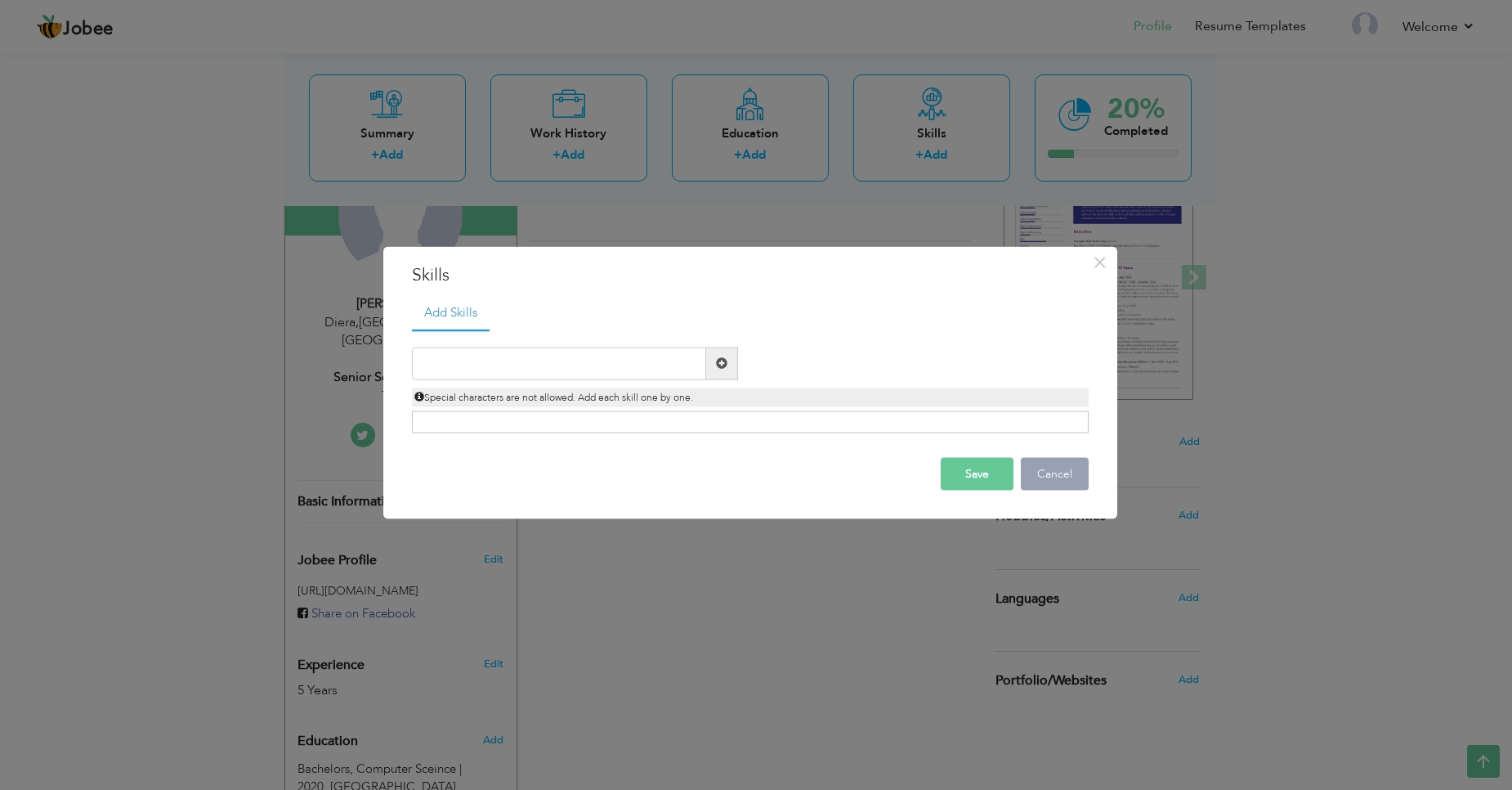
click at [1072, 470] on button "Cancel" at bounding box center [1054, 473] width 68 height 33
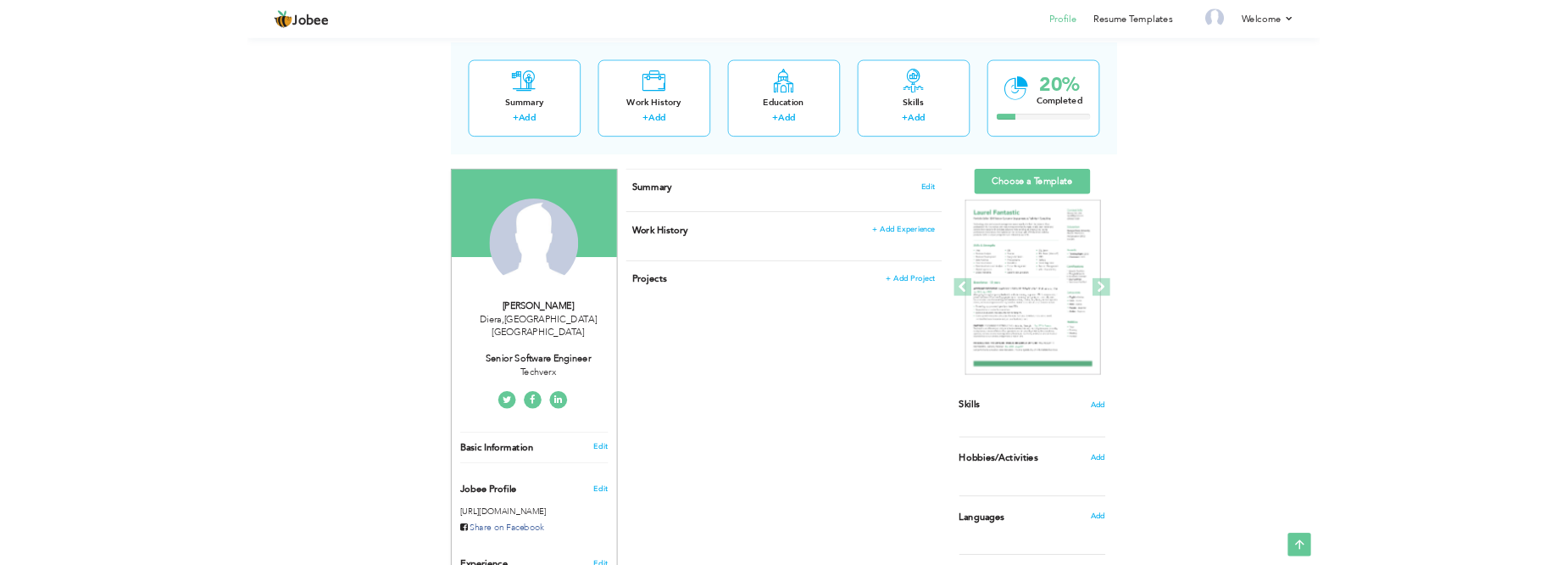
scroll to position [0, 0]
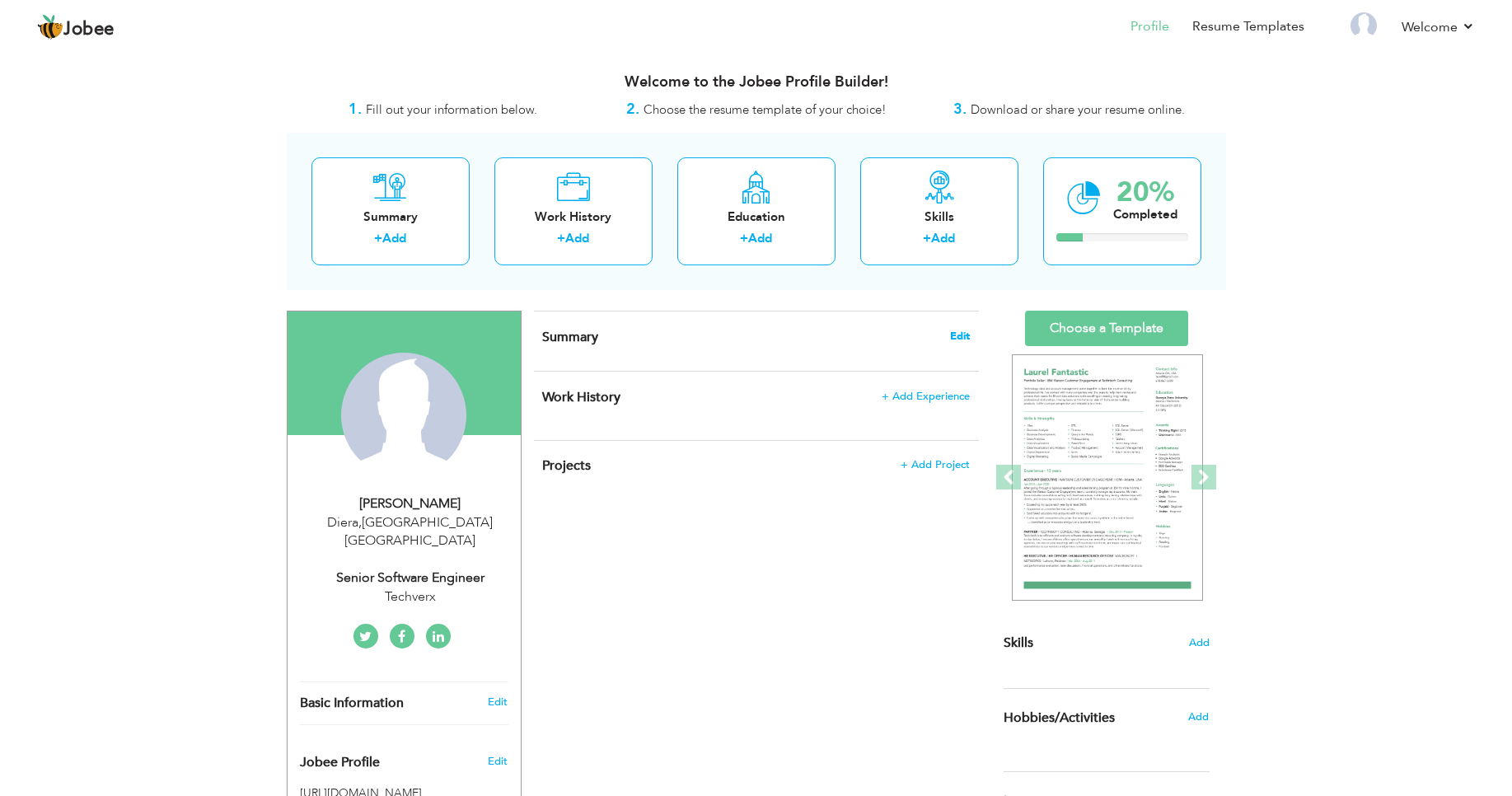
click at [959, 336] on span "Edit" at bounding box center [959, 336] width 20 height 11
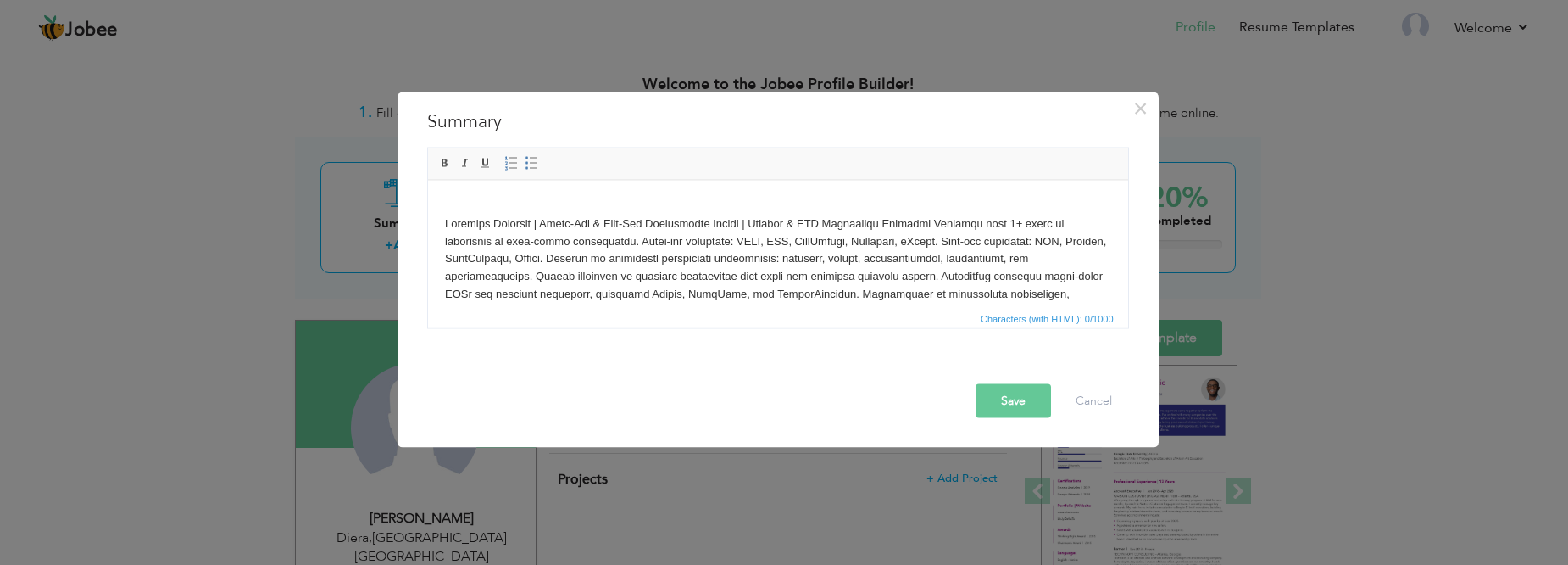
click at [477, 189] on html at bounding box center [777, 276] width 701 height 192
click at [440, 217] on html at bounding box center [777, 276] width 701 height 192
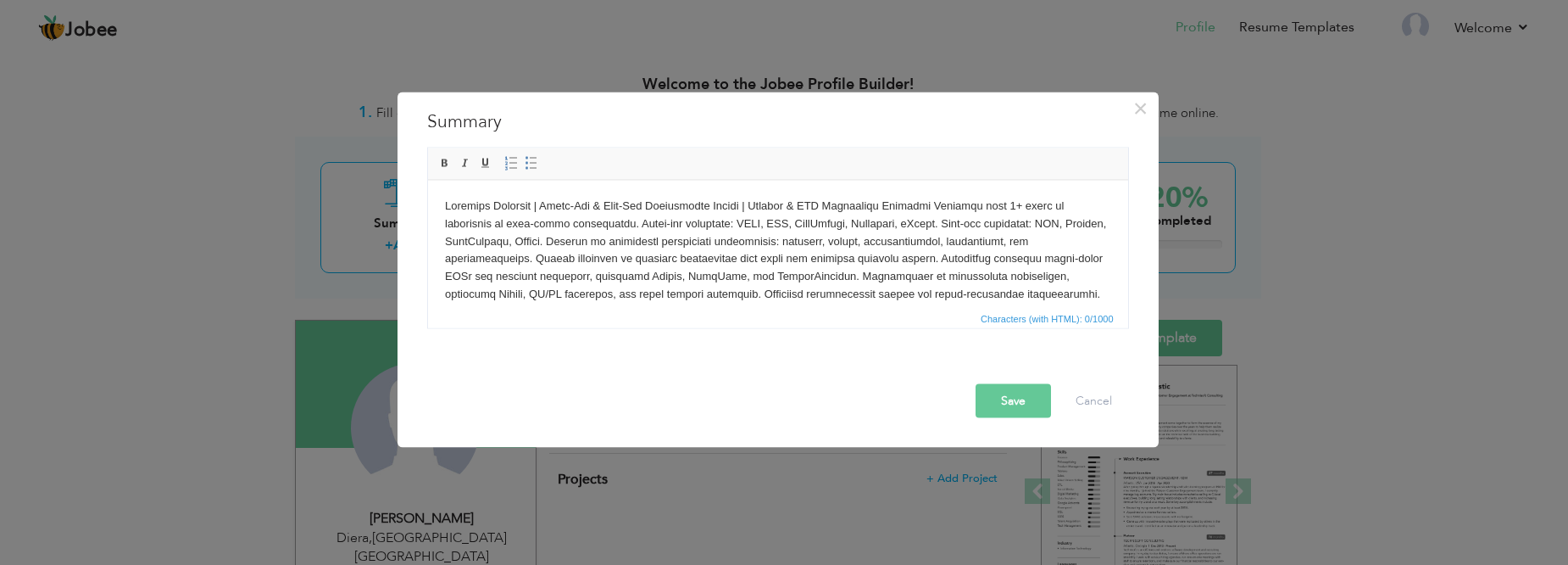
drag, startPoint x: 886, startPoint y: 197, endPoint x: 925, endPoint y: 270, distance: 82.8
click at [886, 198] on body at bounding box center [777, 267] width 667 height 141
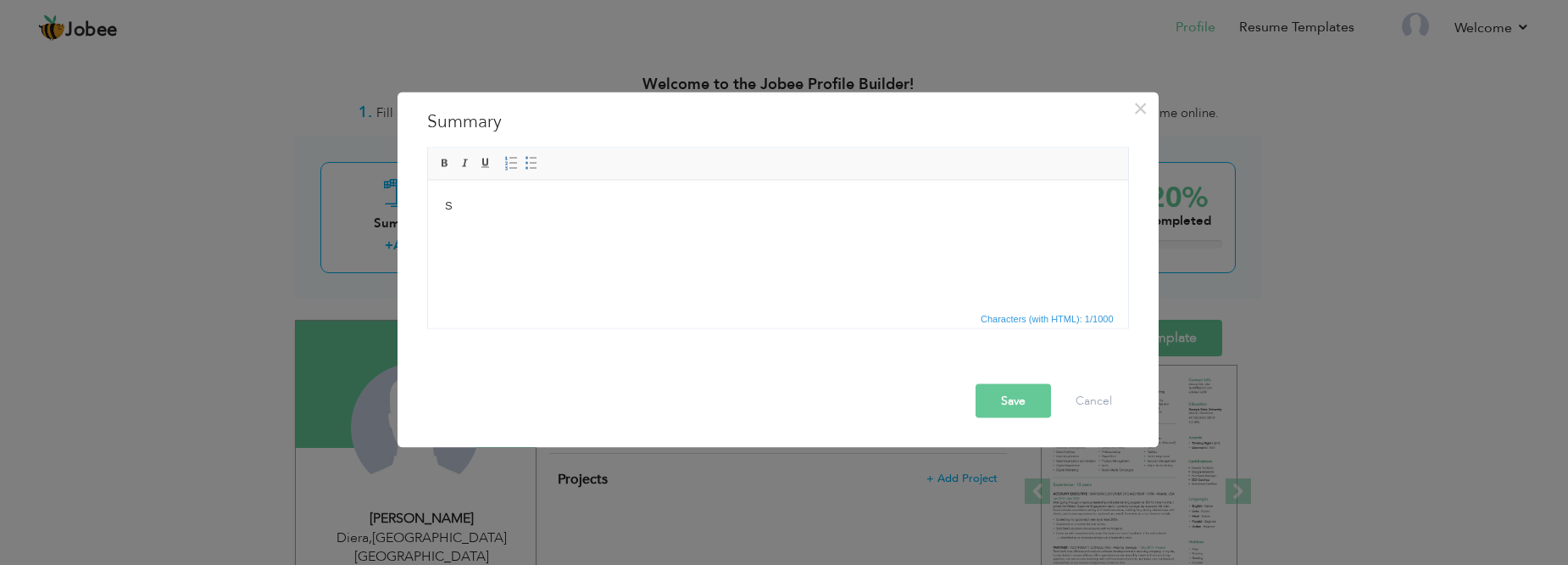
click at [505, 212] on body "S" at bounding box center [777, 206] width 667 height 17
click at [1086, 398] on button "Cancel" at bounding box center [1094, 401] width 71 height 34
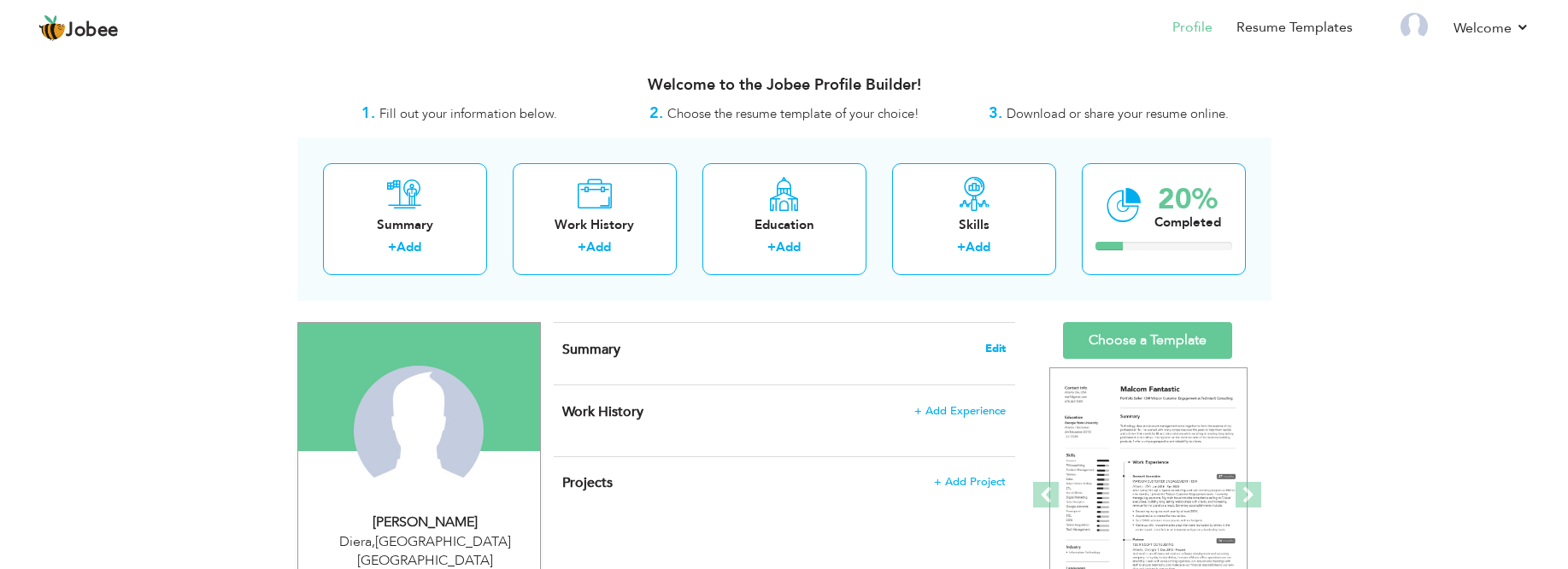
click at [1003, 347] on span "Edit" at bounding box center [995, 348] width 21 height 12
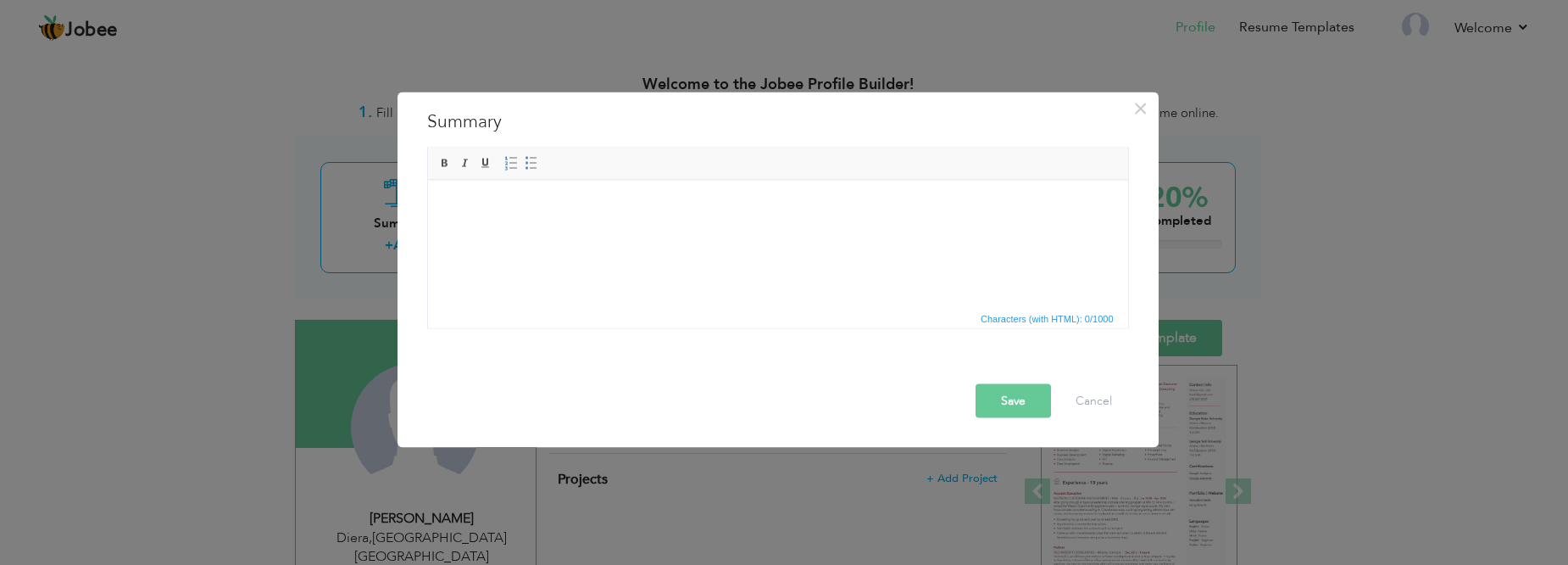
click at [559, 224] on html at bounding box center [777, 205] width 701 height 51
drag, startPoint x: 561, startPoint y: 230, endPoint x: 544, endPoint y: 232, distance: 17.1
click at [544, 232] on html at bounding box center [777, 205] width 701 height 51
click at [543, 232] on html at bounding box center [777, 205] width 701 height 51
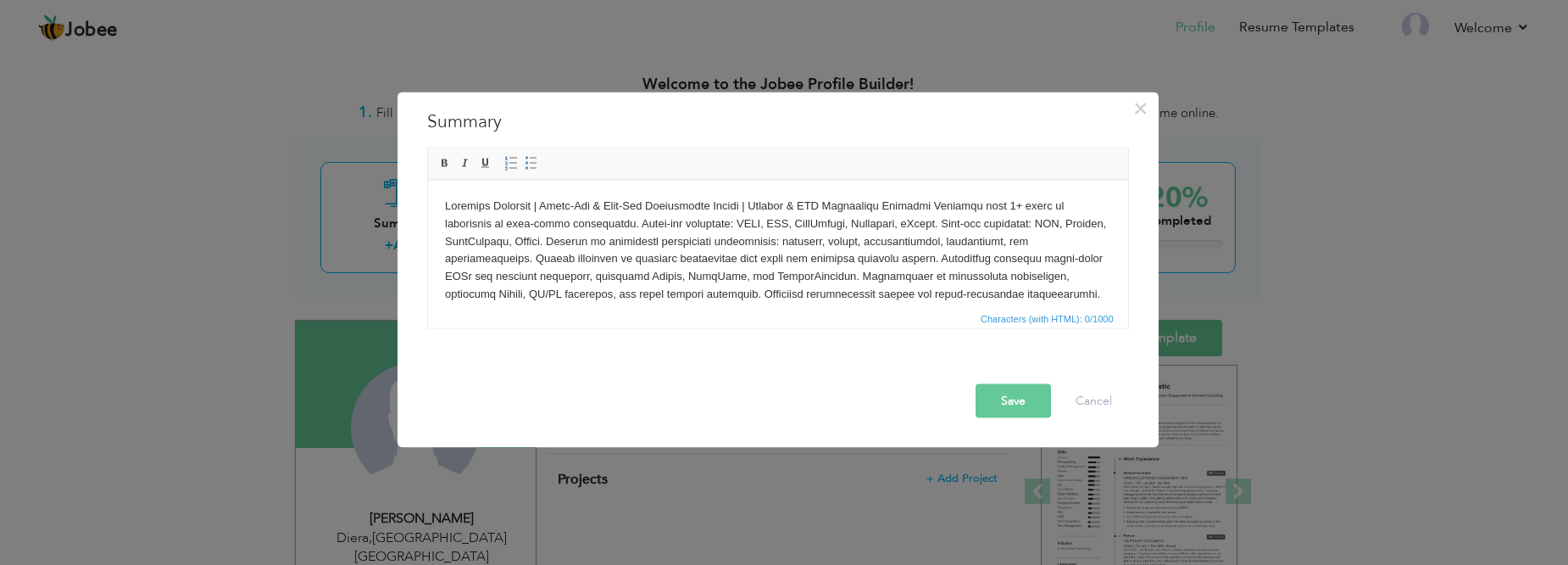
click at [1024, 408] on button "Save" at bounding box center [1014, 401] width 76 height 34
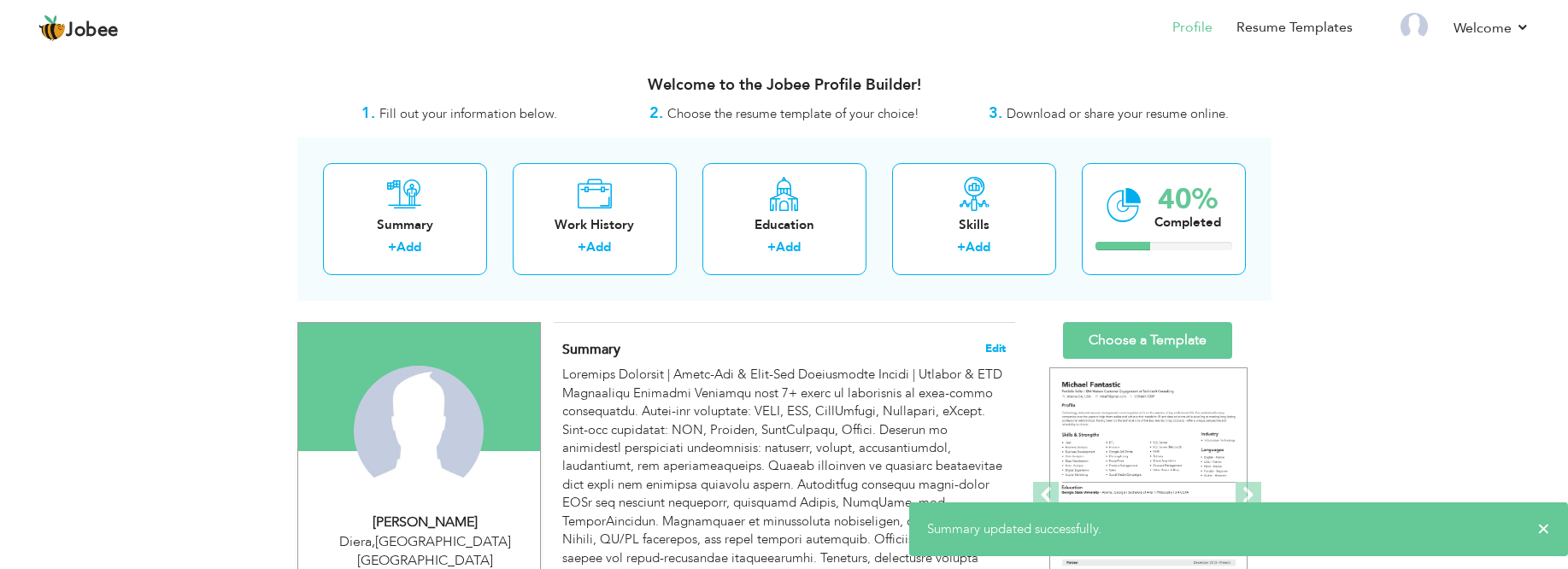
click at [990, 347] on span "Edit" at bounding box center [995, 348] width 21 height 12
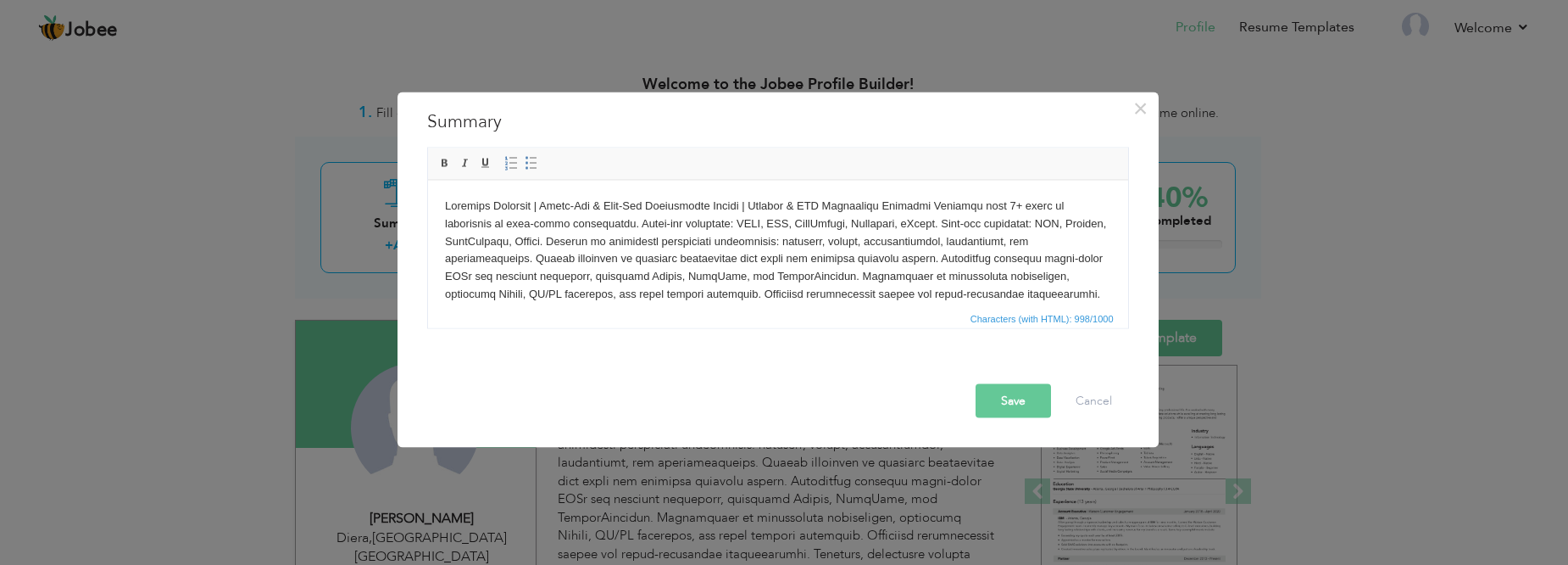
click at [549, 225] on body at bounding box center [777, 267] width 667 height 141
click at [446, 205] on body at bounding box center [777, 267] width 667 height 141
click at [887, 204] on body at bounding box center [777, 267] width 667 height 141
